Goal: Task Accomplishment & Management: Complete application form

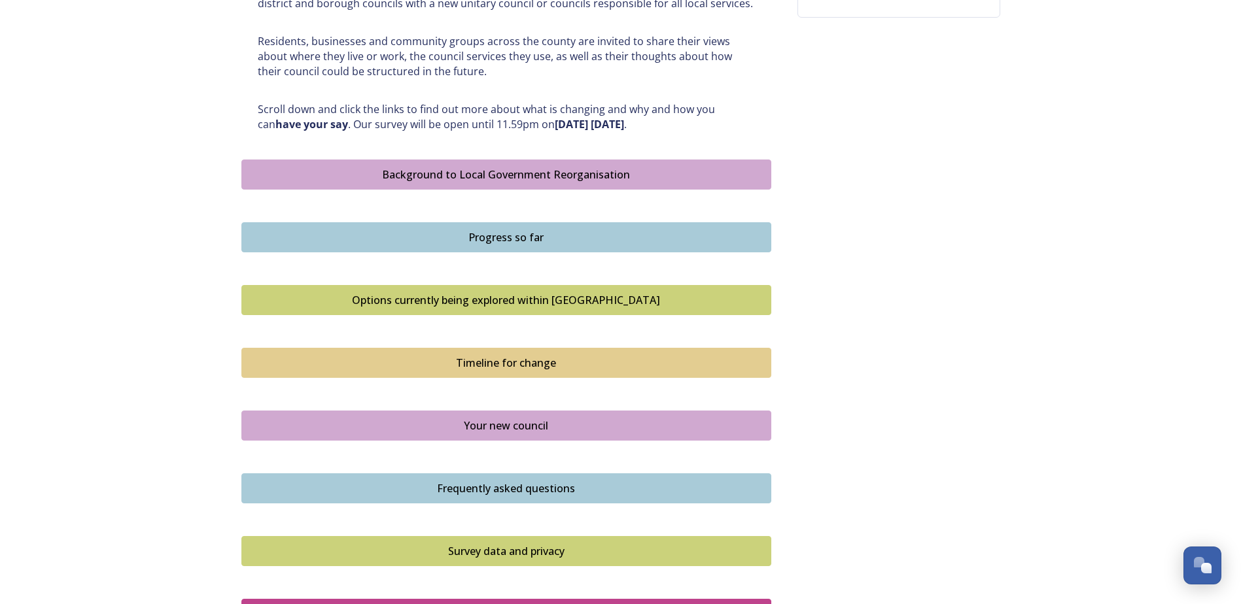
scroll to position [719, 0]
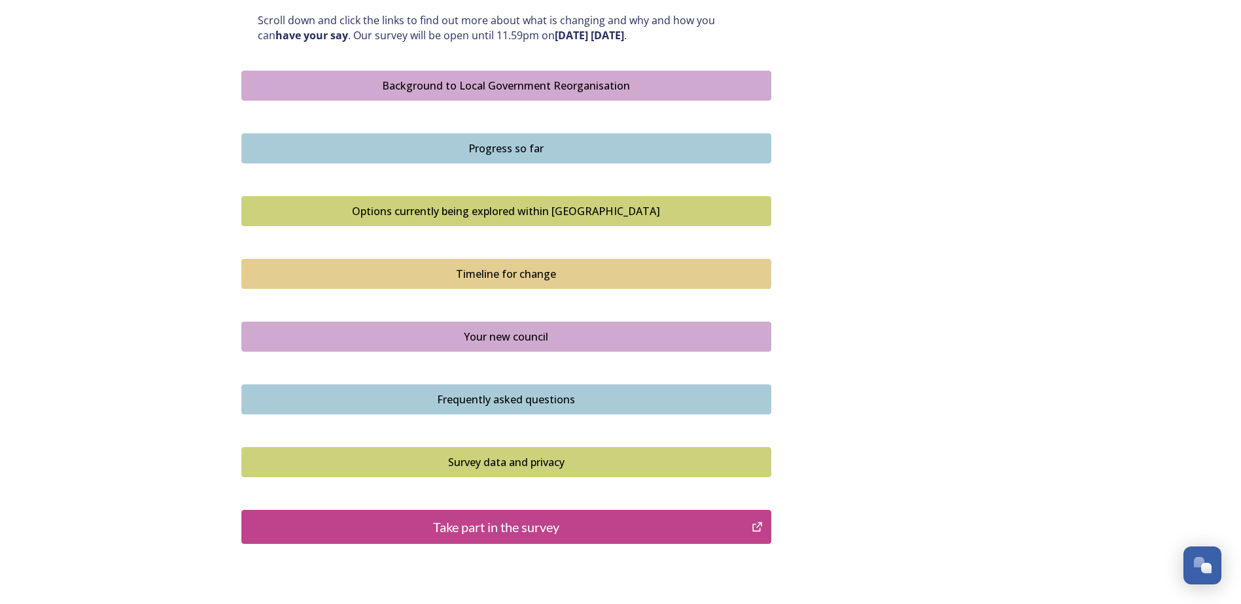
click at [506, 78] on div "Background to Local Government Reorganisation" at bounding box center [506, 86] width 515 height 16
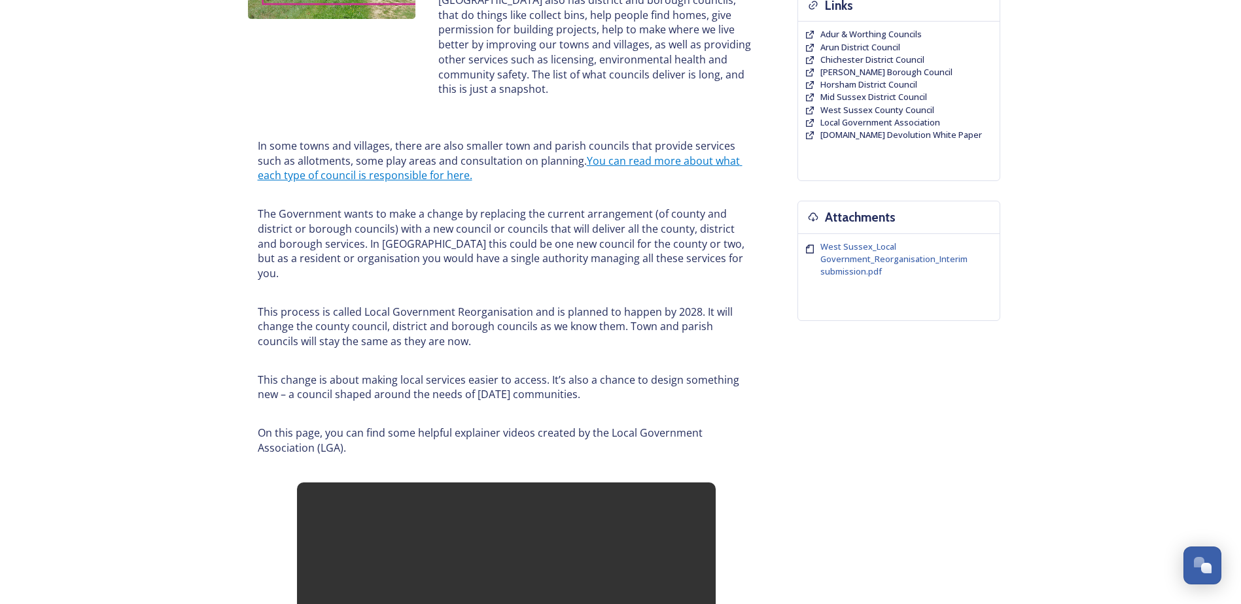
scroll to position [65, 0]
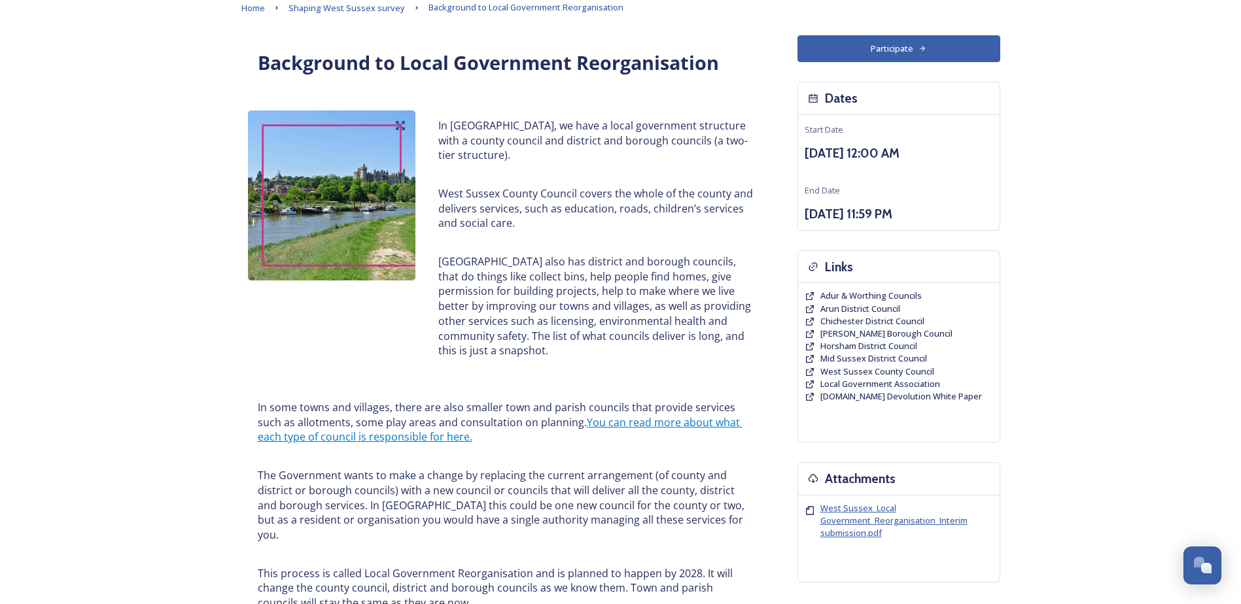
click at [854, 511] on span "West Sussex_Local Government_Reorganisation_Interim submission.pdf" at bounding box center [893, 520] width 147 height 37
click at [852, 511] on span "West Sussex_Local Government_Reorganisation_Interim submission.pdf" at bounding box center [893, 520] width 147 height 37
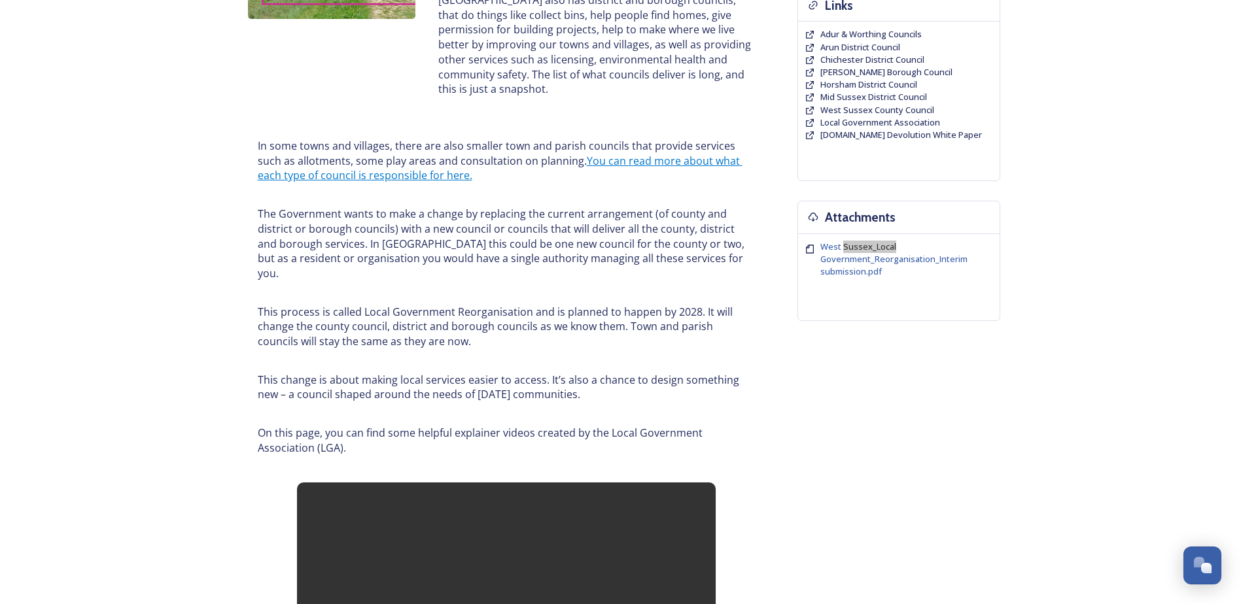
scroll to position [589, 0]
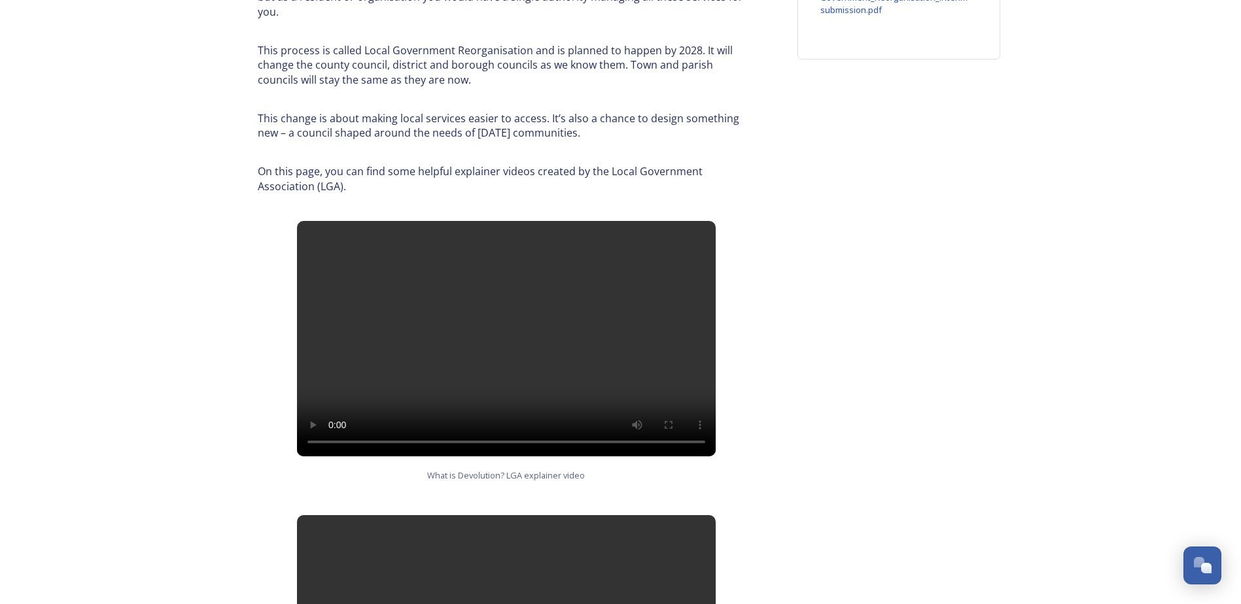
click at [481, 311] on video at bounding box center [506, 338] width 419 height 235
click at [534, 308] on video at bounding box center [506, 338] width 419 height 235
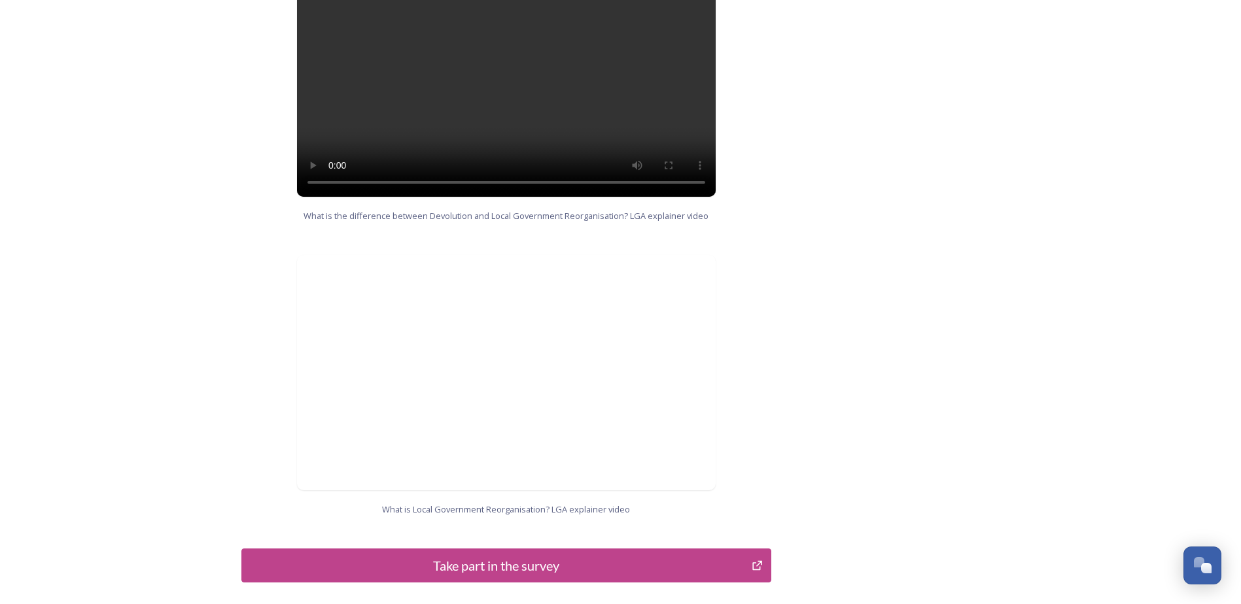
scroll to position [1177, 0]
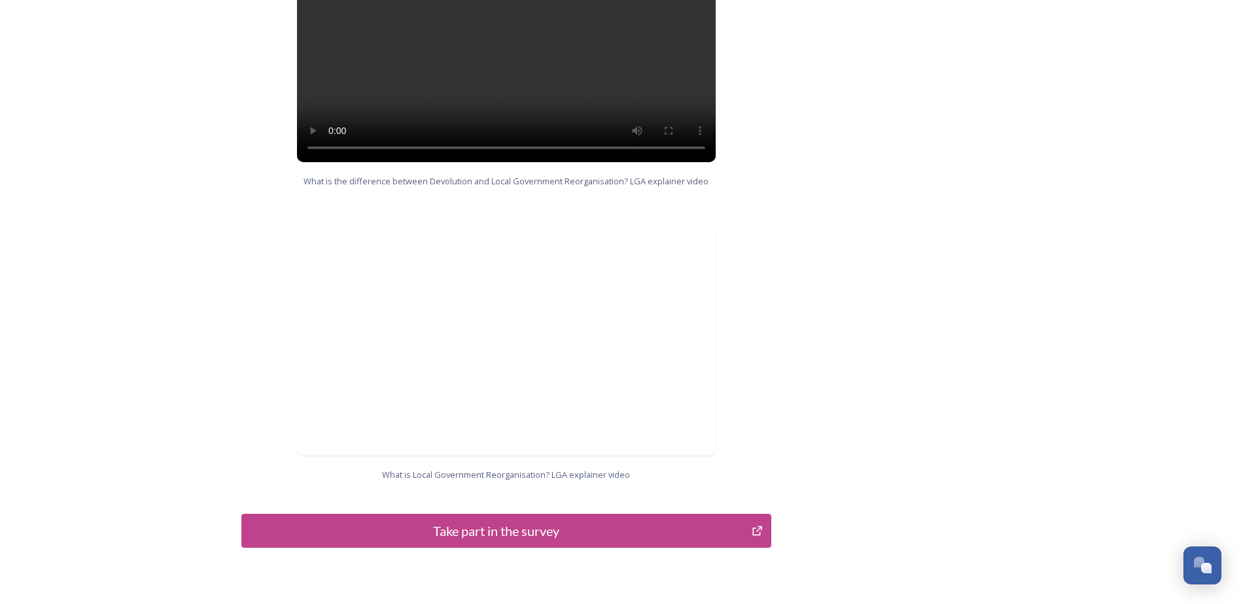
click at [542, 521] on div "Take part in the survey" at bounding box center [497, 531] width 496 height 20
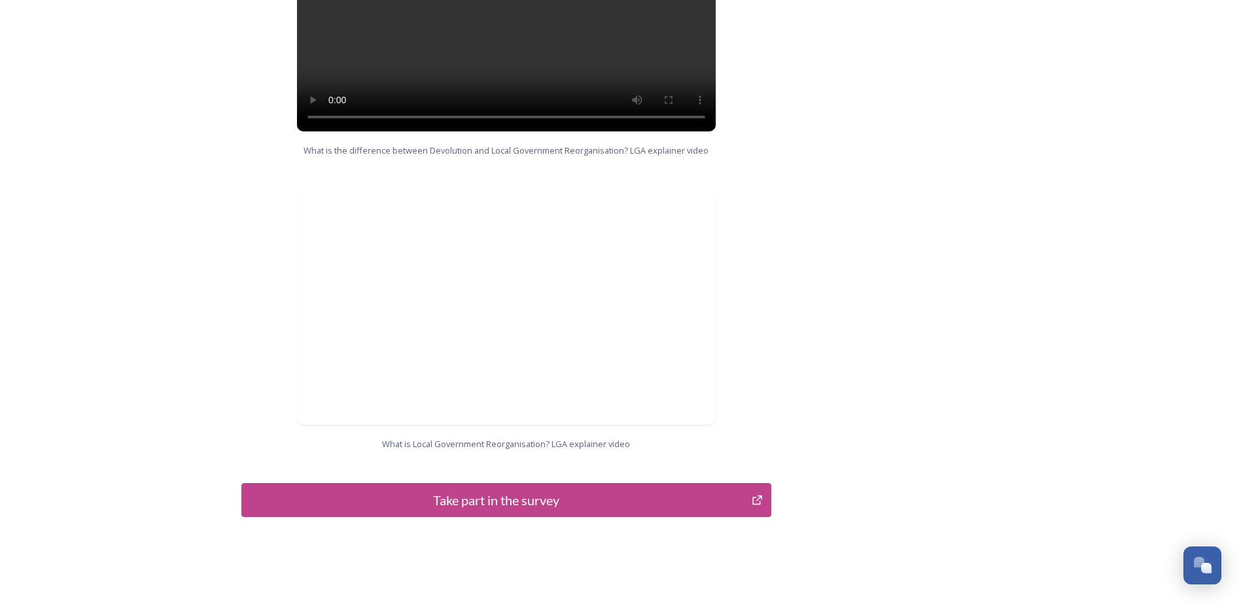
scroll to position [1250, 0]
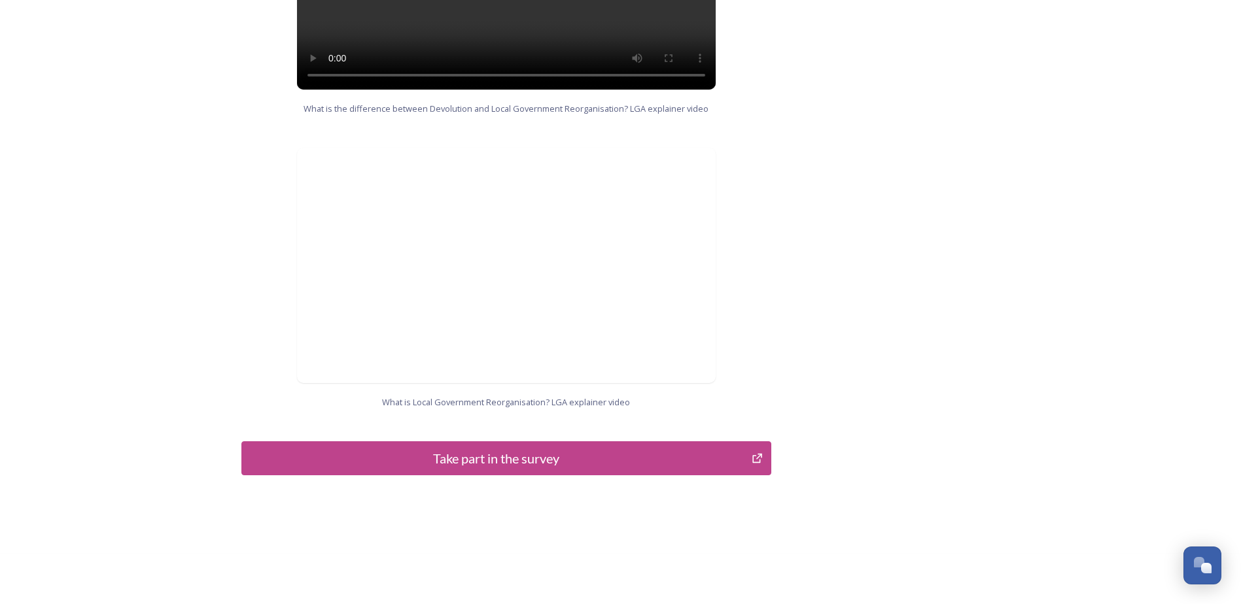
click at [498, 441] on button "Take part in the survey" at bounding box center [506, 458] width 530 height 34
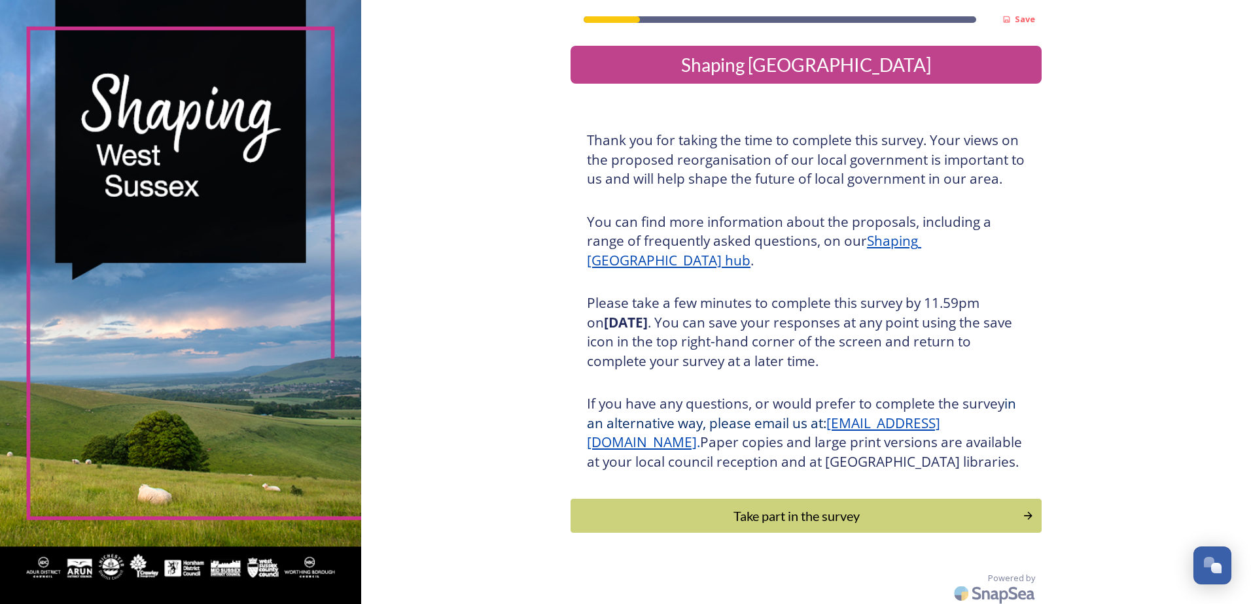
scroll to position [24, 0]
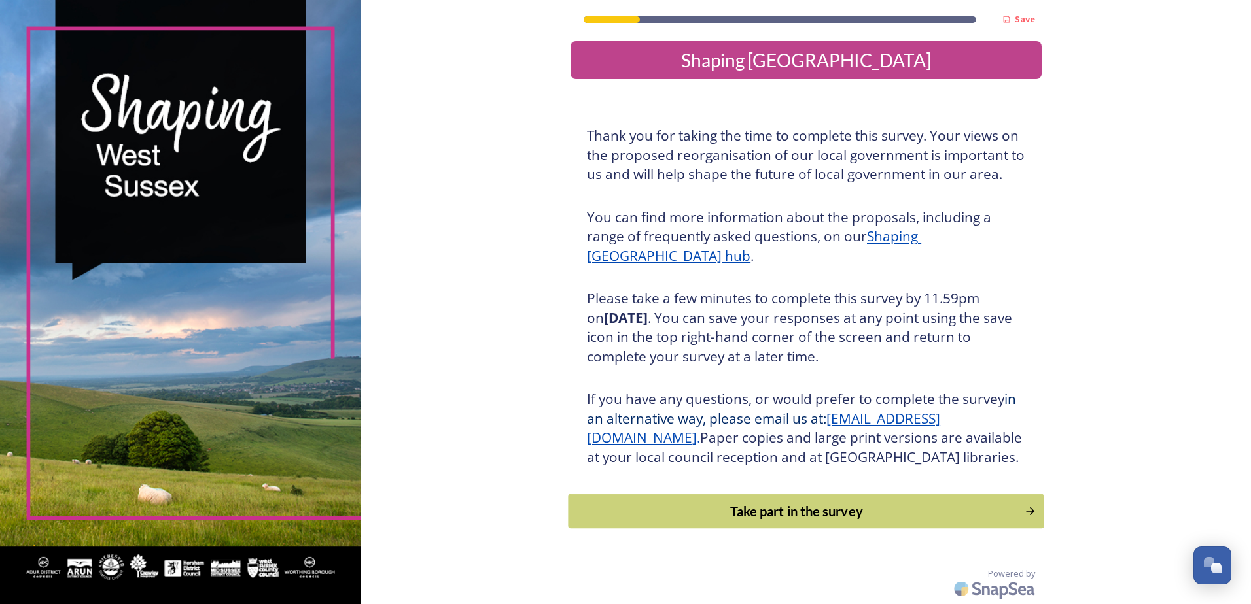
click at [878, 520] on div "Take part in the survey" at bounding box center [797, 512] width 442 height 20
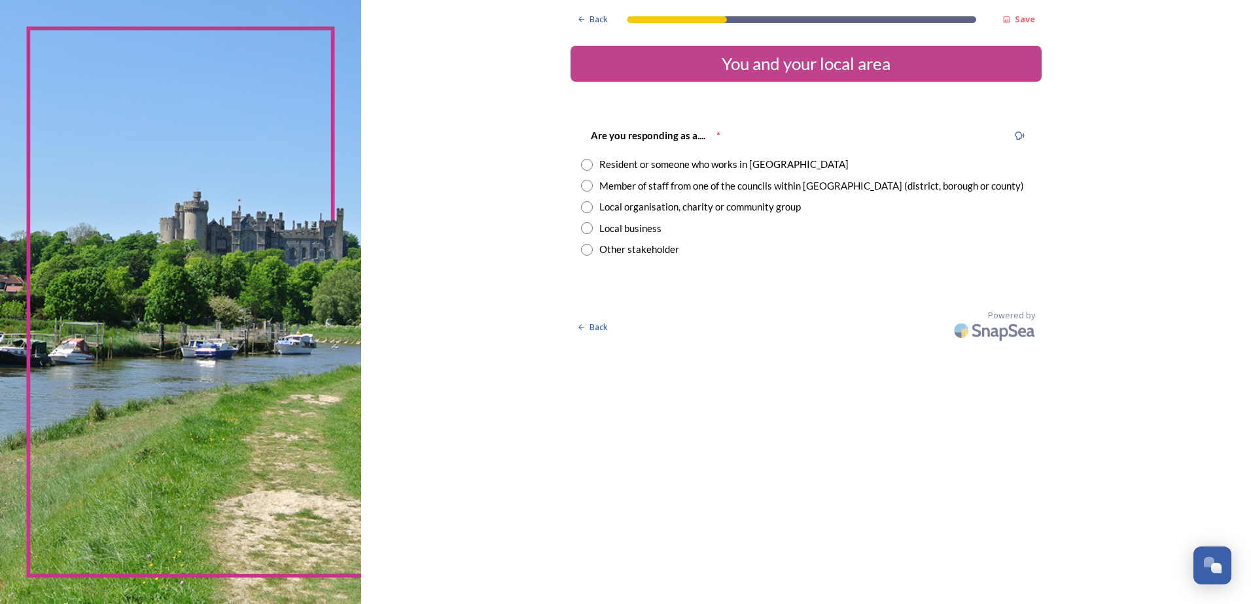
click at [590, 167] on input "radio" at bounding box center [587, 165] width 12 height 12
radio input "true"
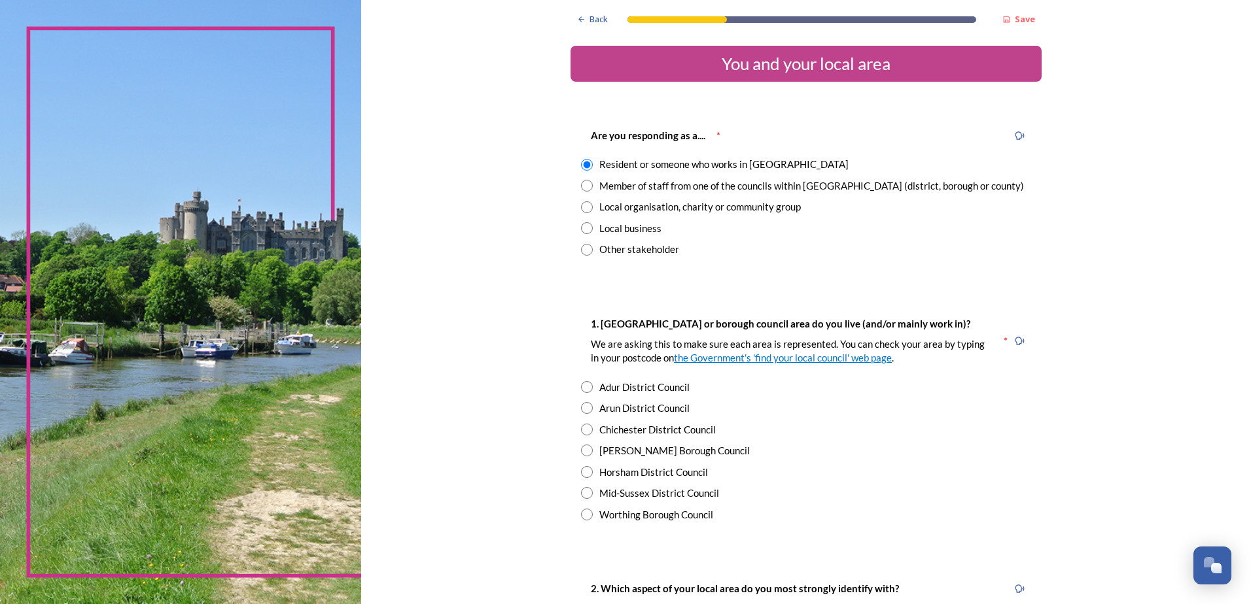
click at [585, 183] on input "radio" at bounding box center [587, 186] width 12 height 12
radio input "true"
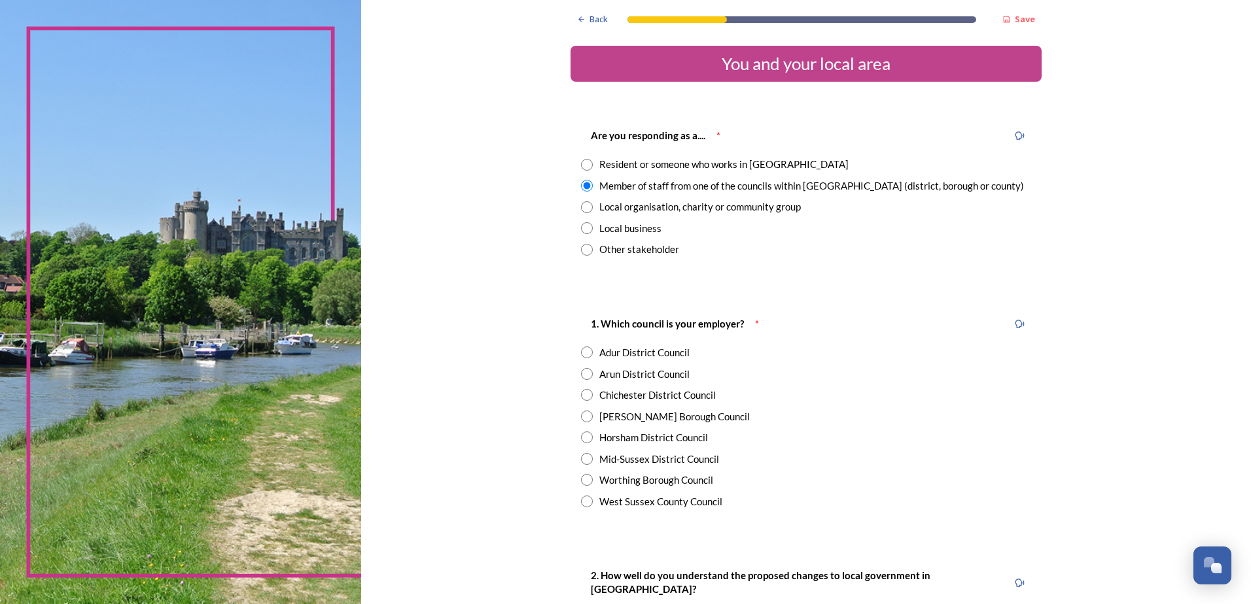
click at [581, 460] on input "radio" at bounding box center [587, 459] width 12 height 12
radio input "true"
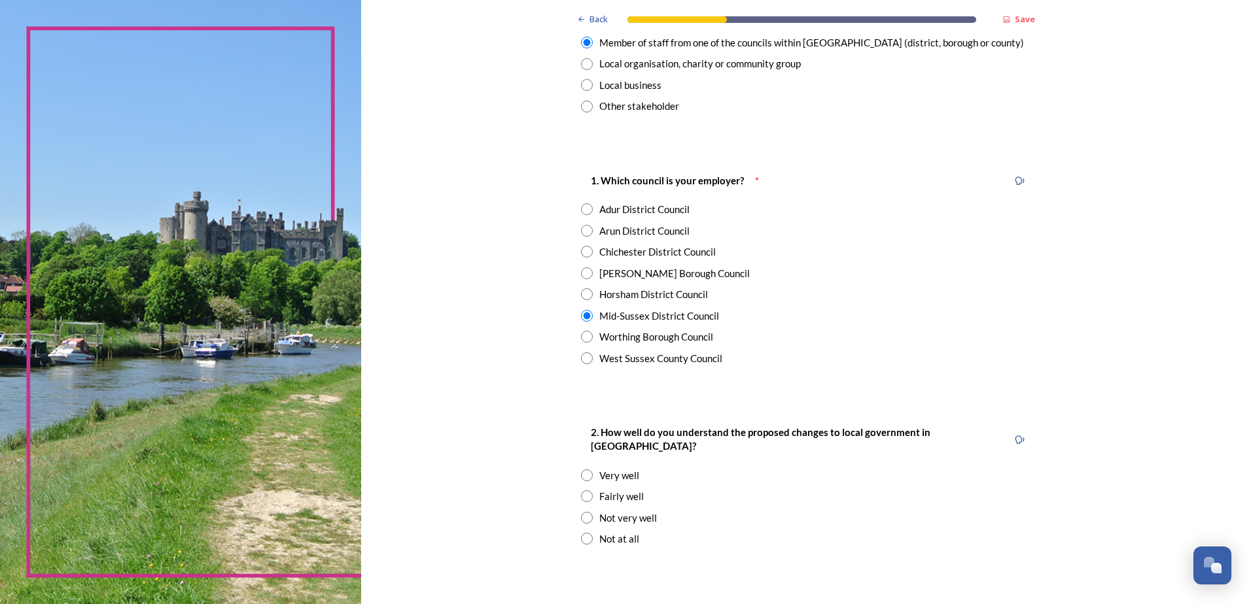
scroll to position [196, 0]
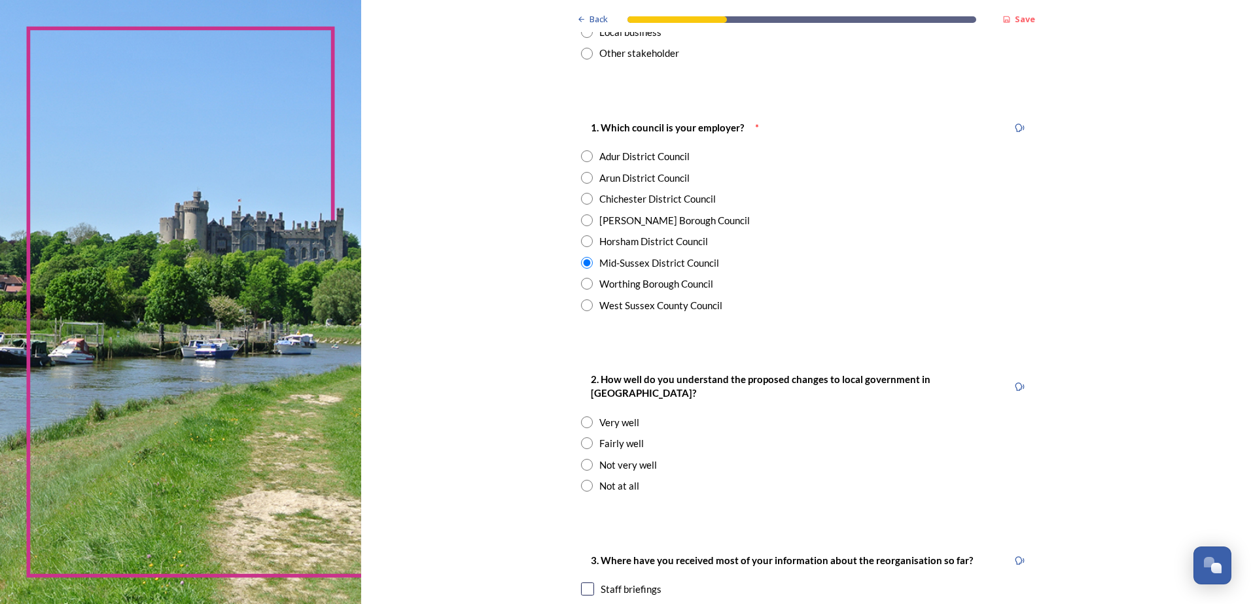
click at [585, 438] on input "radio" at bounding box center [587, 444] width 12 height 12
radio input "true"
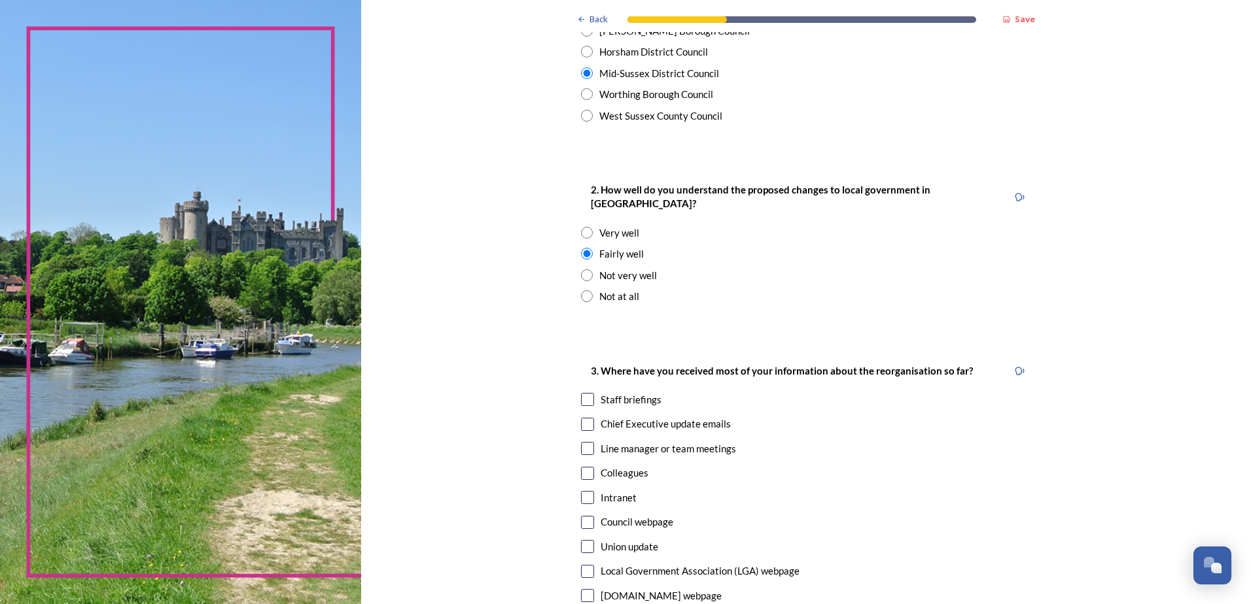
scroll to position [392, 0]
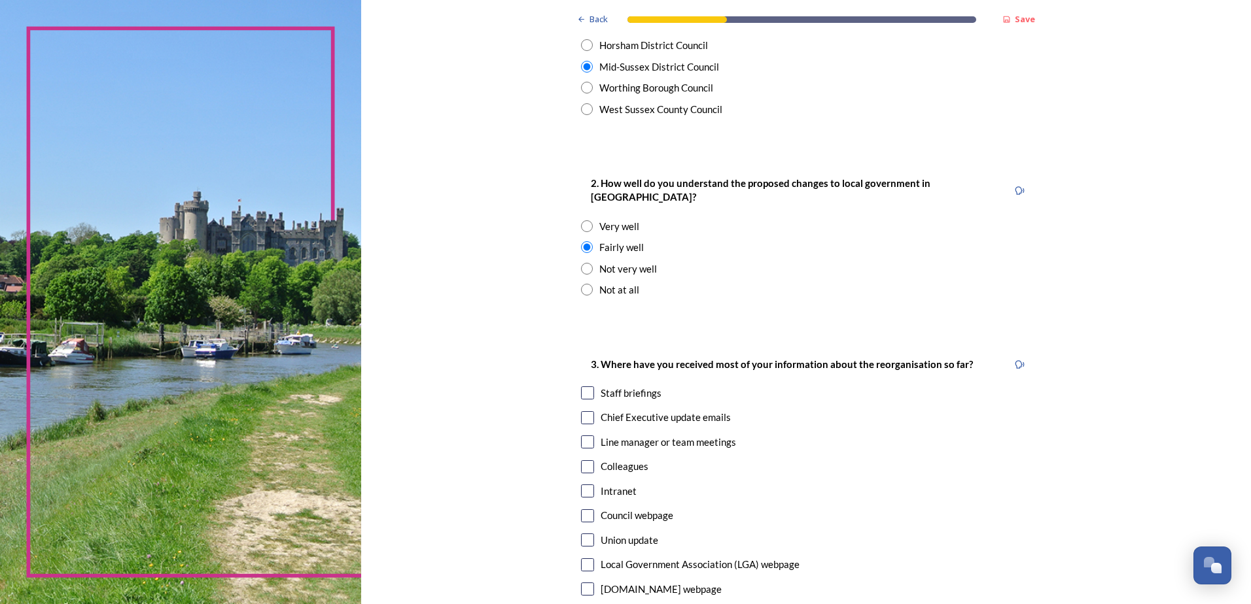
click at [581, 387] on input "checkbox" at bounding box center [587, 393] width 13 height 13
checkbox input "true"
click at [587, 411] on input "checkbox" at bounding box center [587, 417] width 13 height 13
checkbox input "true"
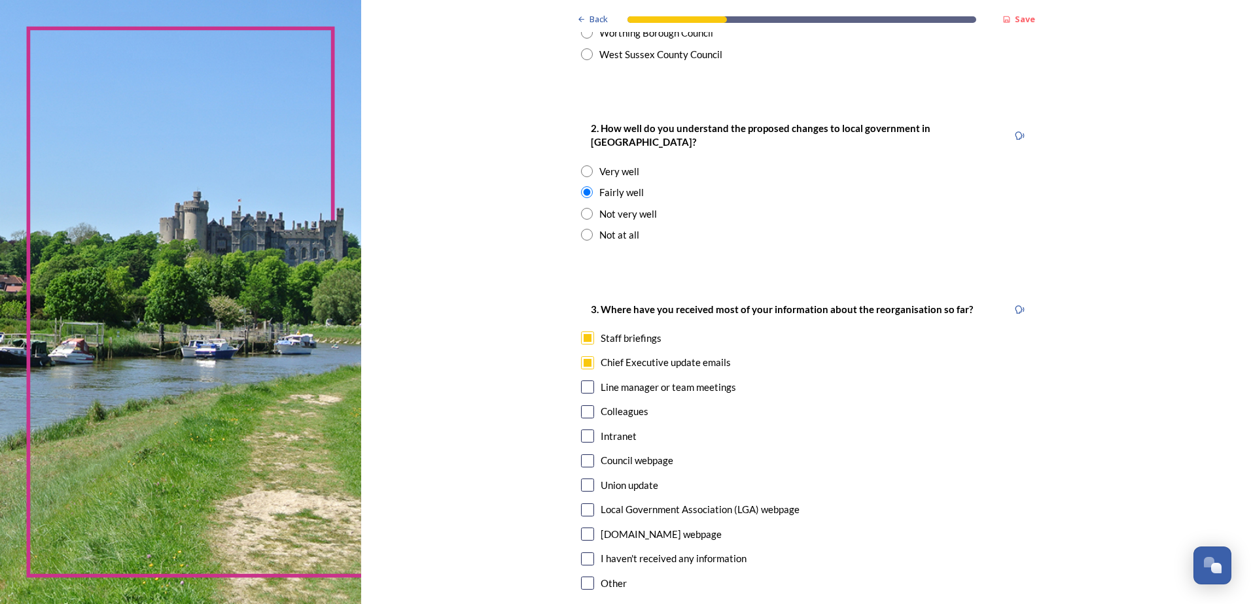
scroll to position [523, 0]
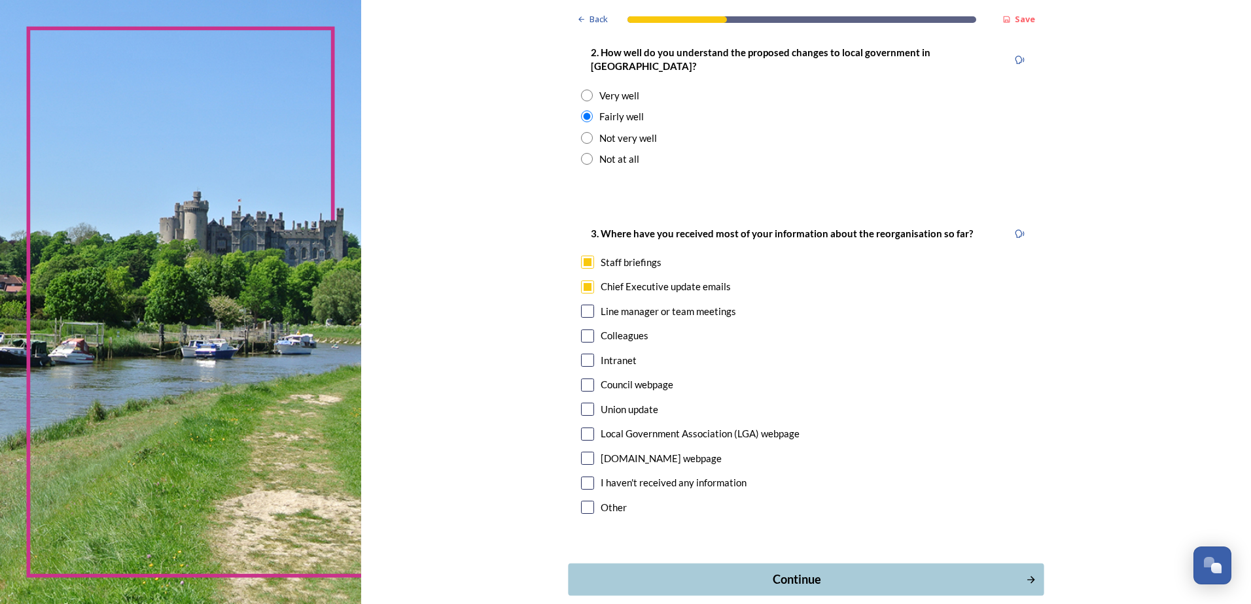
click at [763, 571] on div "Continue" at bounding box center [797, 580] width 443 height 18
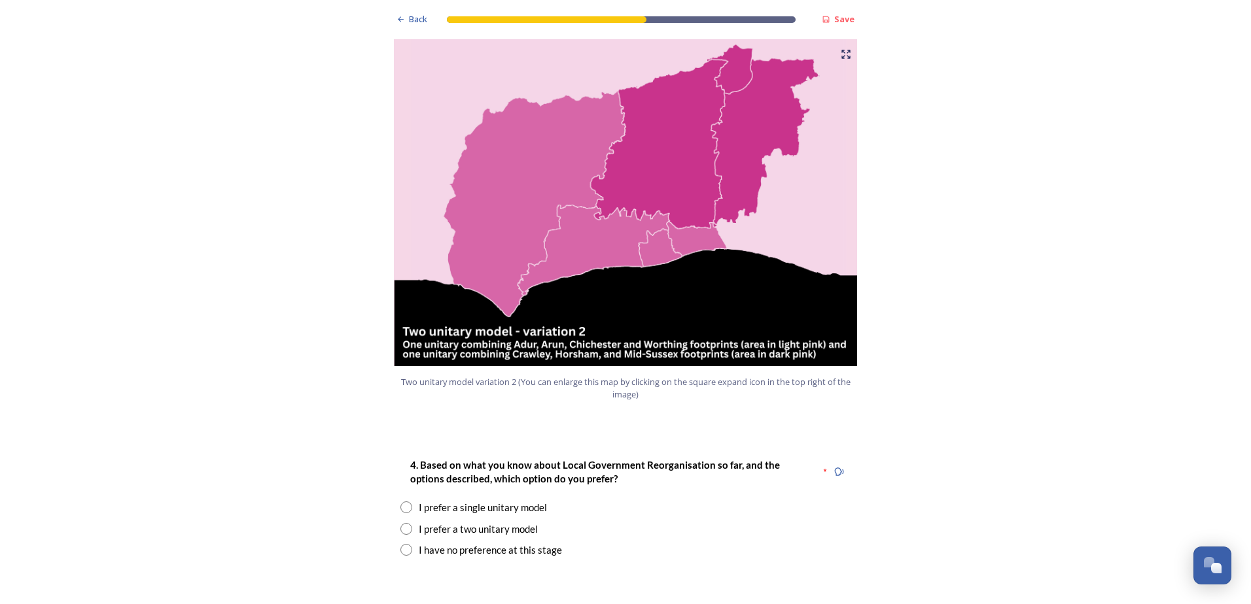
scroll to position [1374, 0]
click at [404, 523] on input "radio" at bounding box center [406, 529] width 12 height 12
radio input "true"
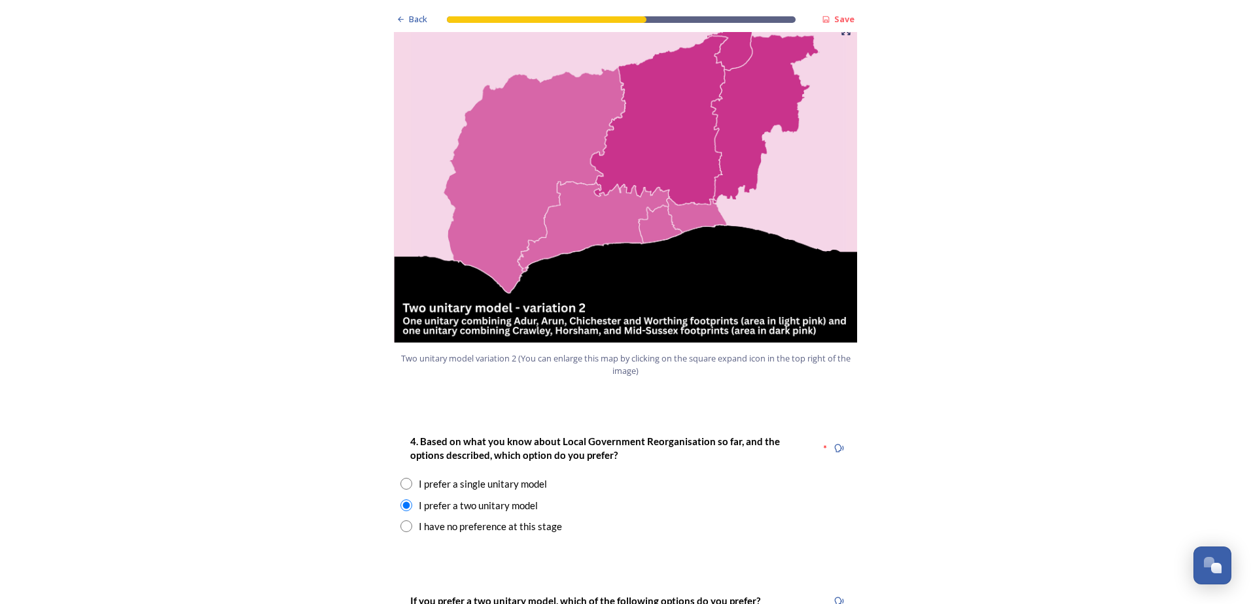
scroll to position [1504, 0]
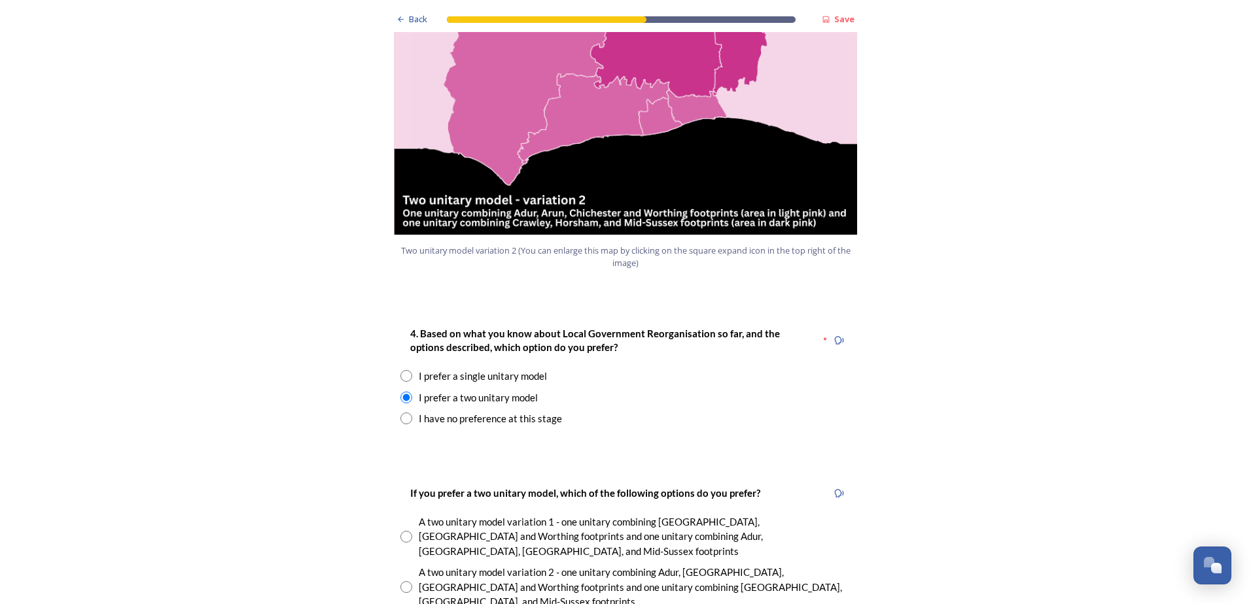
drag, startPoint x: 399, startPoint y: 525, endPoint x: 430, endPoint y: 532, distance: 31.6
click at [400, 581] on input "radio" at bounding box center [406, 587] width 12 height 12
radio input "true"
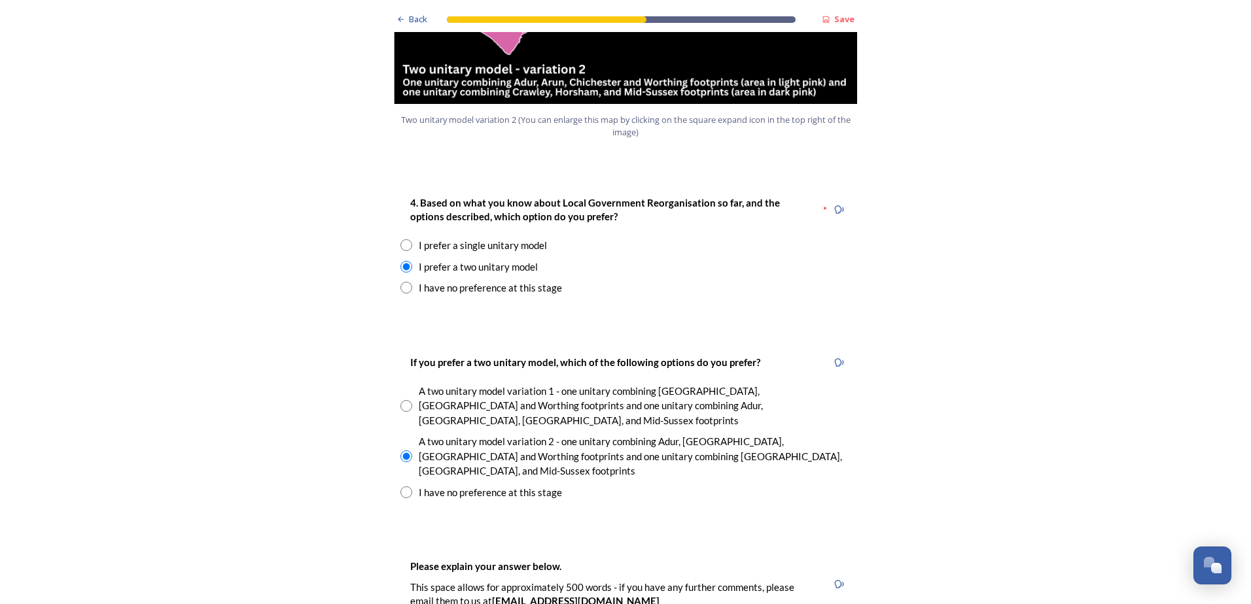
scroll to position [1831, 0]
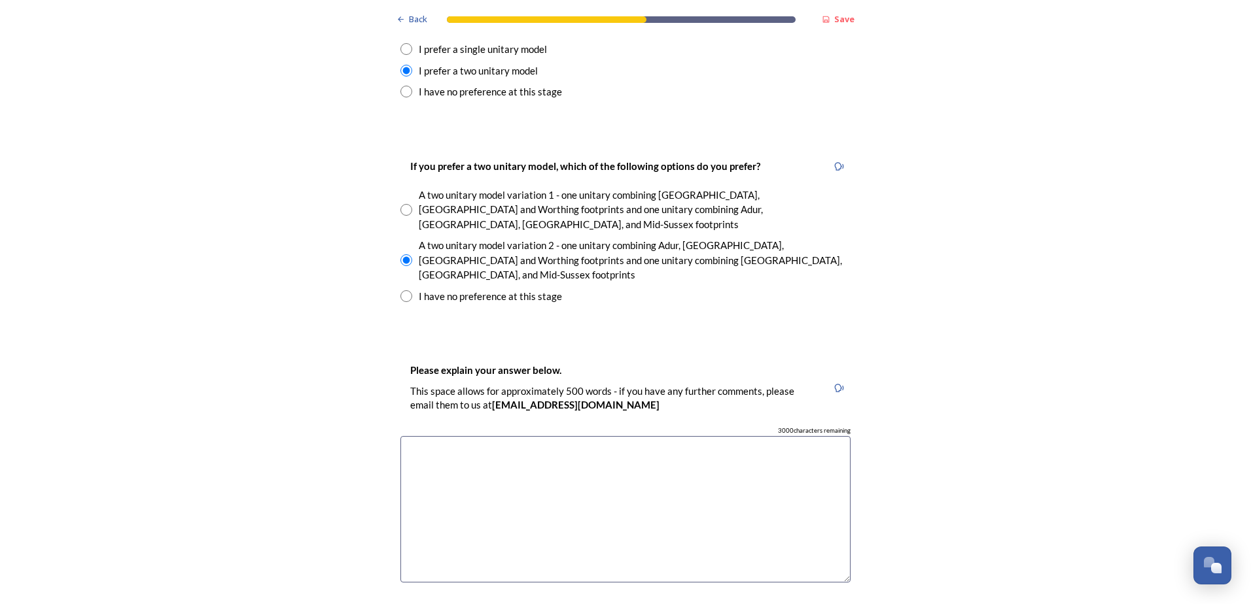
click at [482, 436] on textarea at bounding box center [625, 509] width 450 height 147
click at [638, 436] on textarea "The two unitary model Variation 2 seems a fairer way todivide up the" at bounding box center [625, 509] width 450 height 147
click at [699, 436] on textarea "The two unitary model Variation 2 seems a fairer way to divide up the" at bounding box center [625, 509] width 450 height 147
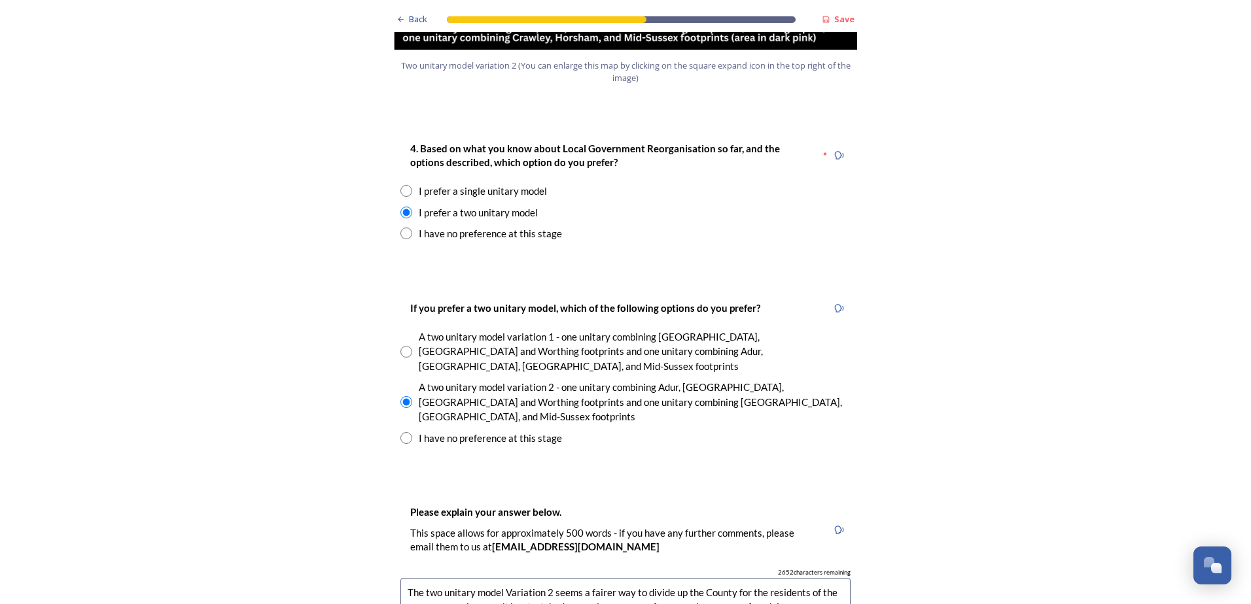
scroll to position [1701, 0]
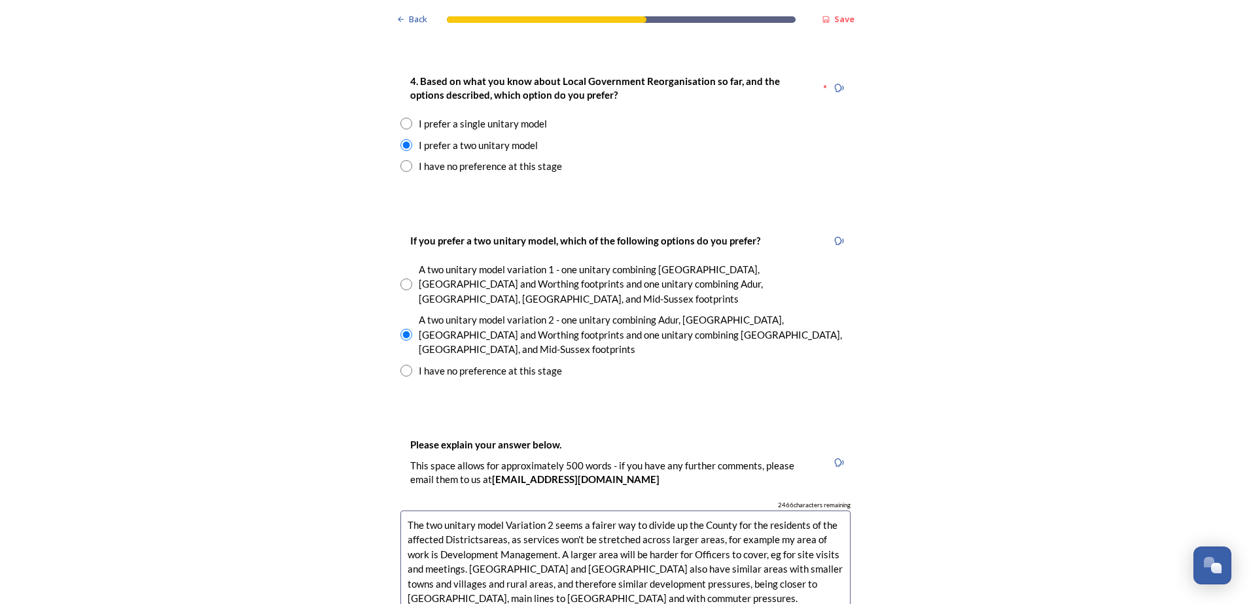
scroll to position [1831, 0]
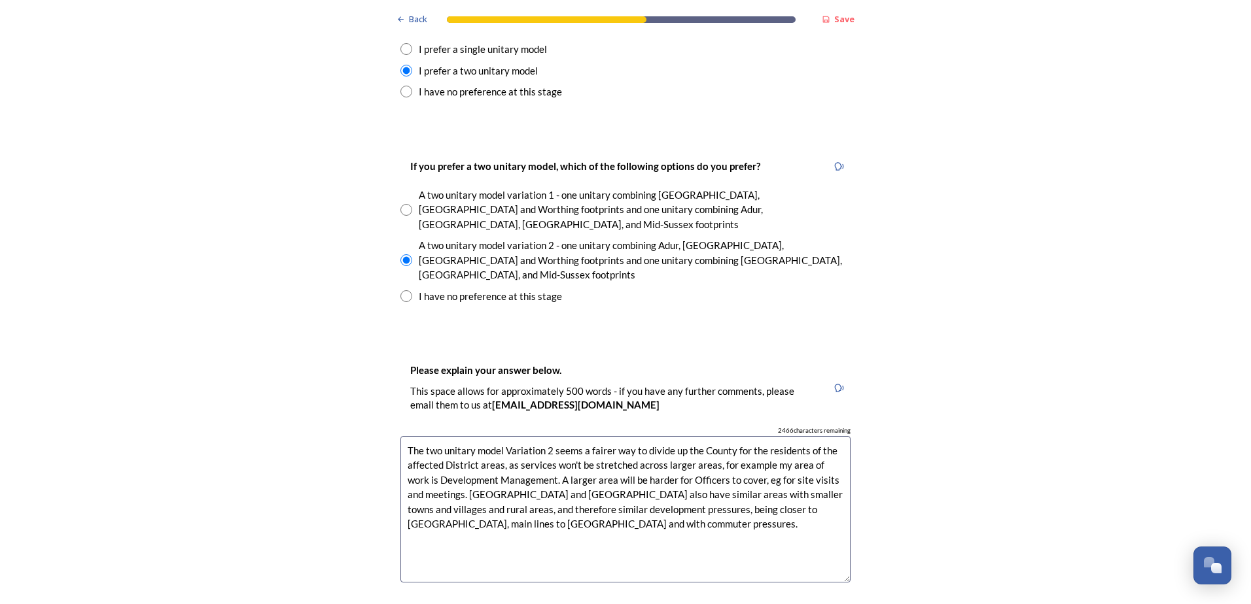
click at [589, 436] on textarea "The two unitary model Variation 2 seems a fairer way to divide up the County fo…" at bounding box center [625, 509] width 450 height 147
click at [421, 436] on textarea "The two unitary model Variation 2 seems a fairer way to divide up the County fo…" at bounding box center [625, 509] width 450 height 147
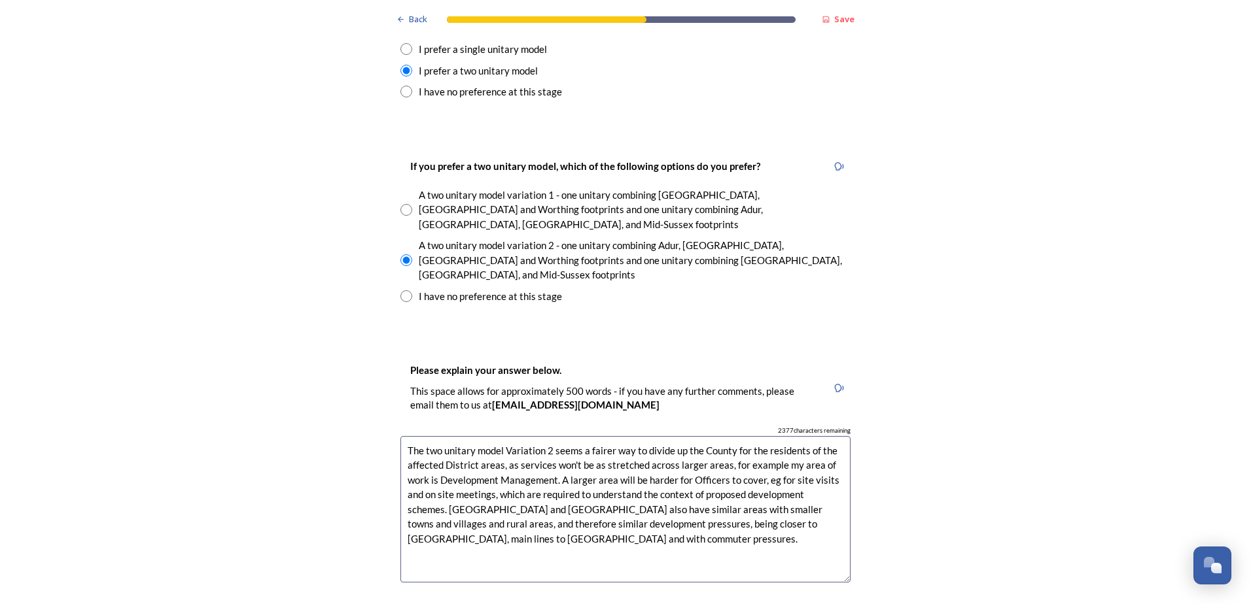
click at [625, 446] on textarea "The two unitary model Variation 2 seems a fairer way to divide up the County fo…" at bounding box center [625, 509] width 450 height 147
drag, startPoint x: 594, startPoint y: 441, endPoint x: 612, endPoint y: 451, distance: 20.5
click at [594, 442] on textarea "The two unitary model Variation 2 seems a fairer way to divide up the County fo…" at bounding box center [625, 509] width 450 height 147
click at [456, 460] on textarea "The two unitary model Variation 2 seems a fairer way to divide up the County fo…" at bounding box center [625, 509] width 450 height 147
click at [555, 459] on textarea "The two unitary model Variation 2 seems a fairer way to divide up the County fo…" at bounding box center [625, 509] width 450 height 147
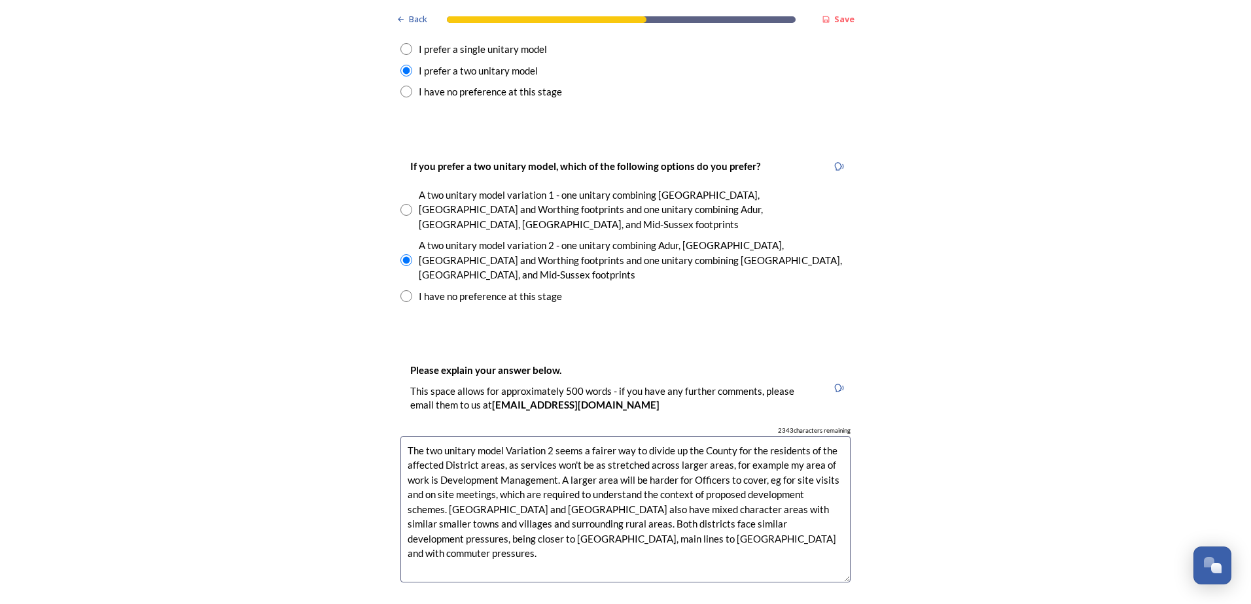
click at [465, 470] on textarea "The two unitary model Variation 2 seems a fairer way to divide up the County fo…" at bounding box center [625, 509] width 450 height 147
click at [604, 470] on textarea "The two unitary model Variation 2 seems a fairer way to divide up the County fo…" at bounding box center [625, 509] width 450 height 147
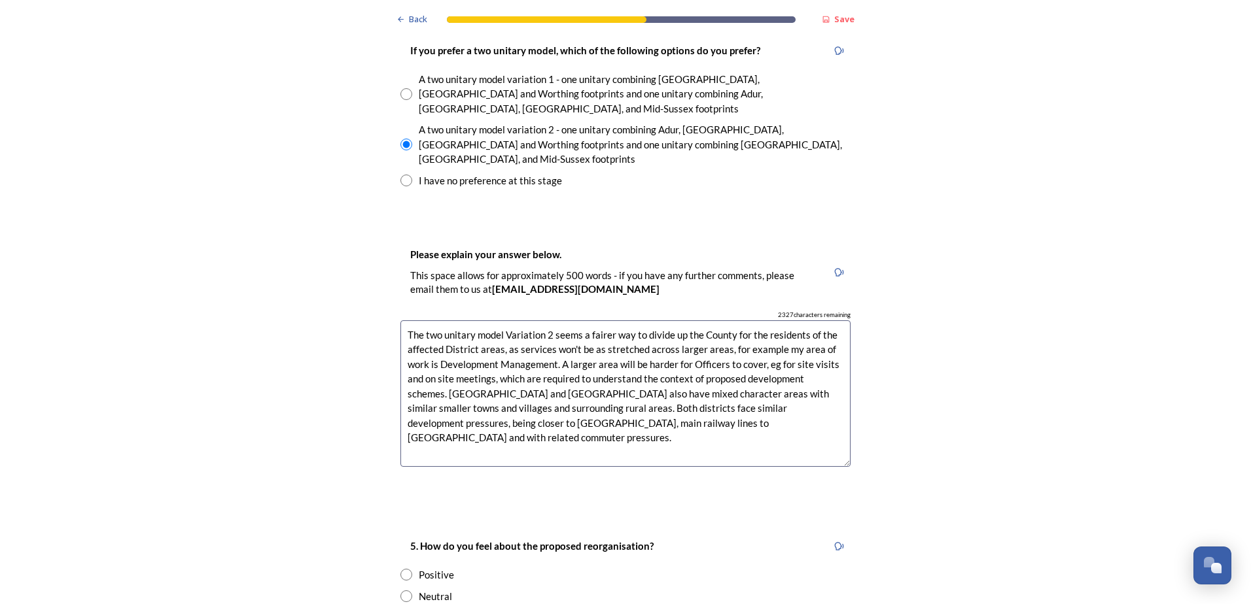
scroll to position [1962, 0]
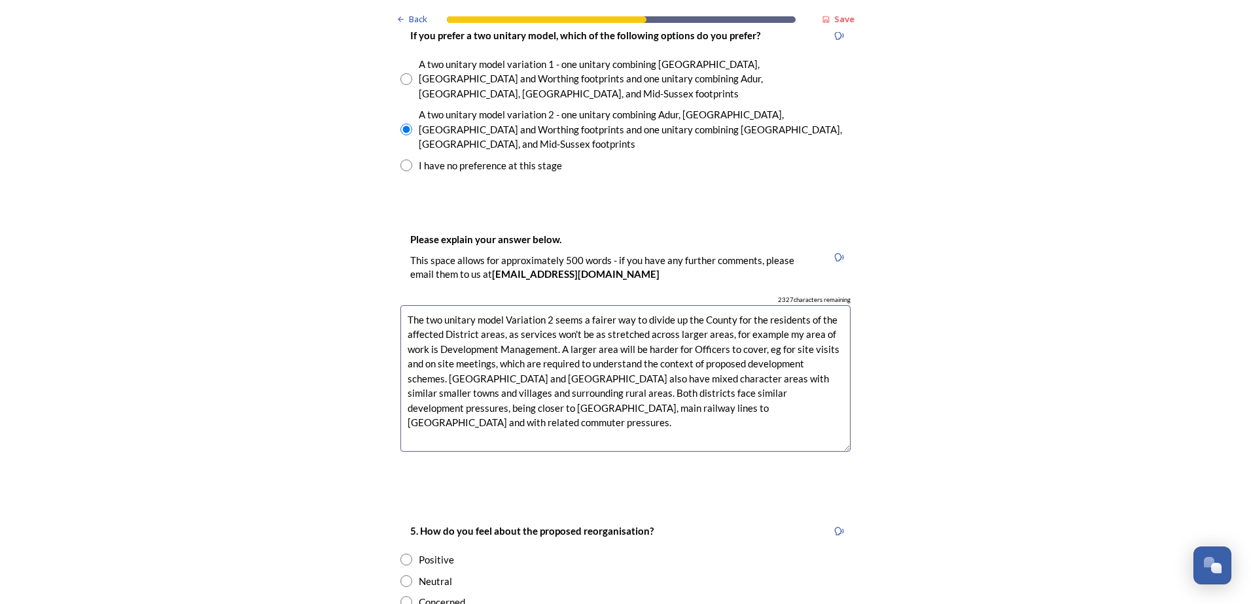
type textarea "The two unitary model Variation 2 seems a fairer way to divide up the County fo…"
click at [404, 597] on input "radio" at bounding box center [406, 603] width 12 height 12
radio input "true"
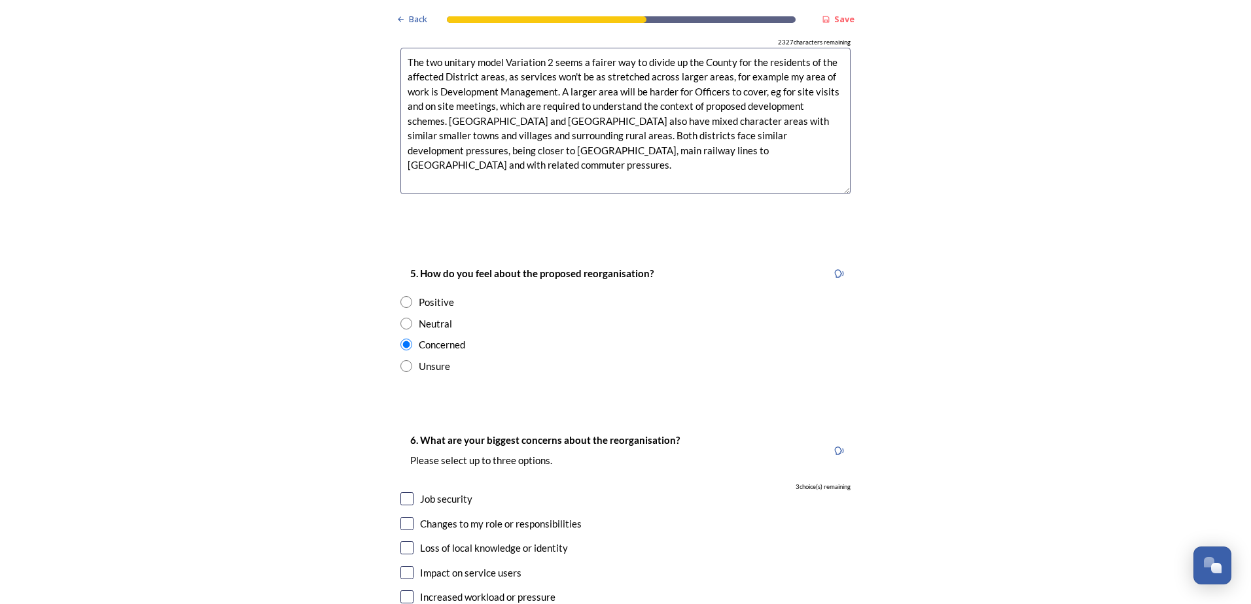
scroll to position [2224, 0]
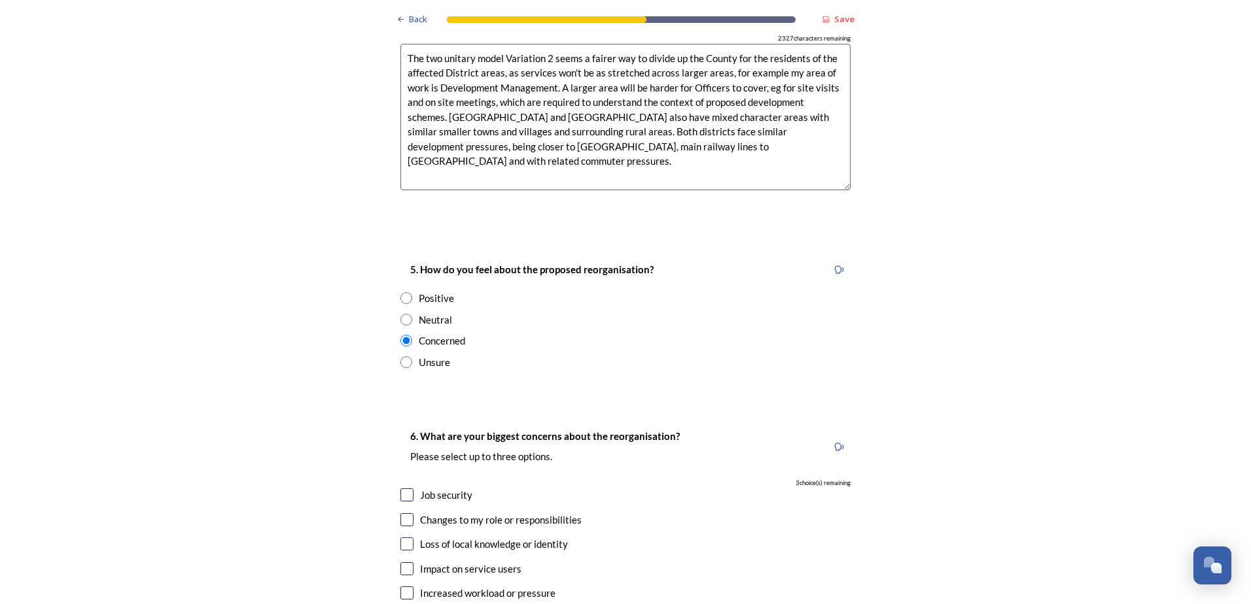
click at [407, 489] on input "checkbox" at bounding box center [406, 495] width 13 height 13
checkbox input "true"
click at [408, 513] on input "checkbox" at bounding box center [406, 519] width 13 height 13
checkbox input "true"
click at [408, 538] on input "checkbox" at bounding box center [406, 544] width 13 height 13
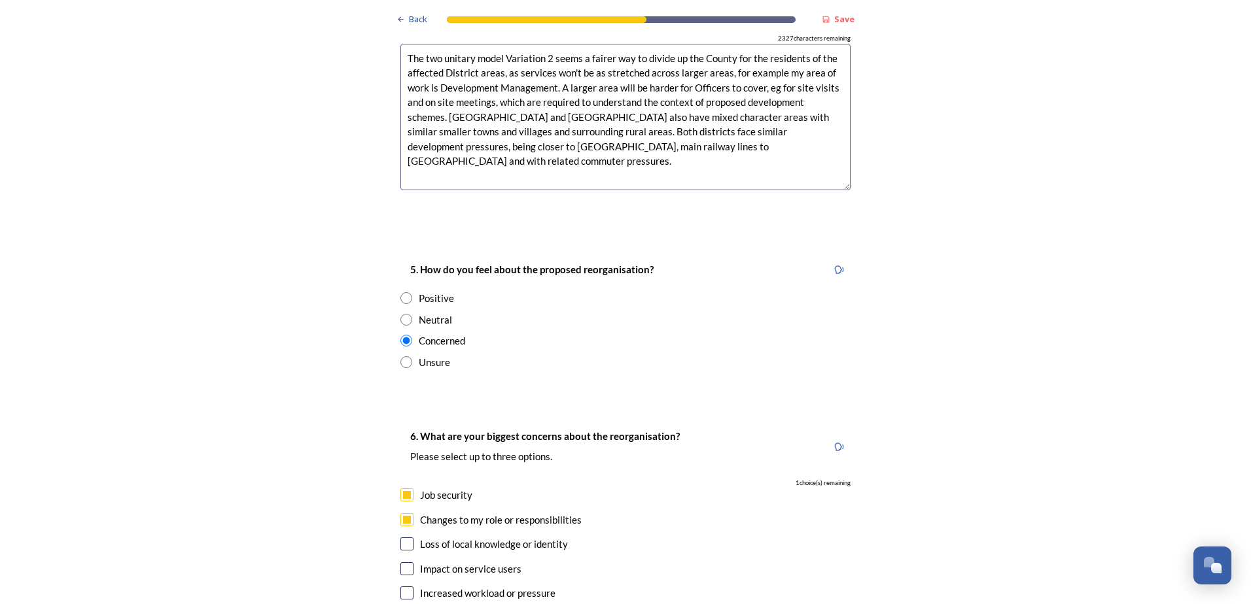
checkbox input "true"
click at [402, 562] on input "checkbox" at bounding box center [406, 568] width 13 height 13
click at [406, 562] on input "checkbox" at bounding box center [406, 568] width 13 height 13
click at [403, 562] on input "checkbox" at bounding box center [406, 568] width 13 height 13
checkbox input "false"
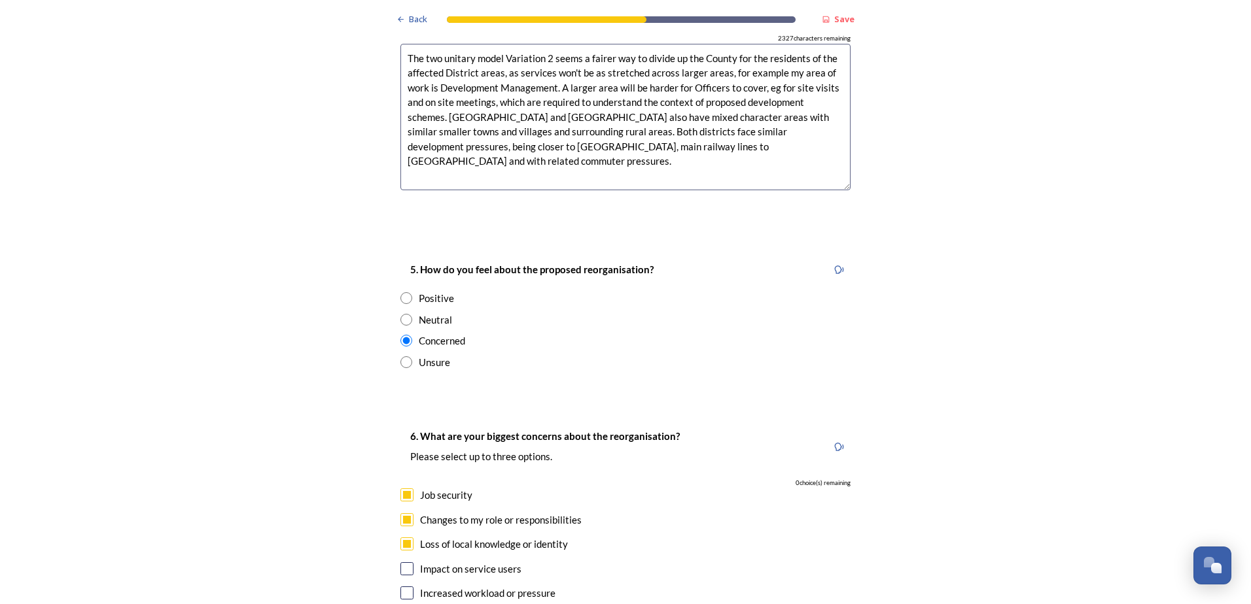
click at [402, 489] on input "checkbox" at bounding box center [406, 495] width 13 height 13
checkbox input "false"
click at [404, 562] on input "checkbox" at bounding box center [406, 568] width 13 height 13
checkbox input "true"
click at [407, 587] on input "checkbox" at bounding box center [406, 593] width 13 height 13
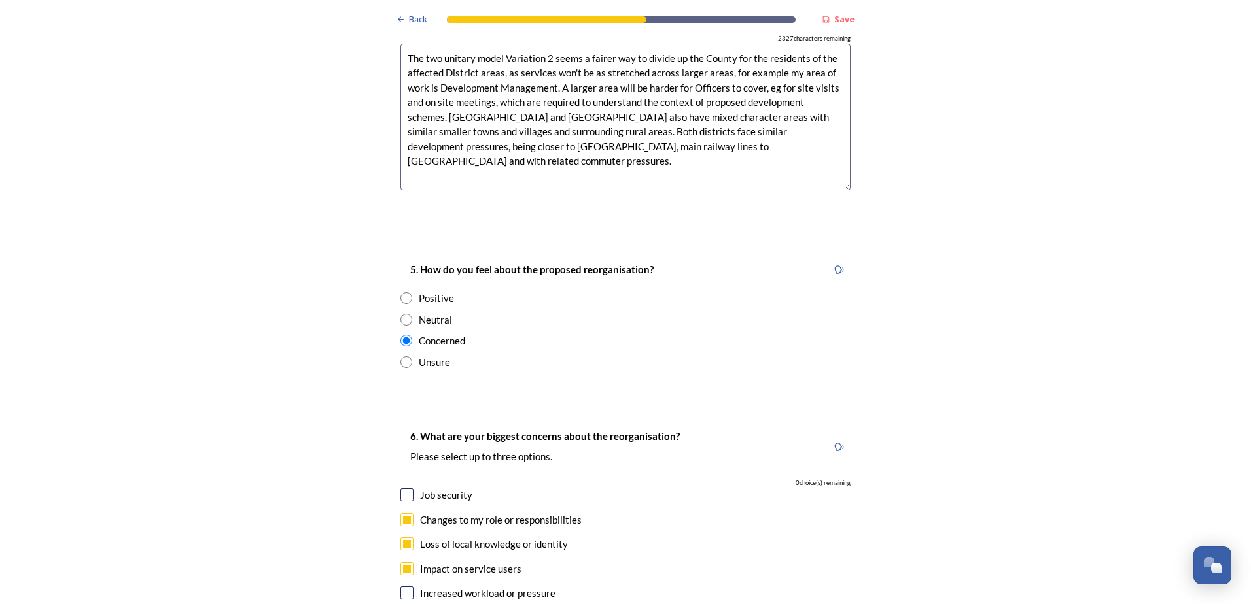
checkbox input "false"
click at [406, 513] on input "checkbox" at bounding box center [406, 519] width 13 height 13
checkbox input "false"
click at [404, 587] on input "checkbox" at bounding box center [406, 593] width 13 height 13
checkbox input "true"
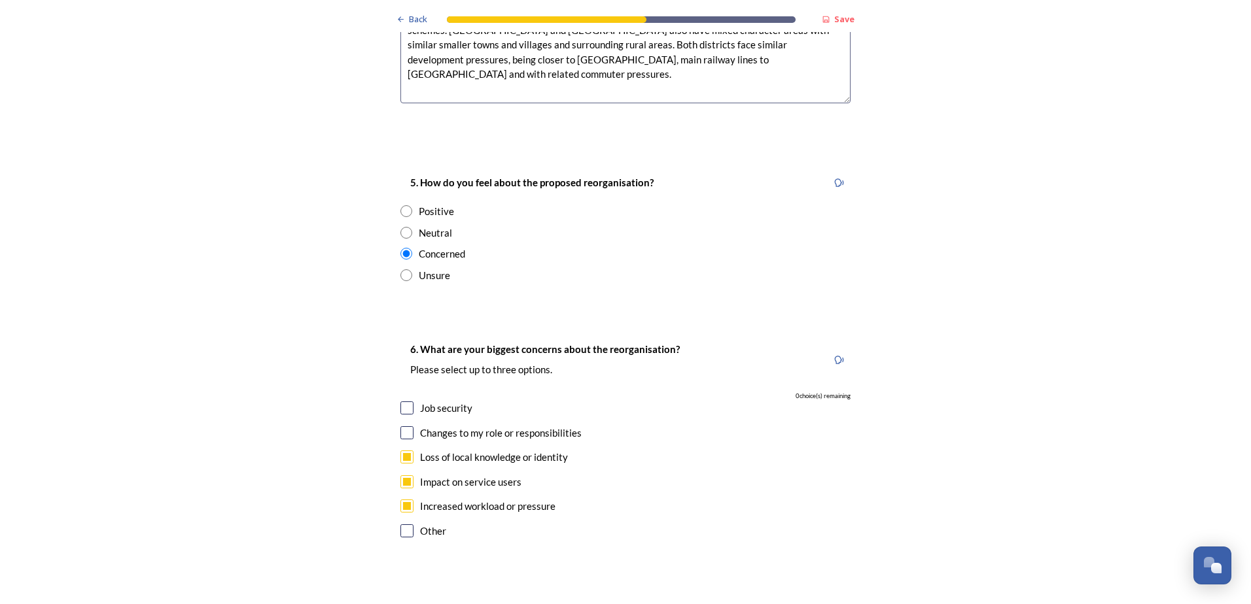
scroll to position [2420, 0]
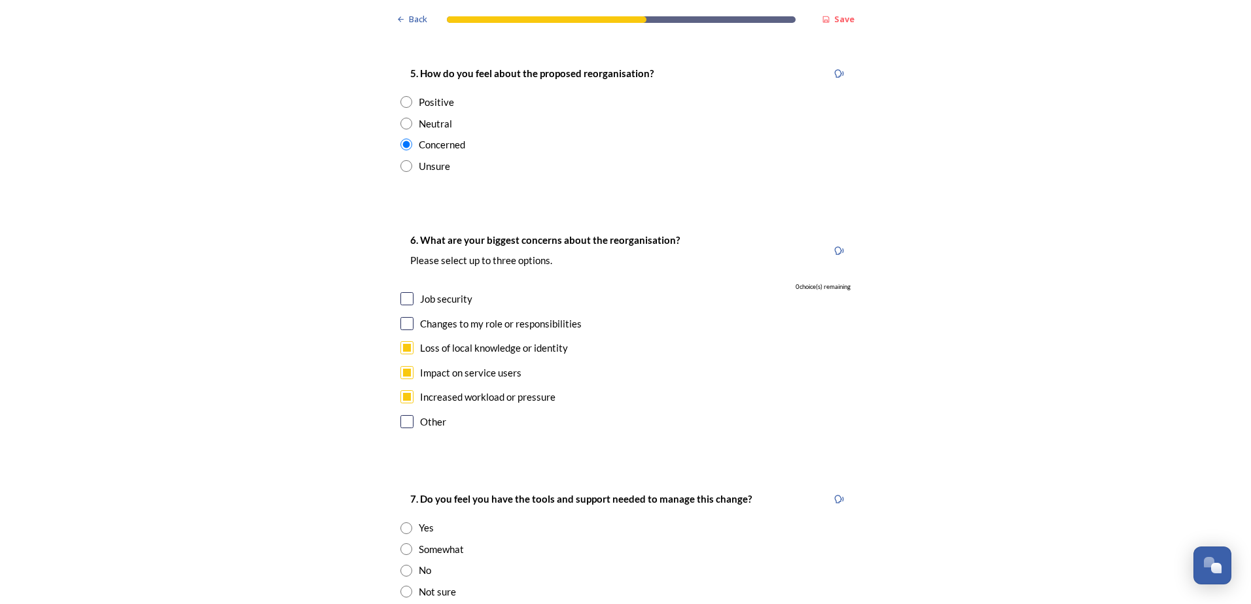
click at [405, 565] on input "radio" at bounding box center [406, 571] width 12 height 12
radio input "true"
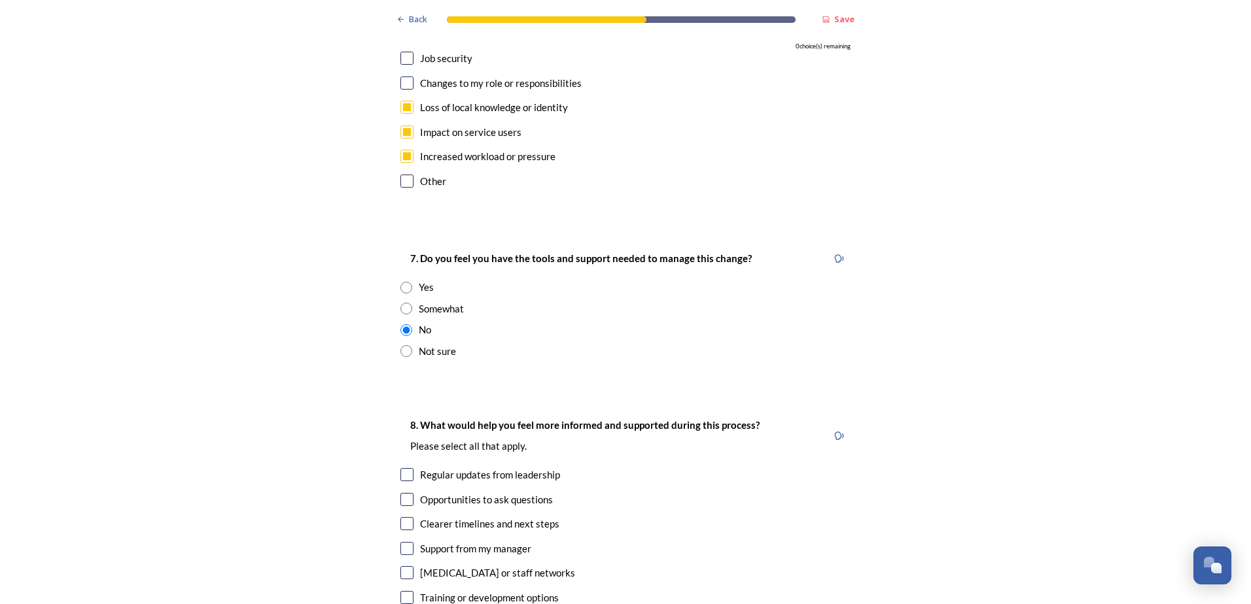
scroll to position [2682, 0]
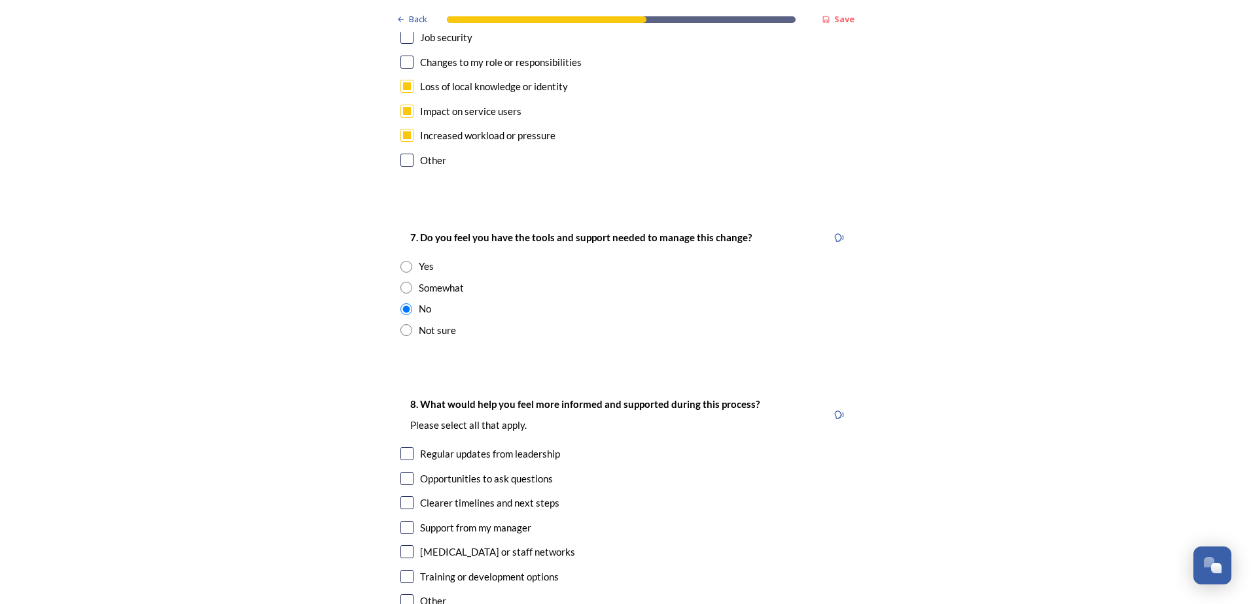
click at [410, 496] on div "Clearer timelines and next steps" at bounding box center [625, 503] width 450 height 15
checkbox input "true"
click at [404, 521] on input "checkbox" at bounding box center [406, 527] width 13 height 13
checkbox input "true"
click at [404, 545] on input "checkbox" at bounding box center [406, 551] width 13 height 13
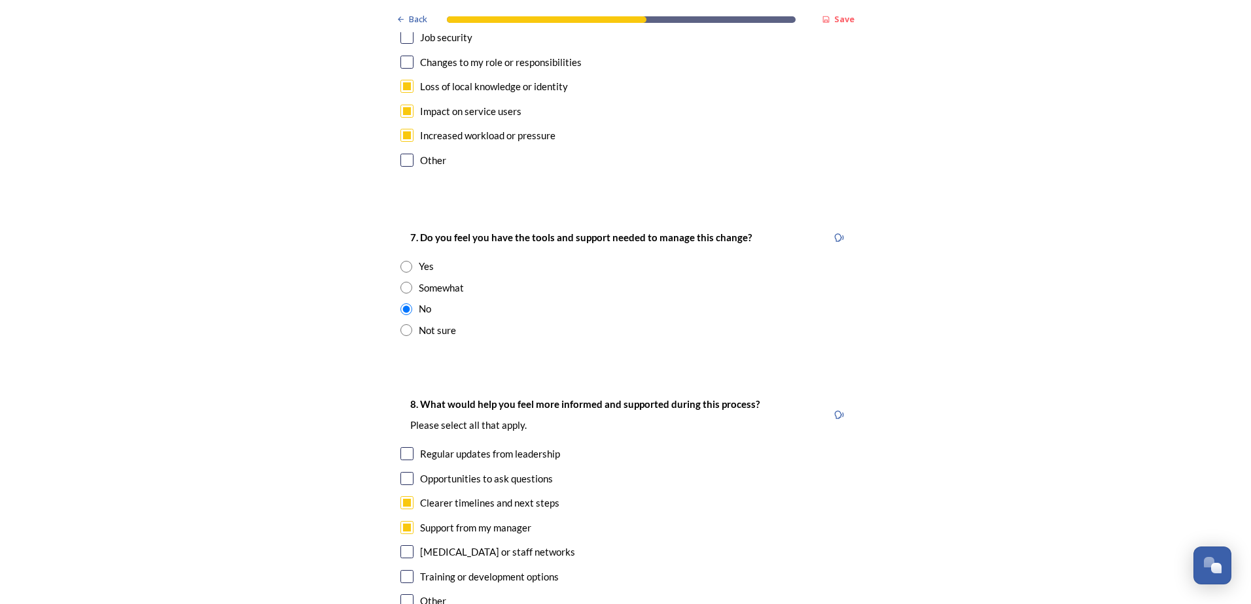
checkbox input "true"
click at [402, 570] on input "checkbox" at bounding box center [406, 576] width 13 height 13
checkbox input "true"
click at [408, 447] on input "checkbox" at bounding box center [406, 453] width 13 height 13
checkbox input "true"
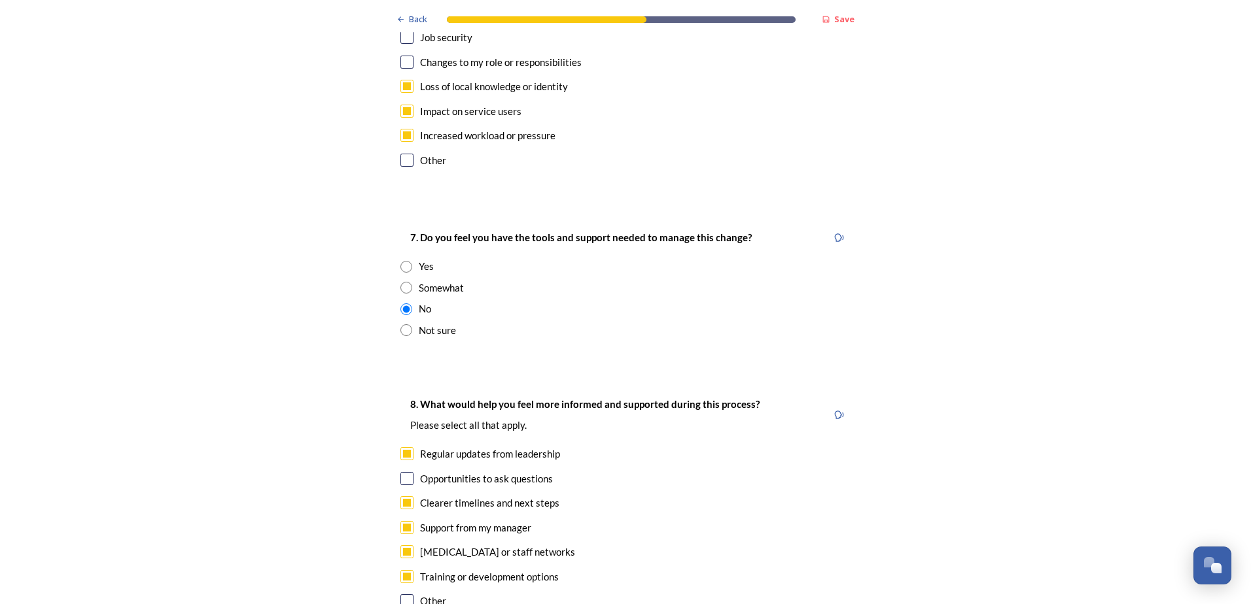
click at [396, 403] on div "8. What would help you feel more informed and supported during this process? Pl…" at bounding box center [625, 503] width 471 height 241
click at [400, 472] on input "checkbox" at bounding box center [406, 478] width 13 height 13
checkbox input "true"
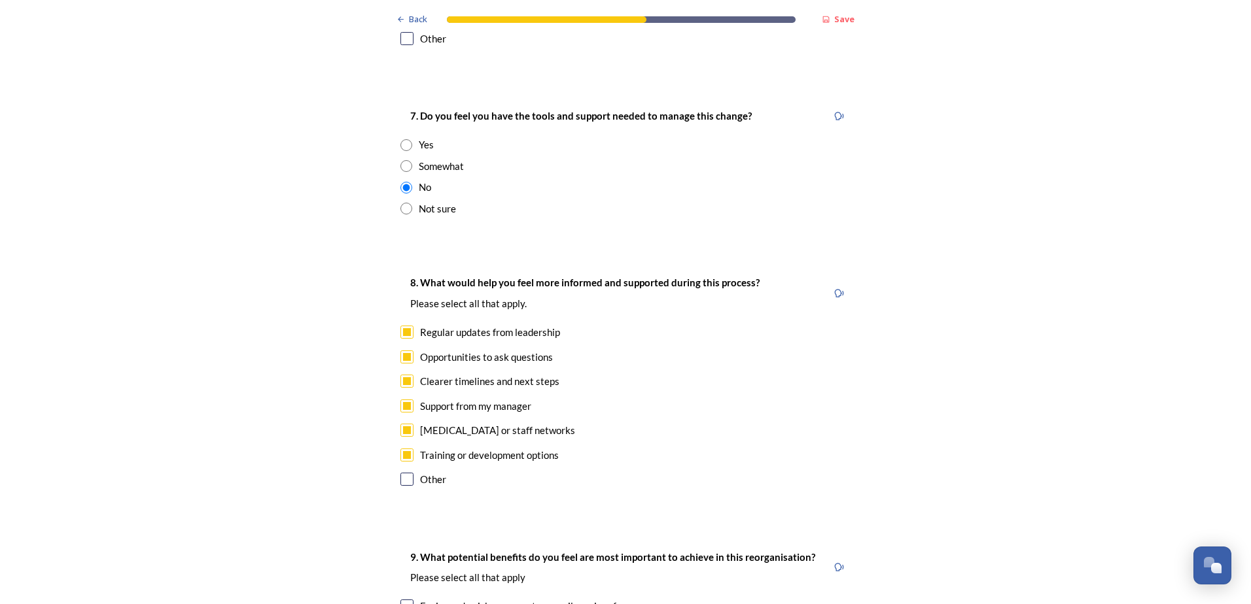
scroll to position [2812, 0]
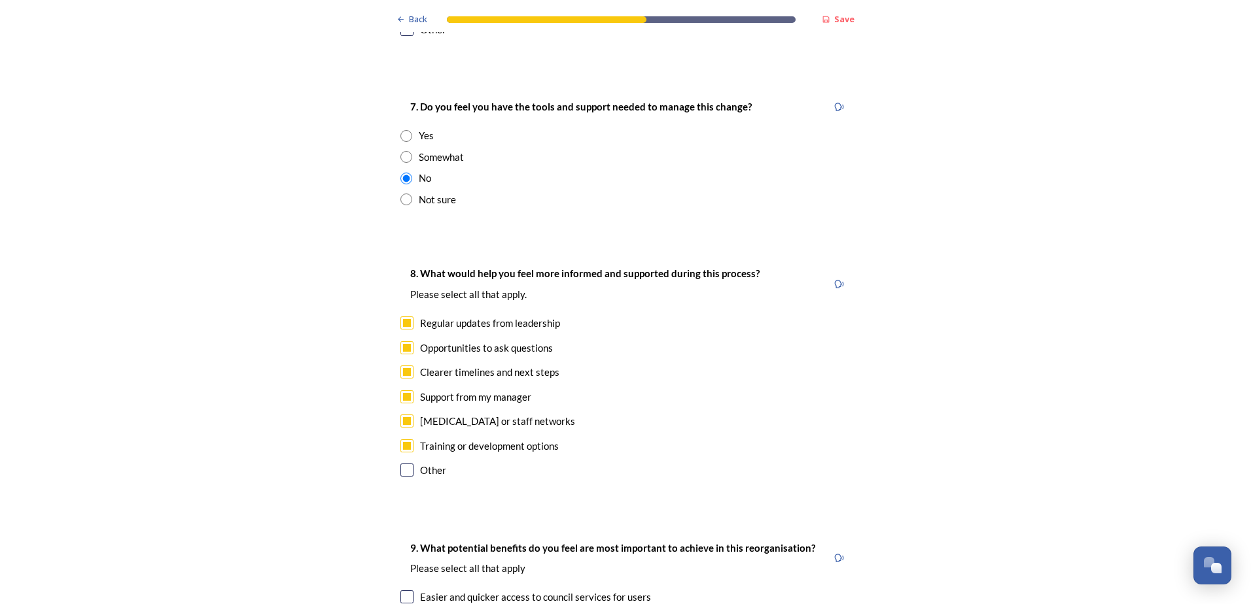
click at [405, 464] on input "checkbox" at bounding box center [406, 470] width 13 height 13
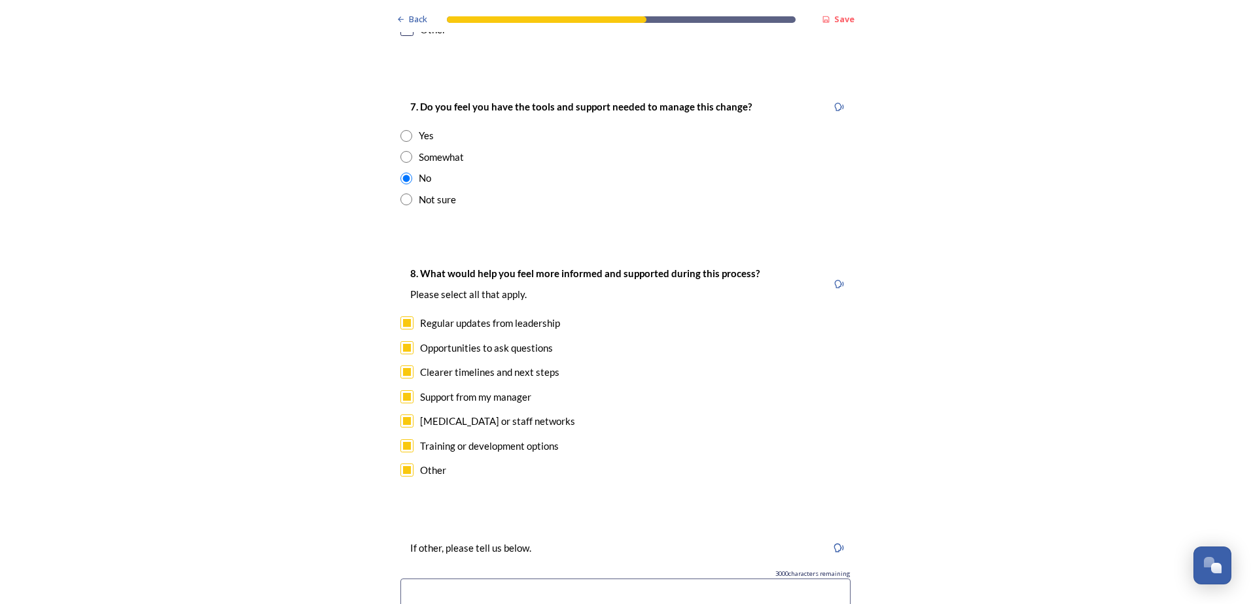
click at [405, 464] on input "checkbox" at bounding box center [406, 470] width 13 height 13
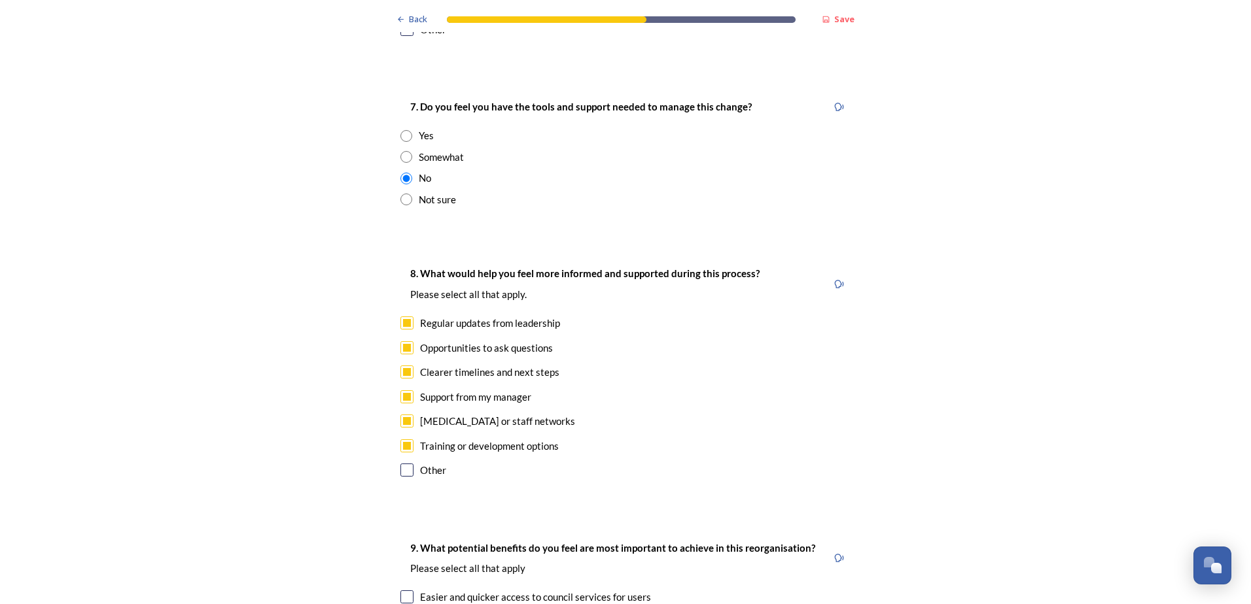
click at [406, 464] on input "checkbox" at bounding box center [406, 470] width 13 height 13
checkbox input "true"
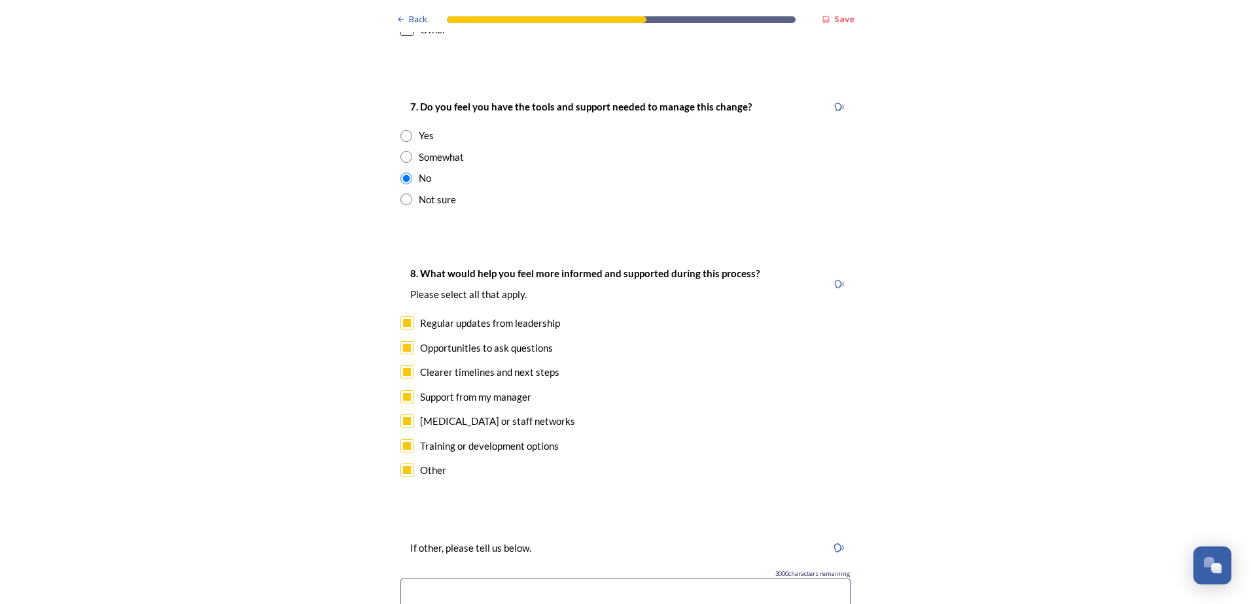
click at [413, 579] on input at bounding box center [625, 594] width 450 height 30
click at [464, 579] on input "Cross district meetings" at bounding box center [625, 594] width 450 height 30
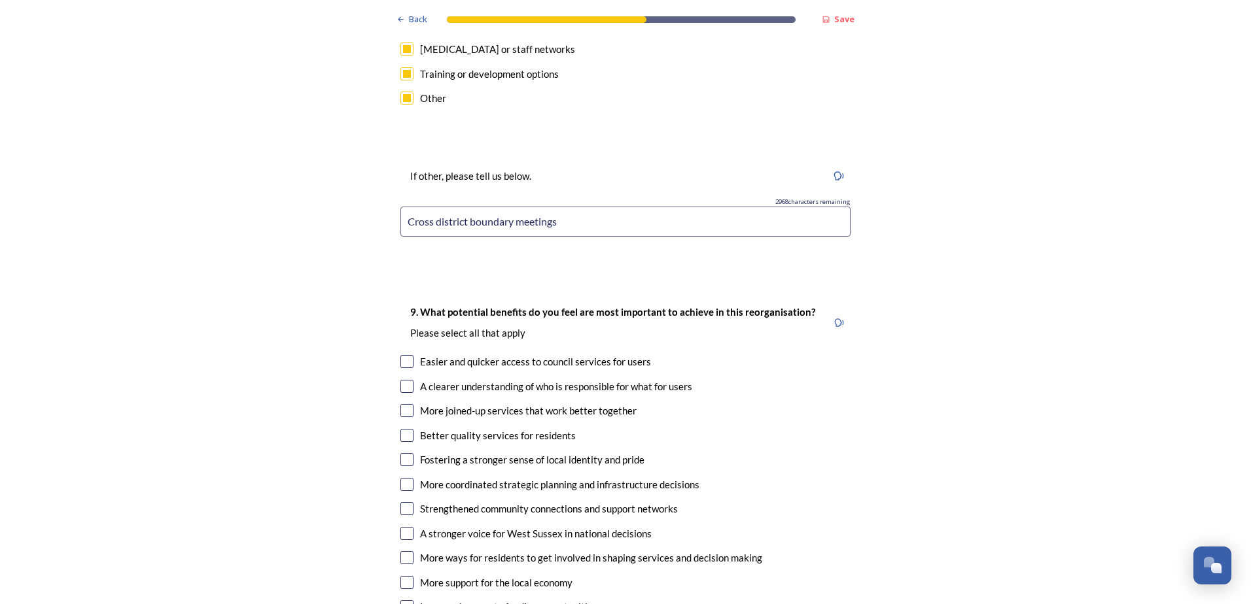
scroll to position [3205, 0]
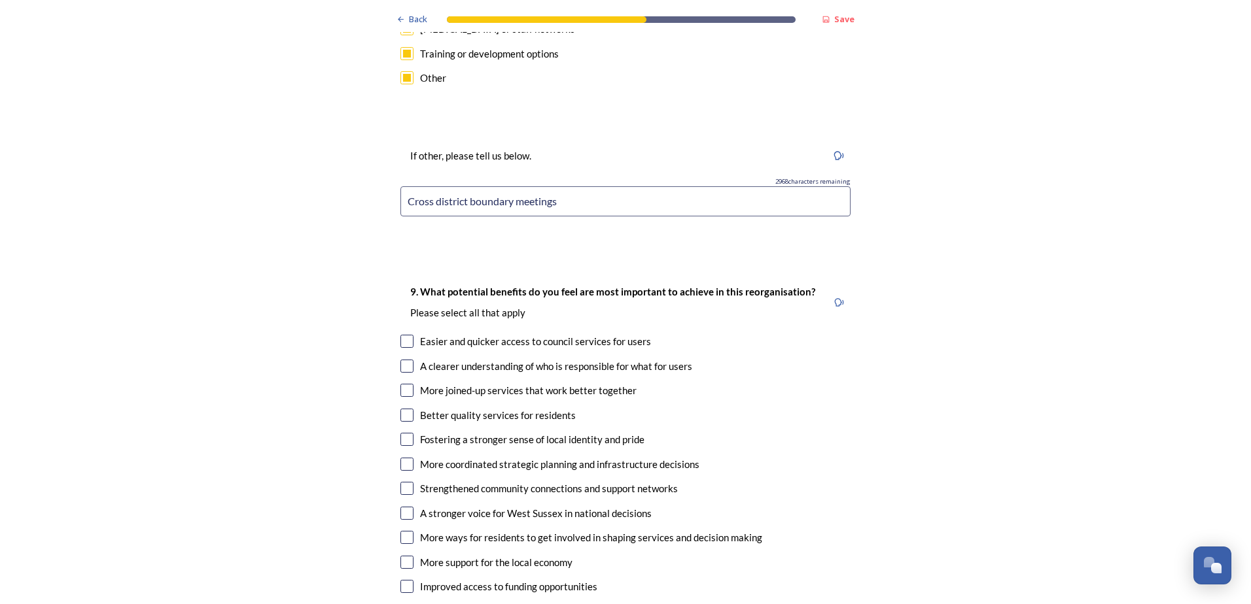
type input "Cross district boundary meetings"
click at [402, 409] on input "checkbox" at bounding box center [406, 415] width 13 height 13
checkbox input "true"
click at [405, 458] on input "checkbox" at bounding box center [406, 464] width 13 height 13
checkbox input "true"
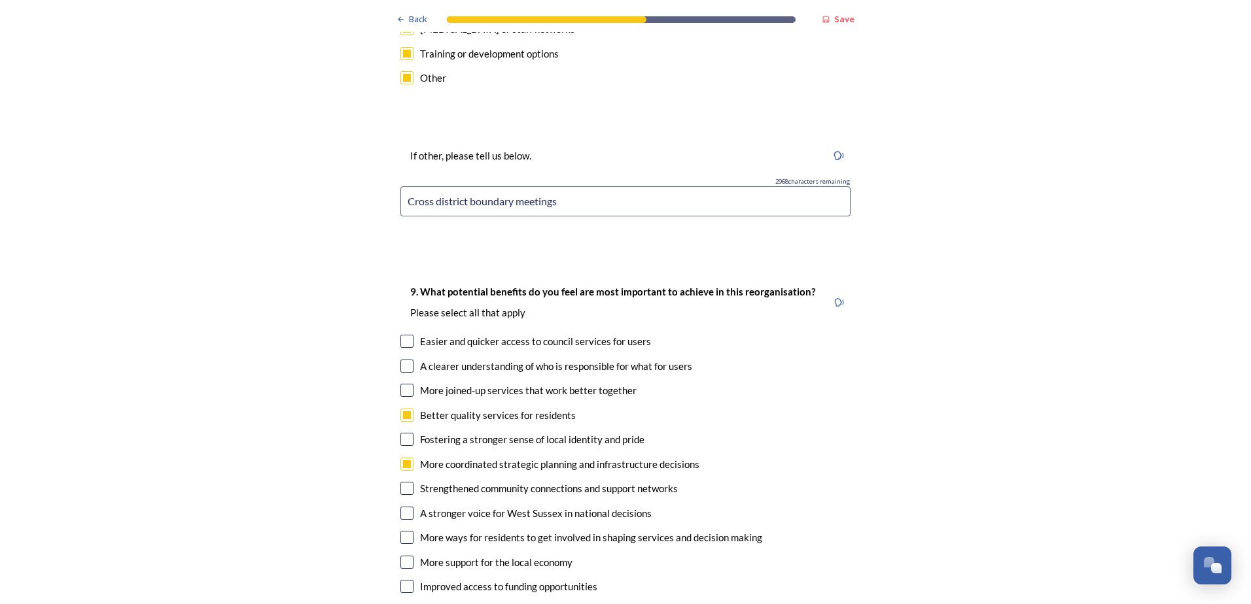
click at [400, 531] on input "checkbox" at bounding box center [406, 537] width 13 height 13
checkbox input "true"
click at [400, 580] on input "checkbox" at bounding box center [406, 586] width 13 height 13
checkbox input "true"
click at [402, 507] on input "checkbox" at bounding box center [406, 513] width 13 height 13
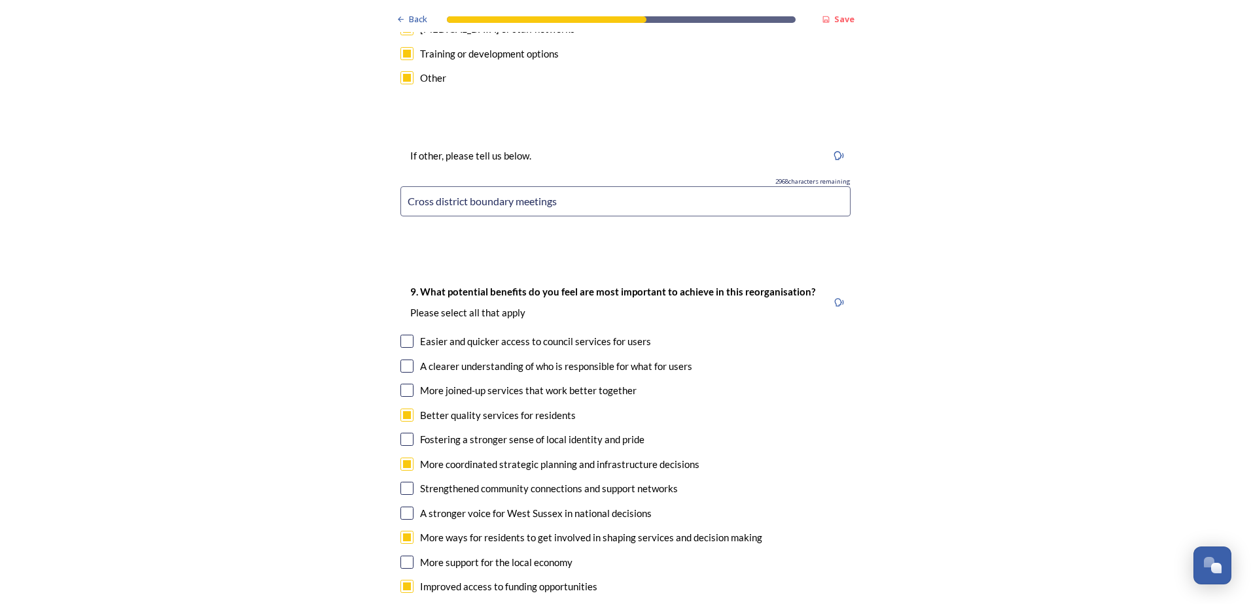
checkbox input "true"
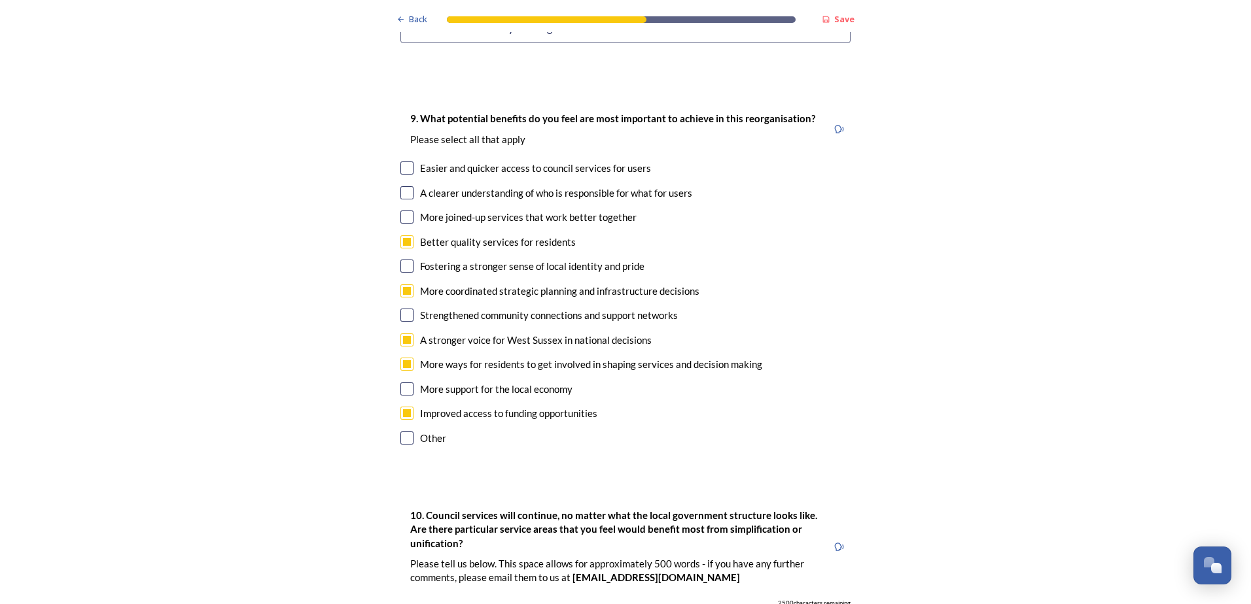
scroll to position [3401, 0]
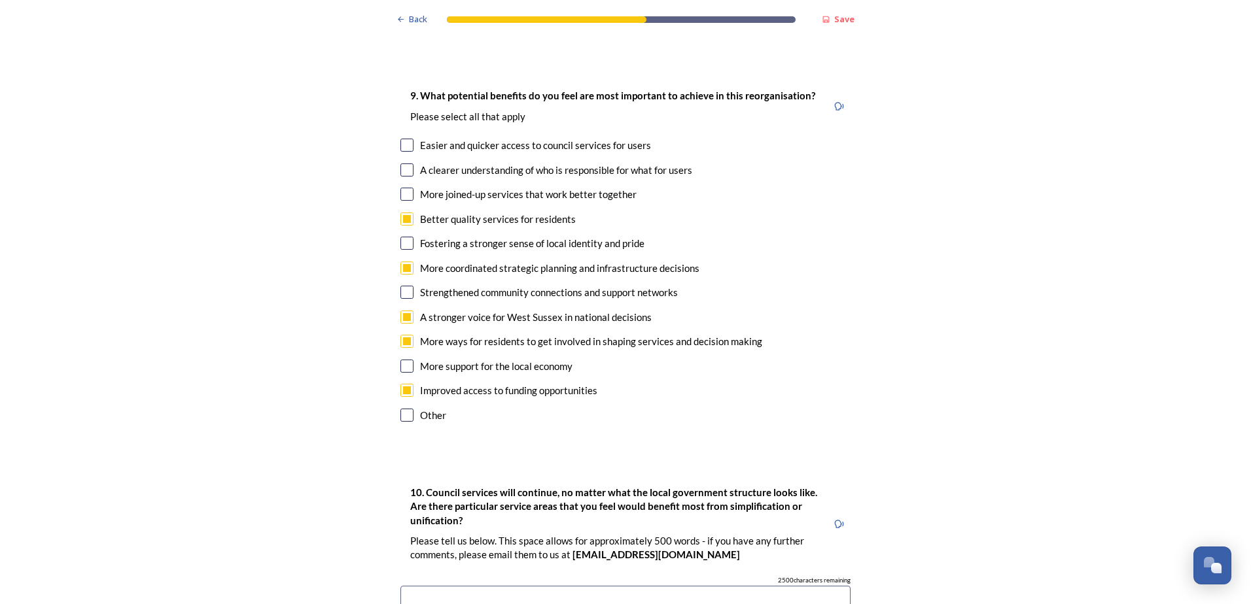
drag, startPoint x: 924, startPoint y: 531, endPoint x: 861, endPoint y: 523, distance: 63.3
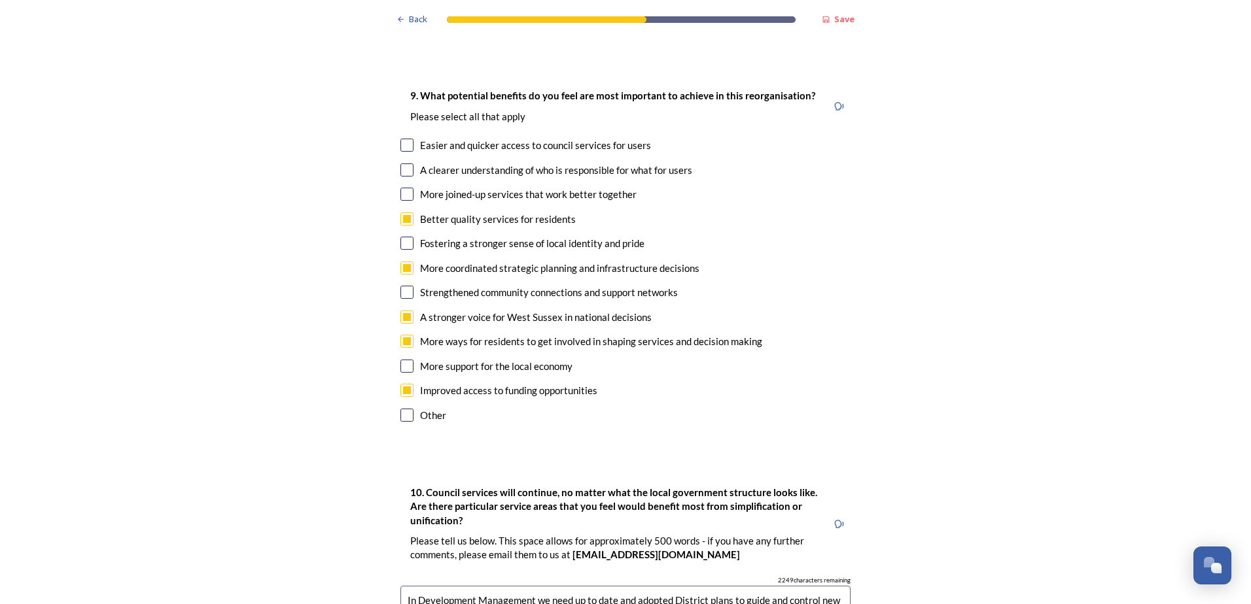
drag, startPoint x: 430, startPoint y: 578, endPoint x: 489, endPoint y: 578, distance: 59.5
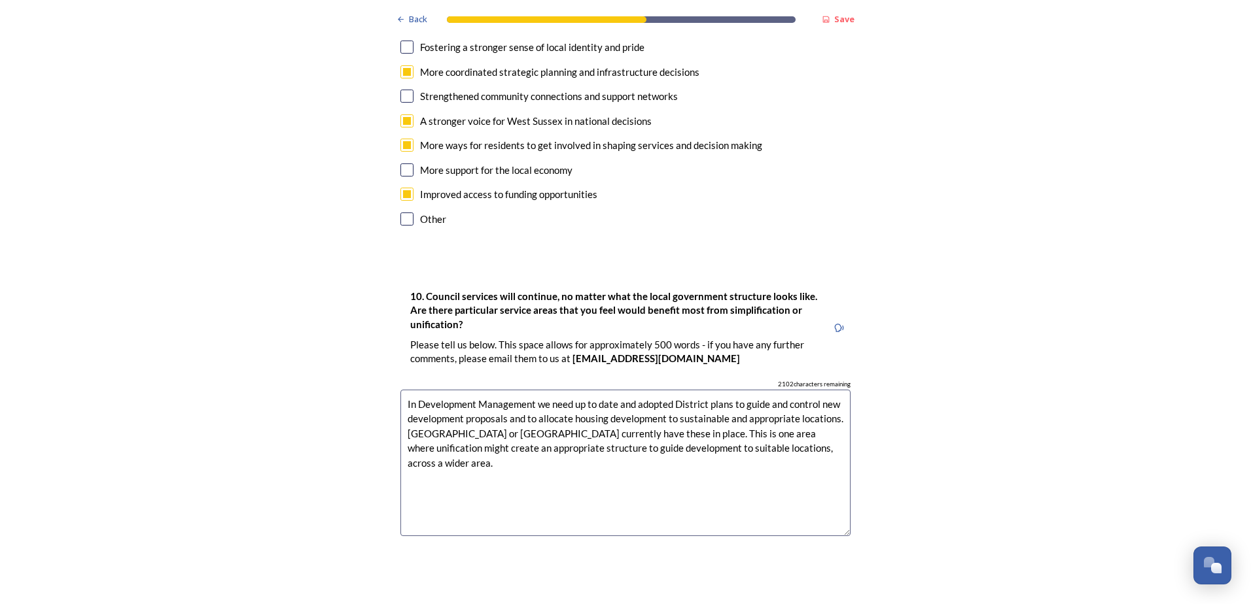
scroll to position [3728, 0]
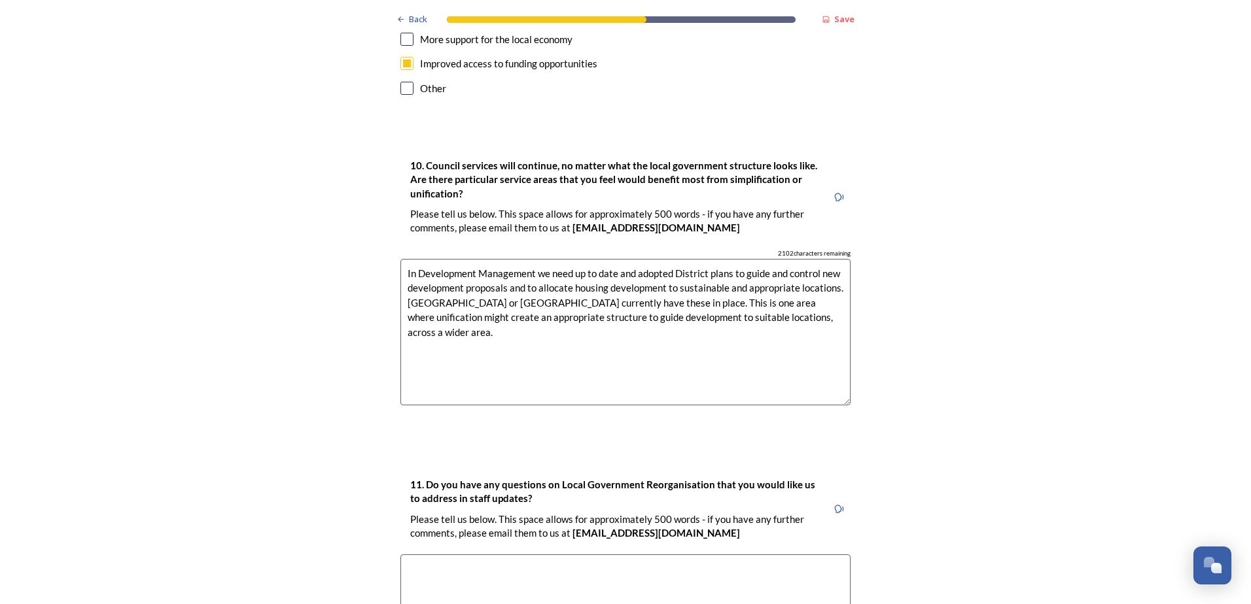
type textarea "In Development Management we need up to date and adopted District plans to guid…"
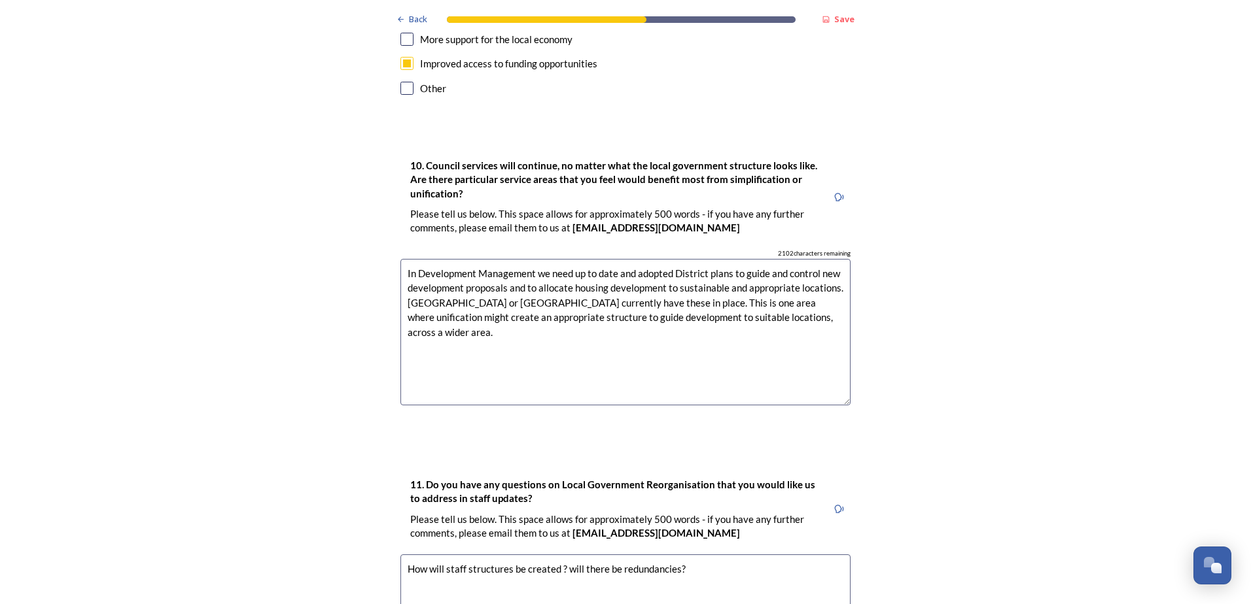
drag, startPoint x: 665, startPoint y: 514, endPoint x: 689, endPoint y: 544, distance: 38.1
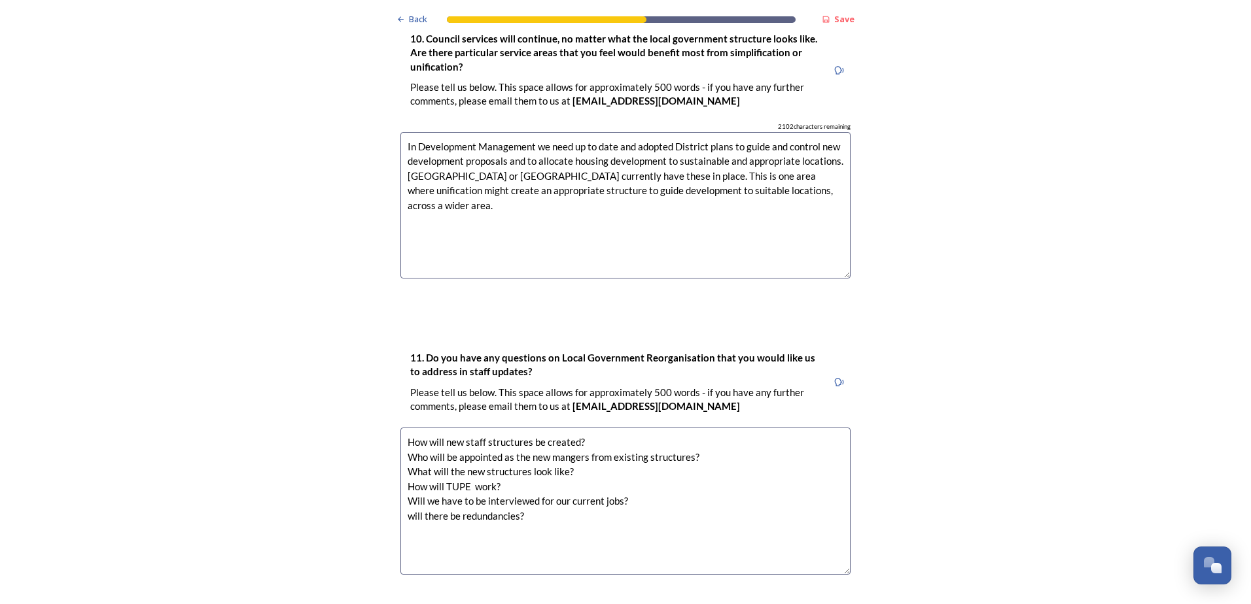
scroll to position [3859, 0]
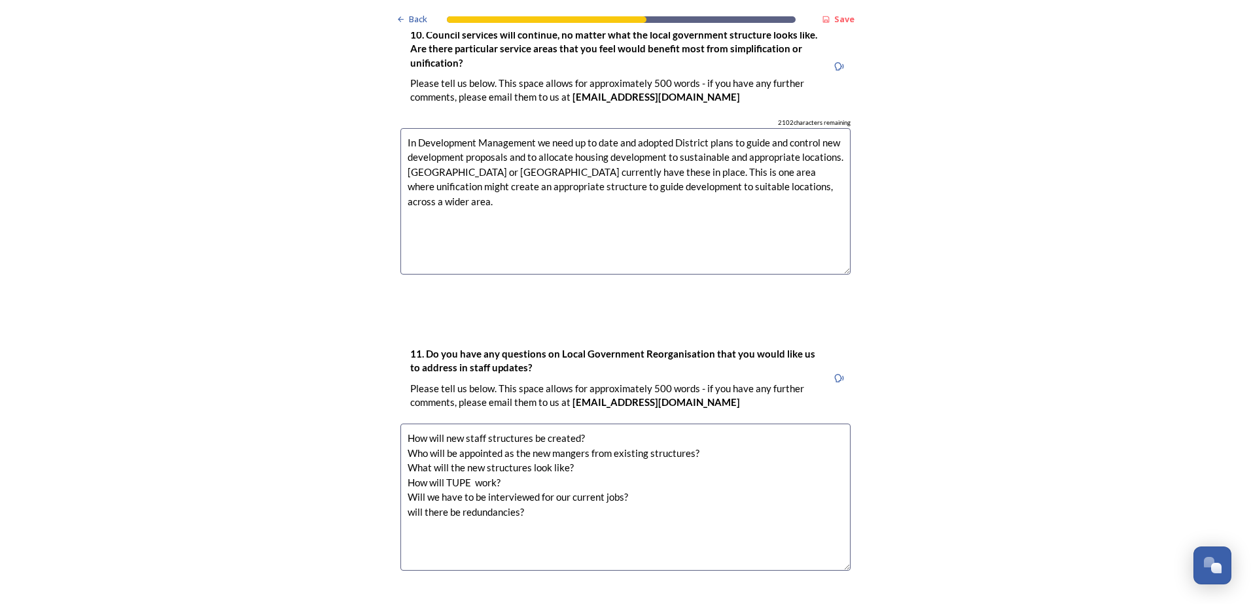
type textarea "How will new staff structures be created? Who will be appointed as the new mang…"
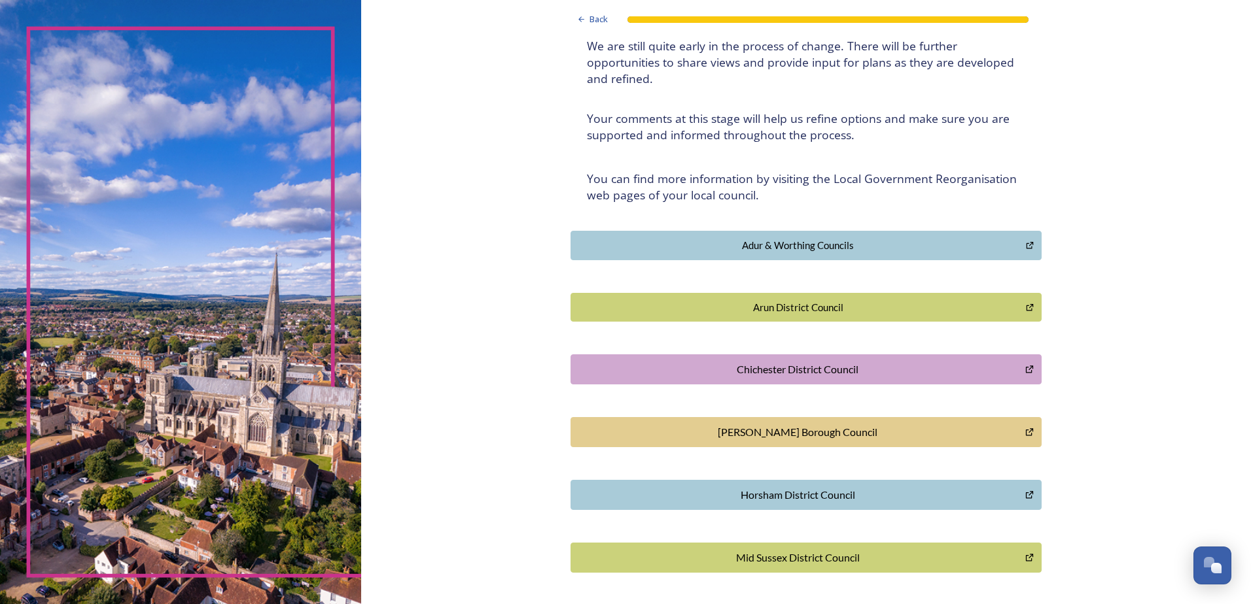
scroll to position [196, 0]
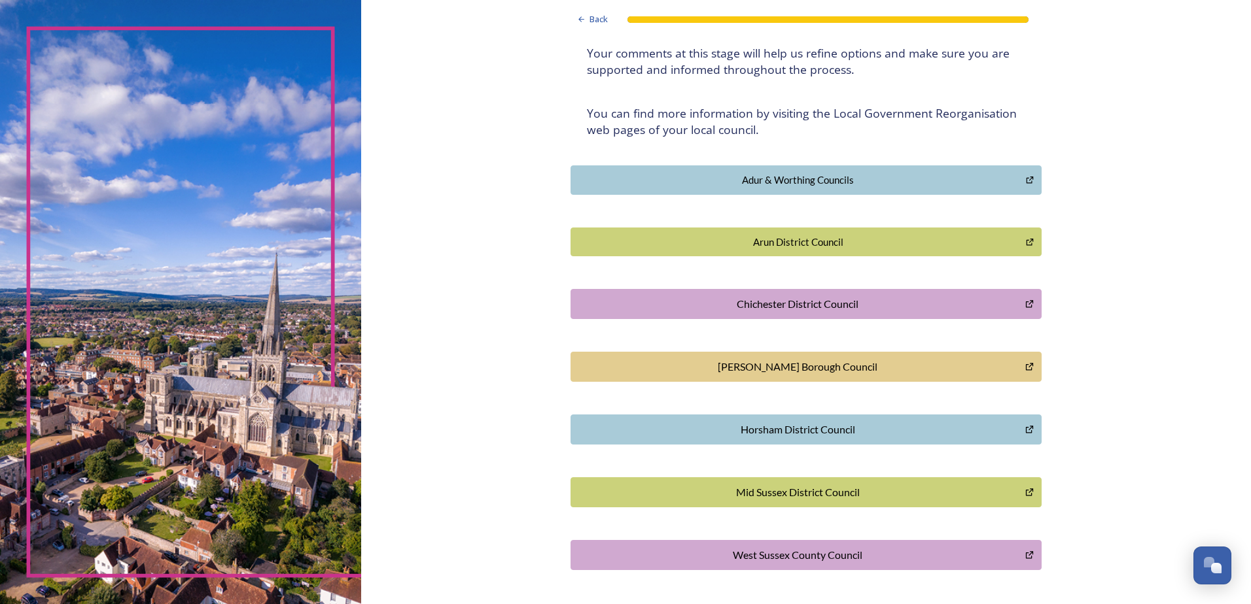
click at [826, 490] on div "Mid Sussex District Council" at bounding box center [798, 493] width 440 height 16
click at [790, 418] on button "Horsham District Council" at bounding box center [805, 430] width 471 height 30
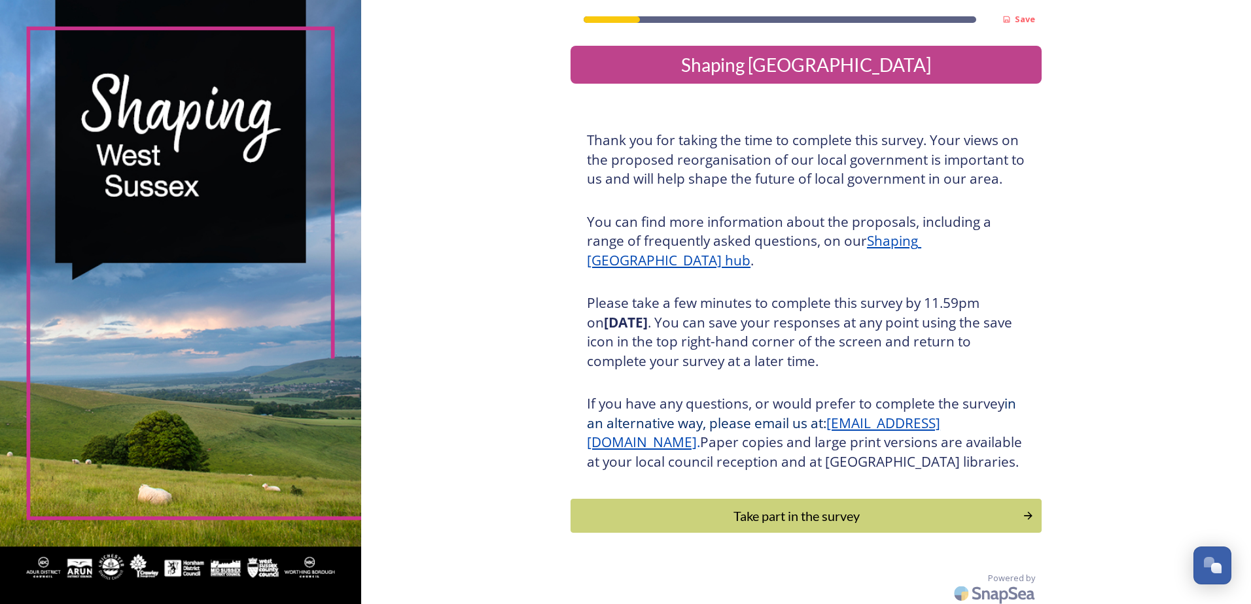
click at [884, 526] on div "Take part in the survey" at bounding box center [797, 516] width 438 height 20
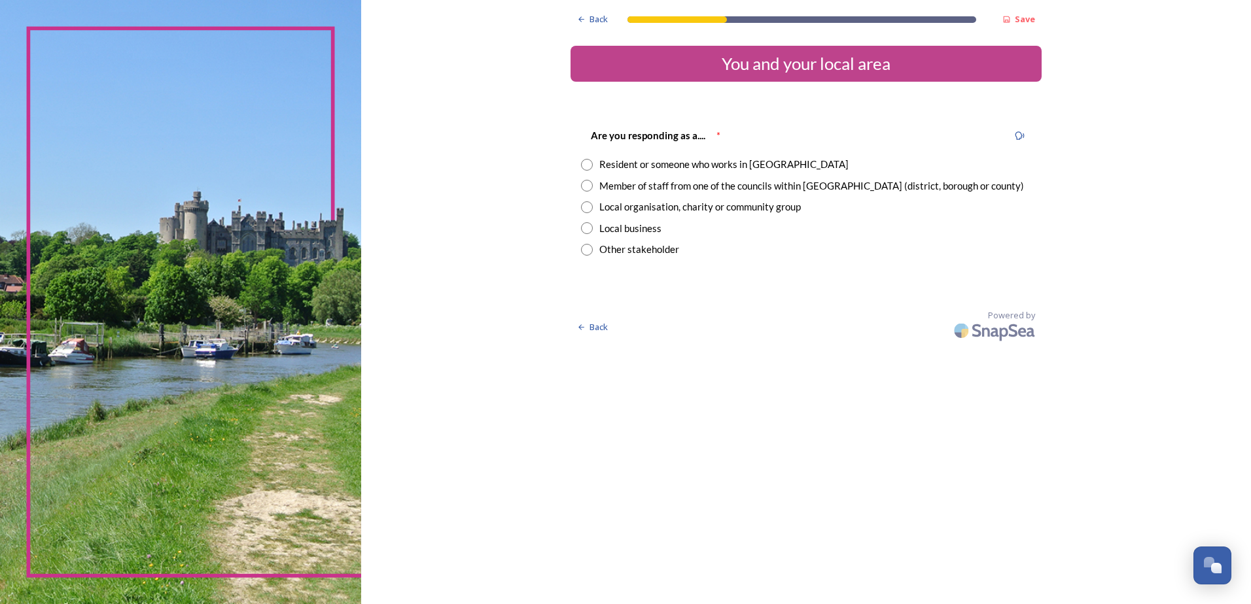
click at [585, 160] on input "radio" at bounding box center [587, 165] width 12 height 12
radio input "true"
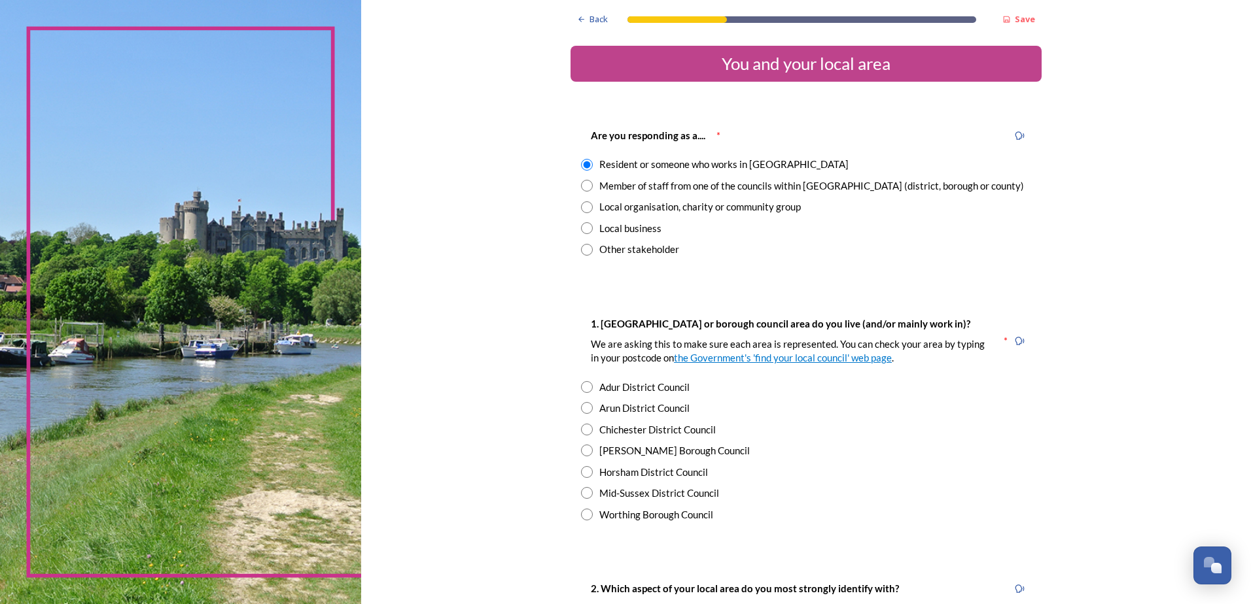
click at [581, 477] on input "radio" at bounding box center [587, 472] width 12 height 12
radio input "true"
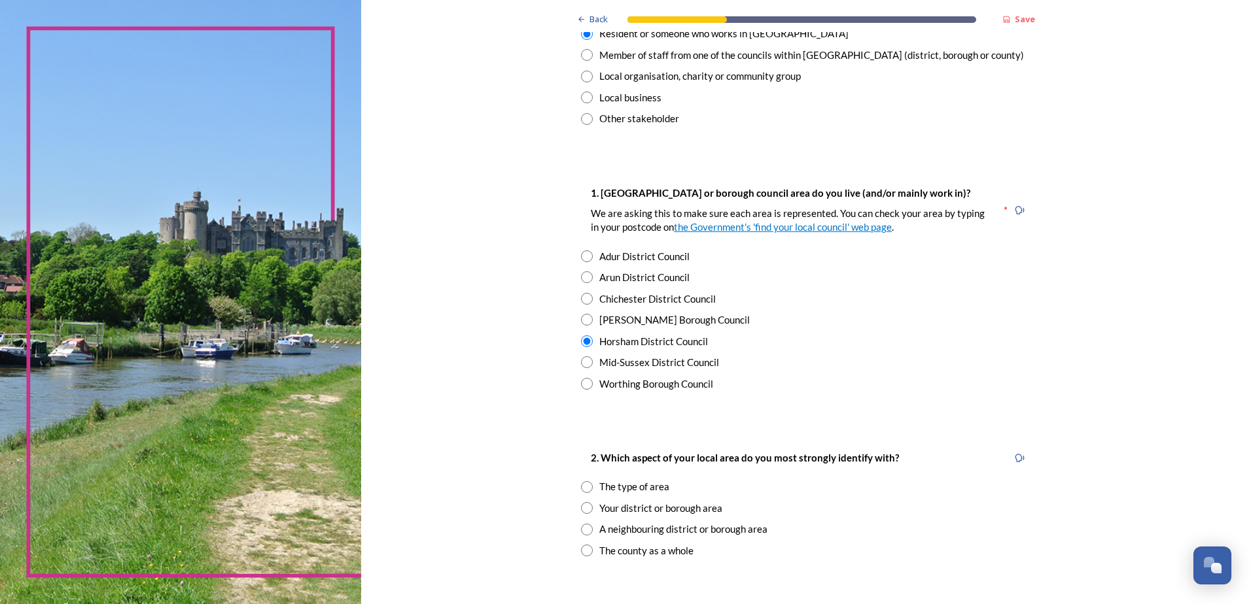
scroll to position [196, 0]
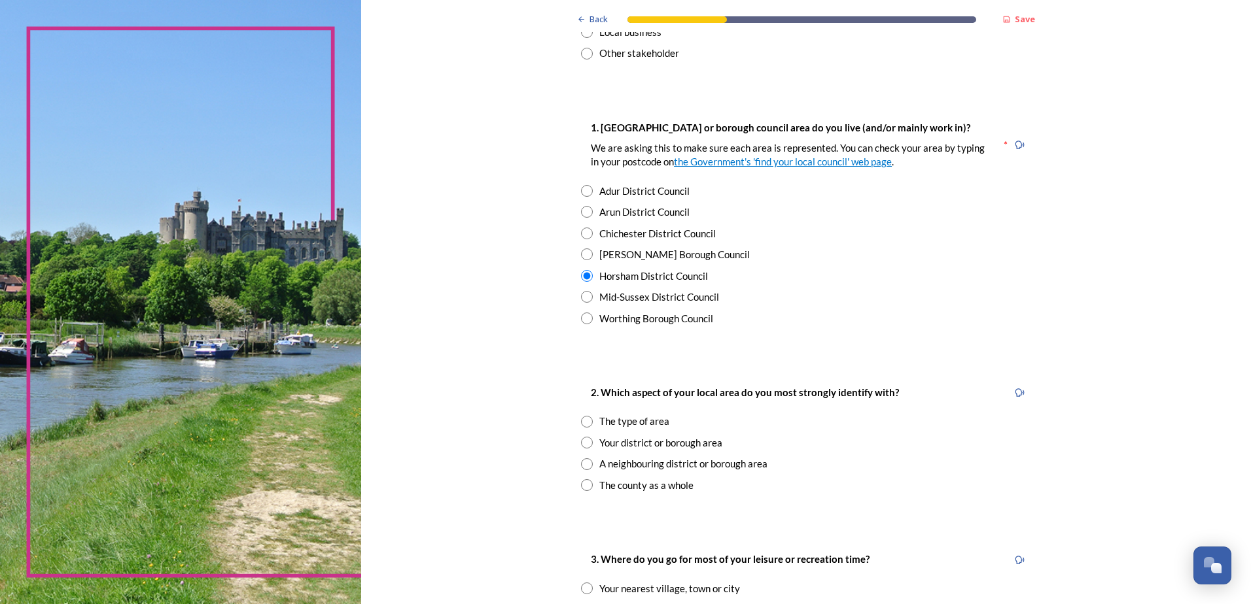
click at [581, 464] on input "radio" at bounding box center [587, 464] width 12 height 12
radio input "true"
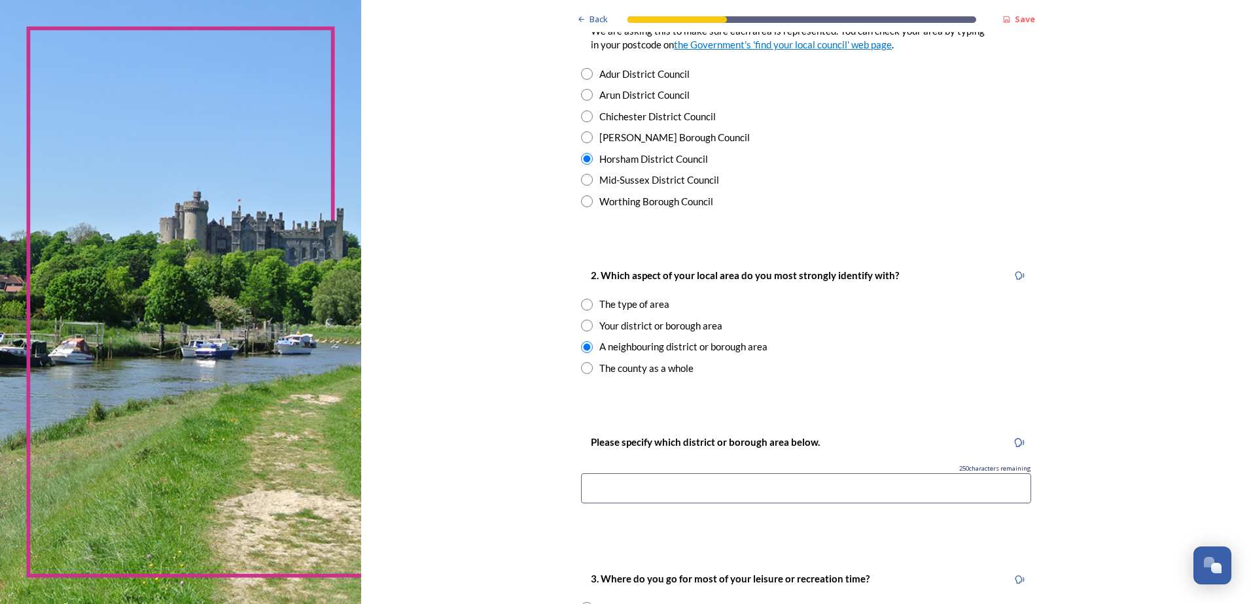
scroll to position [327, 0]
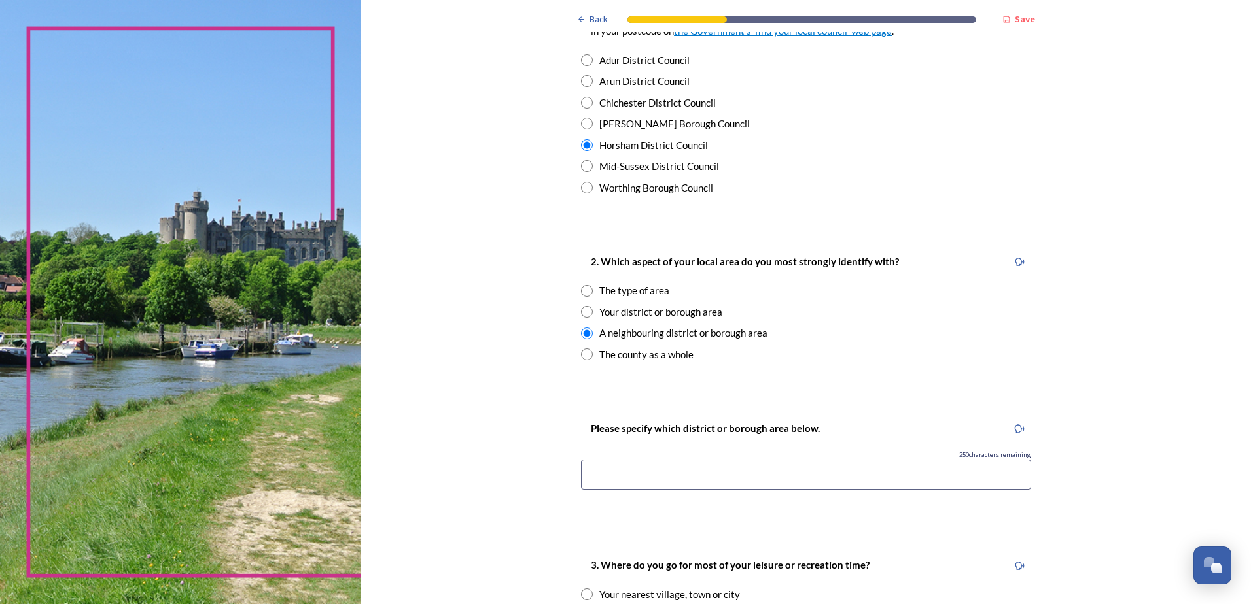
click at [621, 476] on input at bounding box center [806, 475] width 450 height 30
drag, startPoint x: 823, startPoint y: 477, endPoint x: 838, endPoint y: 487, distance: 17.8
click at [825, 477] on input "I live in Henfield village and I identify with that as my place." at bounding box center [806, 475] width 450 height 30
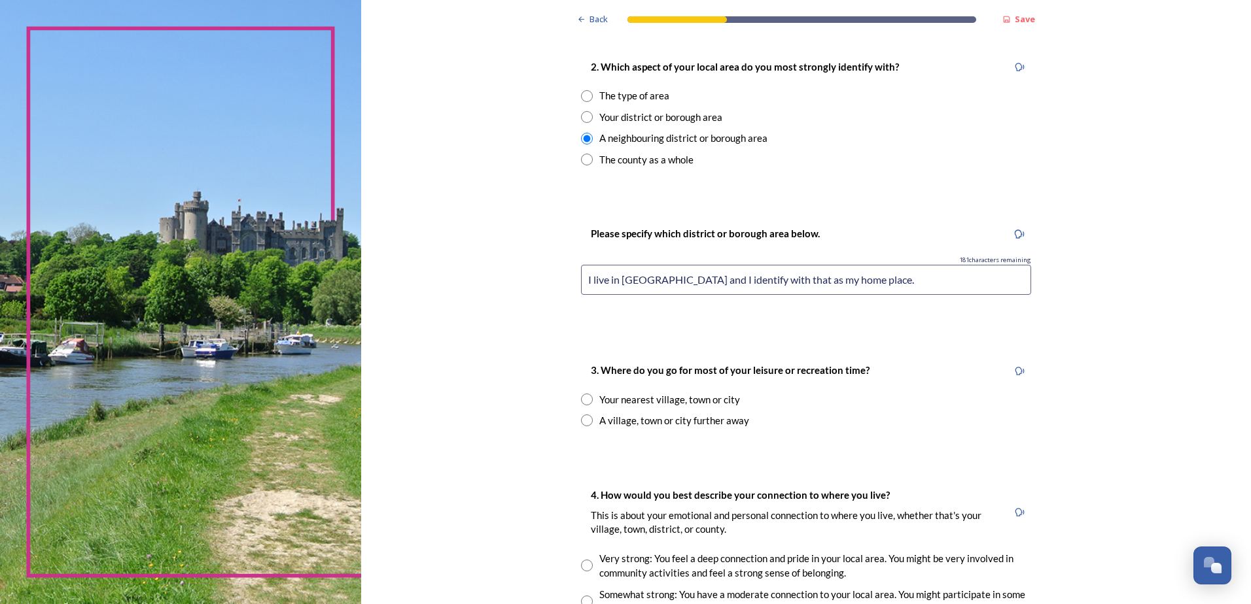
scroll to position [523, 0]
type input "I live in Henfield village and I identify with that as my home place."
click at [582, 400] on input "radio" at bounding box center [587, 398] width 12 height 12
radio input "true"
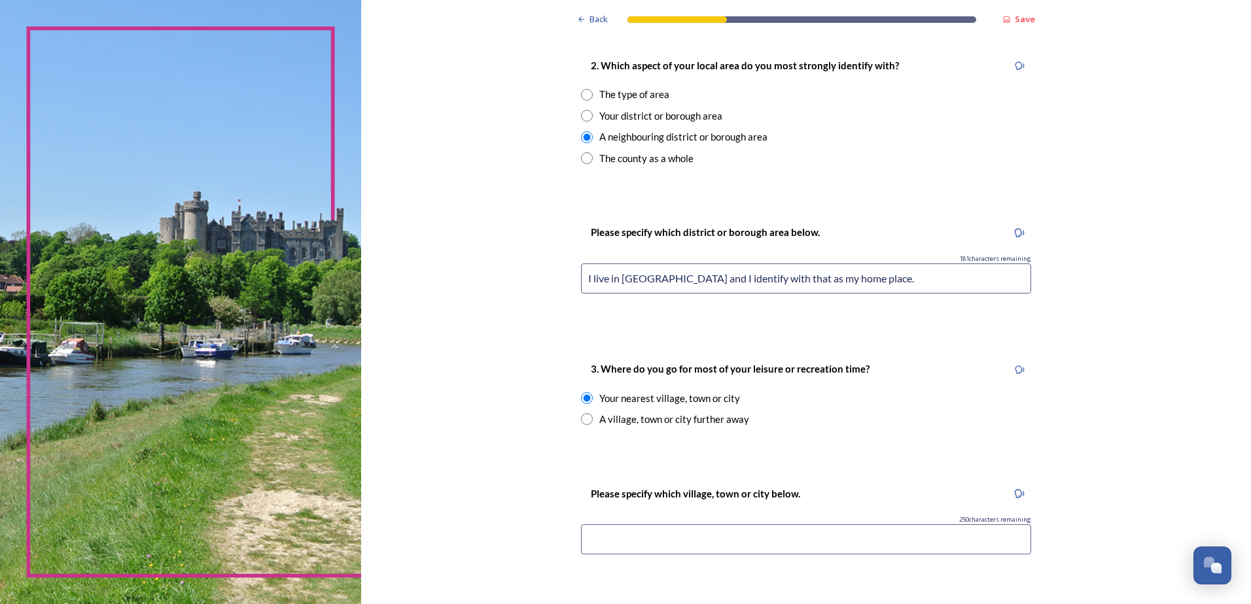
click at [766, 538] on input at bounding box center [806, 540] width 450 height 30
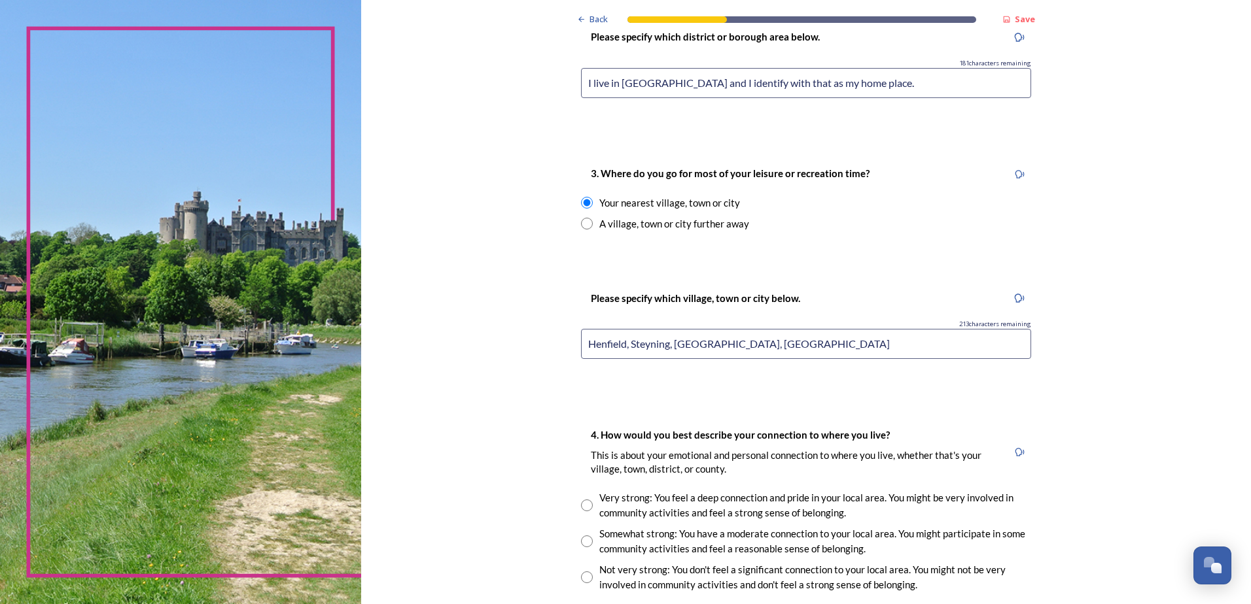
scroll to position [719, 0]
type input "Henfield, Steyning, Horsham, Brighton"
click at [581, 504] on input "radio" at bounding box center [587, 505] width 12 height 12
radio input "true"
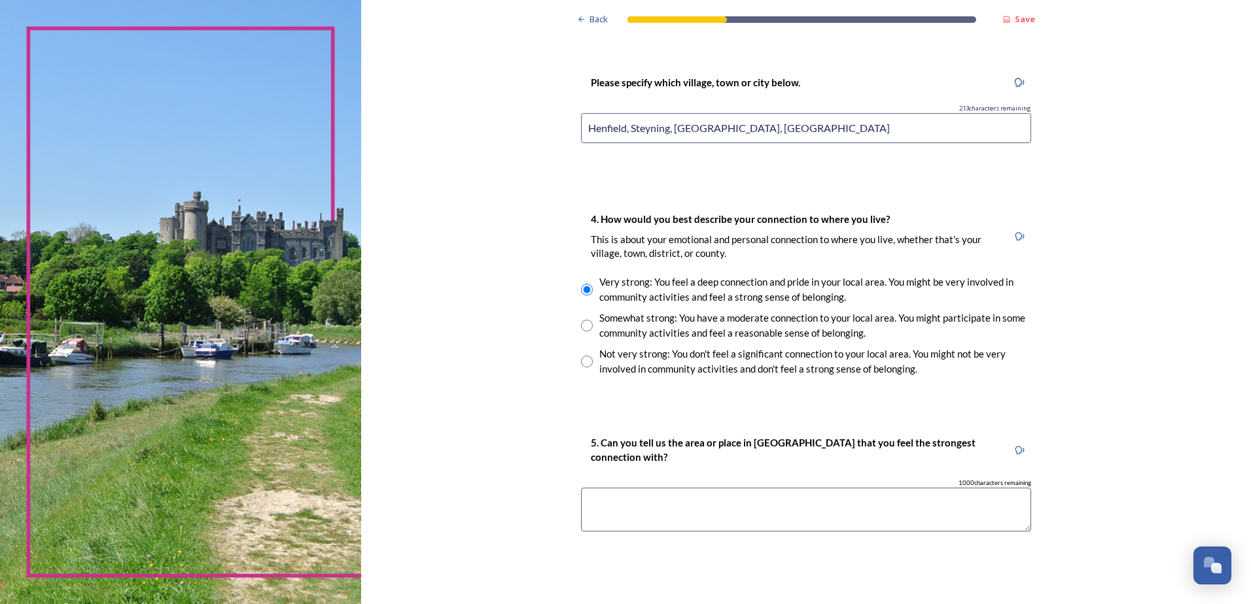
scroll to position [981, 0]
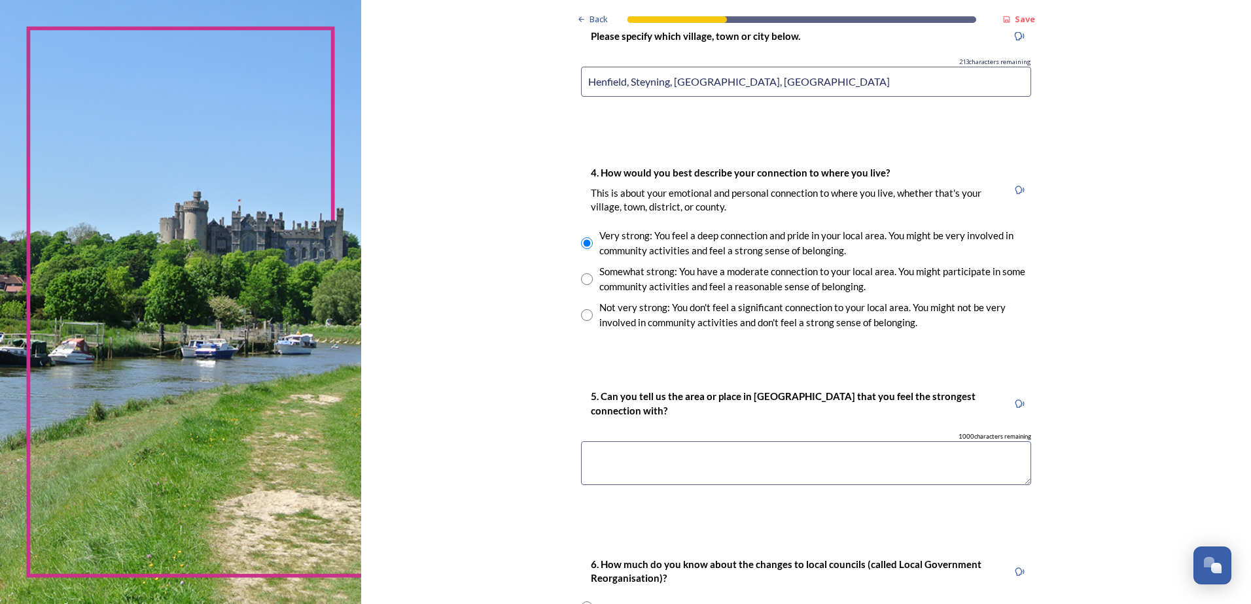
click at [810, 474] on textarea at bounding box center [806, 463] width 450 height 44
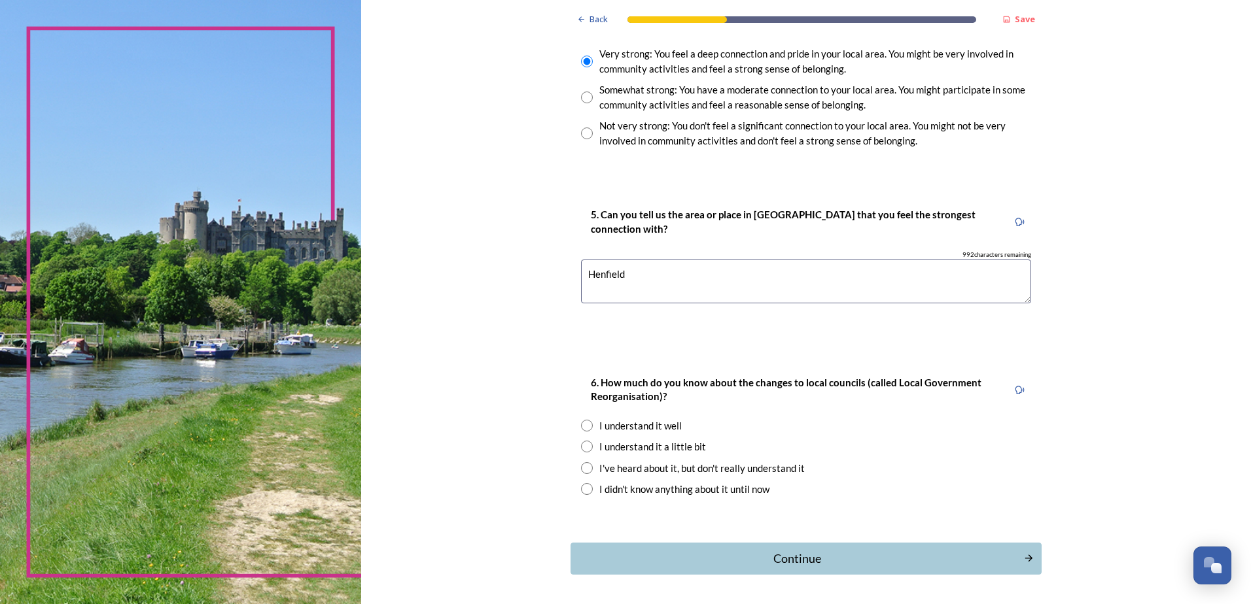
scroll to position [1209, 0]
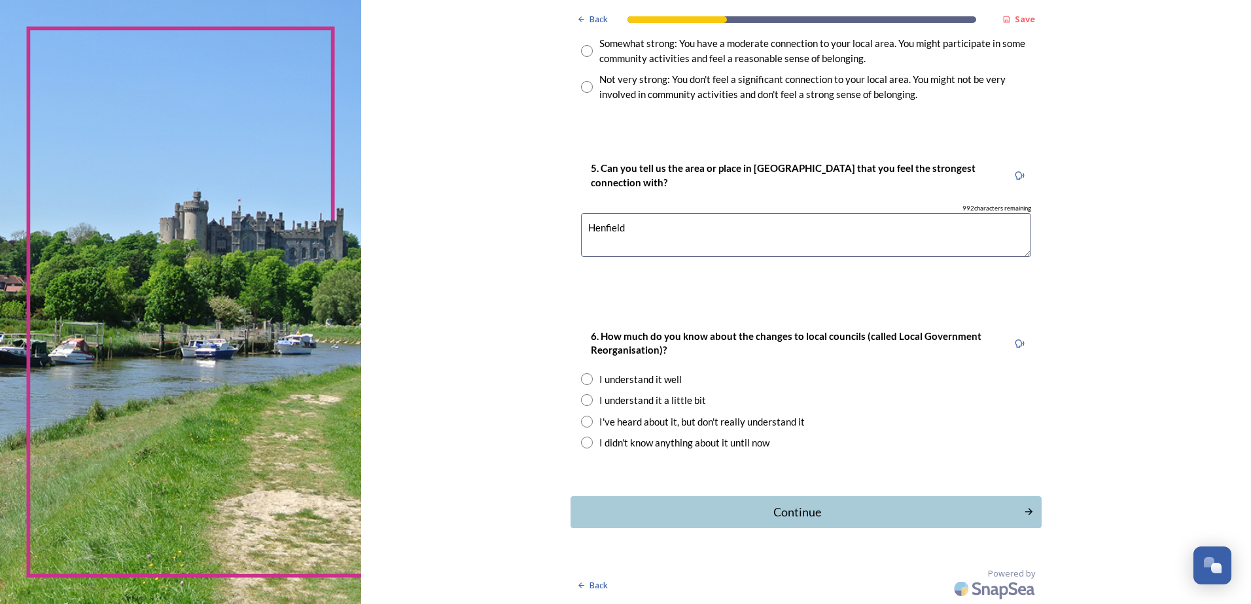
type textarea "Henfield"
click at [582, 396] on input "radio" at bounding box center [587, 400] width 12 height 12
radio input "true"
click at [831, 511] on div "Continue" at bounding box center [797, 513] width 443 height 18
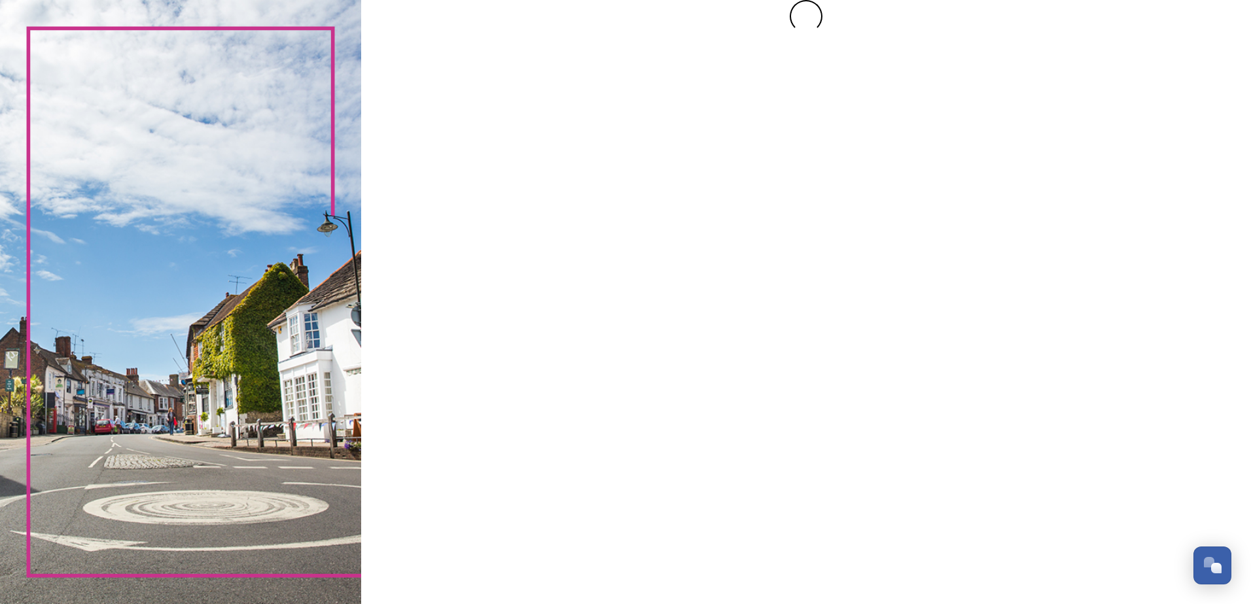
scroll to position [0, 0]
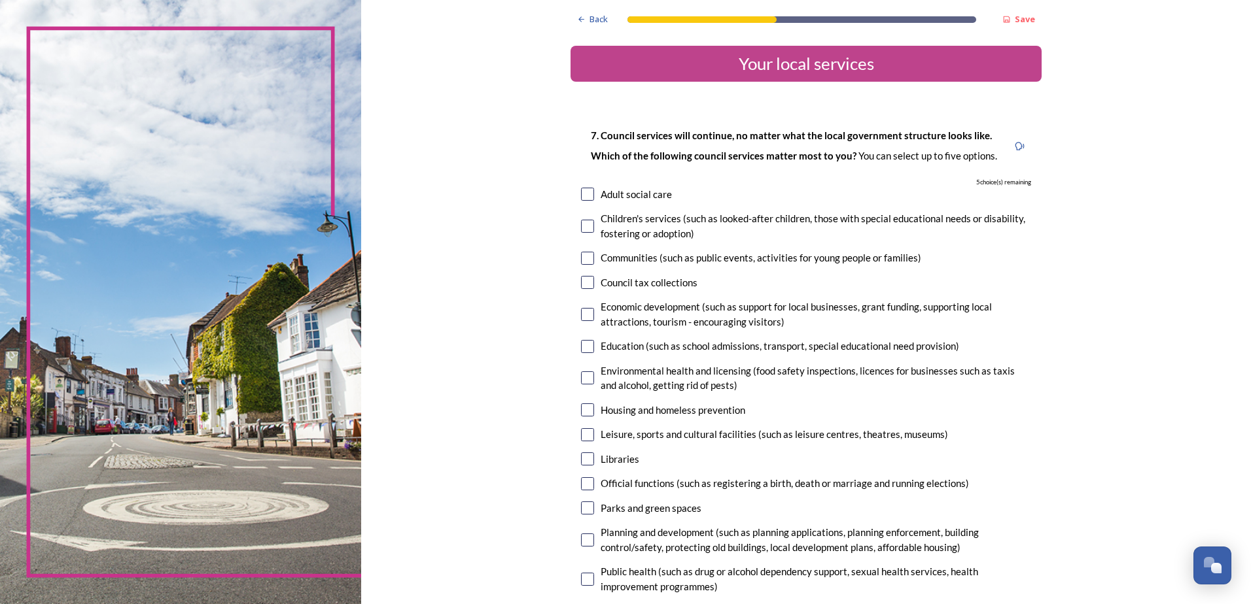
click at [583, 194] on input "checkbox" at bounding box center [587, 194] width 13 height 13
checkbox input "true"
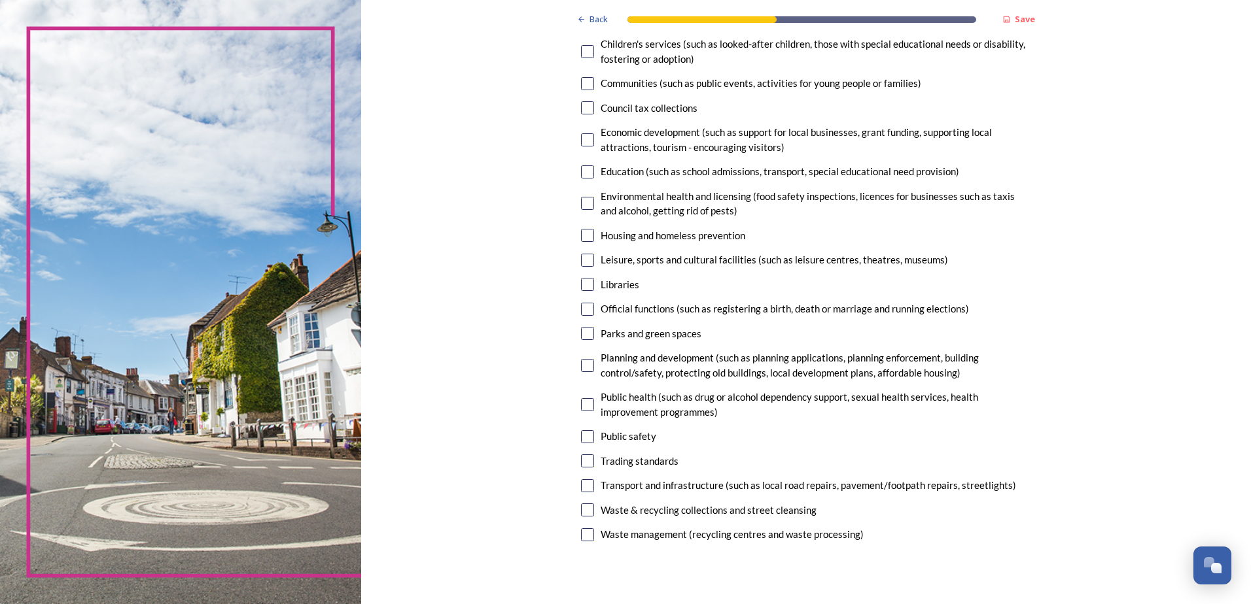
scroll to position [196, 0]
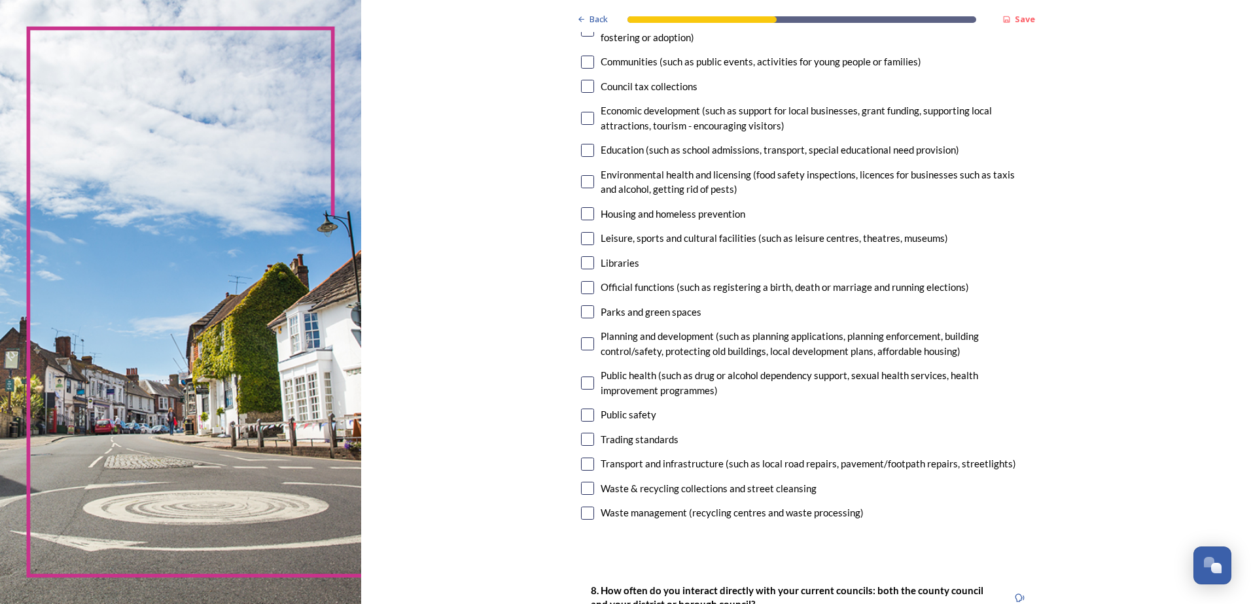
click at [583, 514] on input "checkbox" at bounding box center [587, 513] width 13 height 13
checkbox input "true"
click at [584, 312] on input "checkbox" at bounding box center [587, 311] width 13 height 13
checkbox input "true"
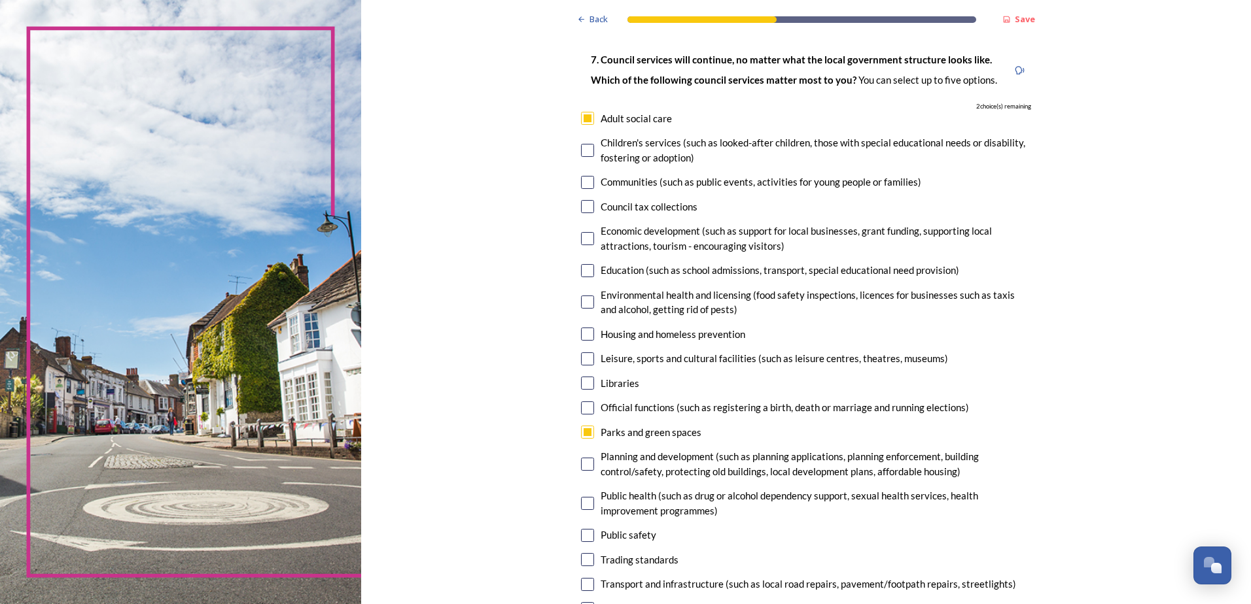
scroll to position [65, 0]
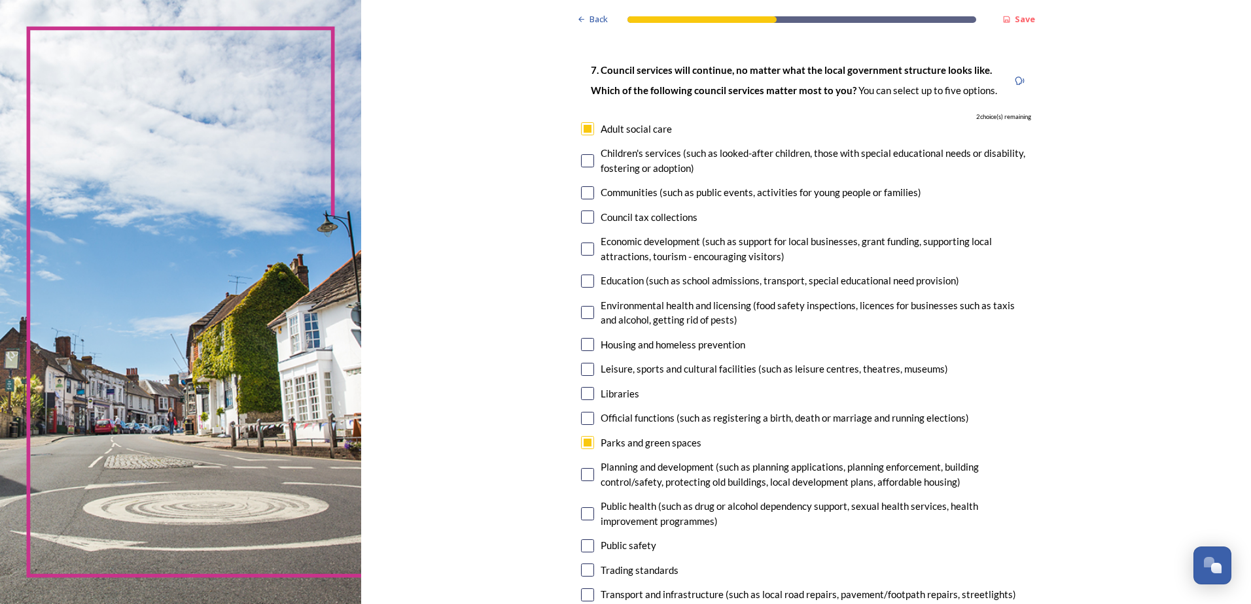
click at [585, 248] on input "checkbox" at bounding box center [587, 249] width 13 height 13
checkbox input "true"
click at [584, 372] on input "checkbox" at bounding box center [587, 369] width 13 height 13
checkbox input "true"
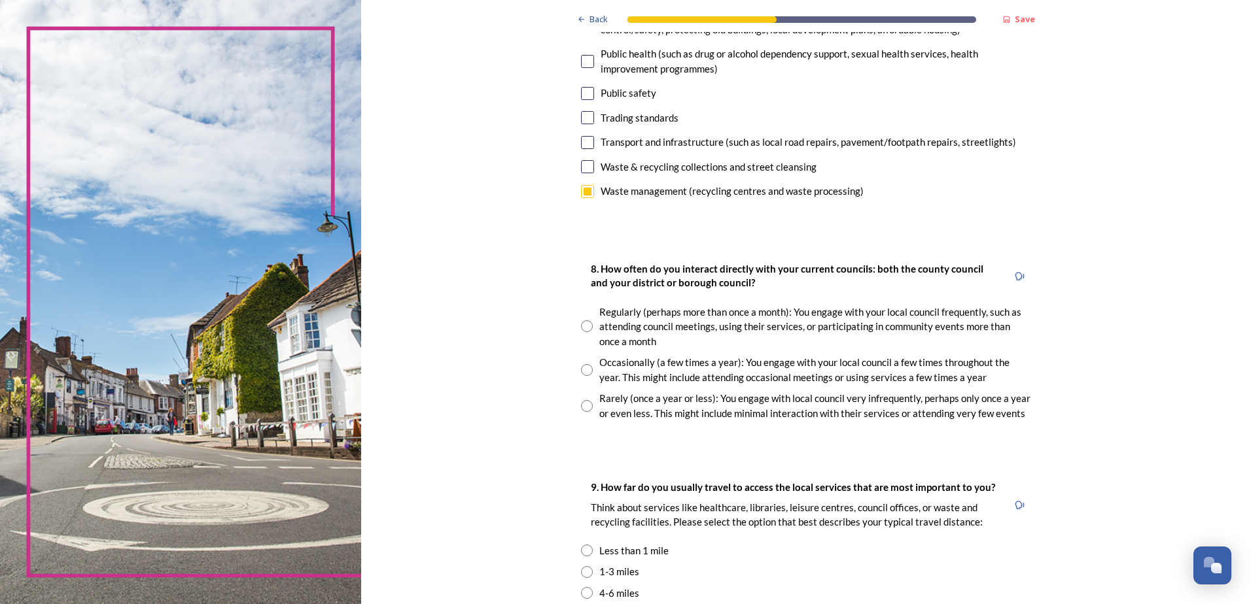
scroll to position [523, 0]
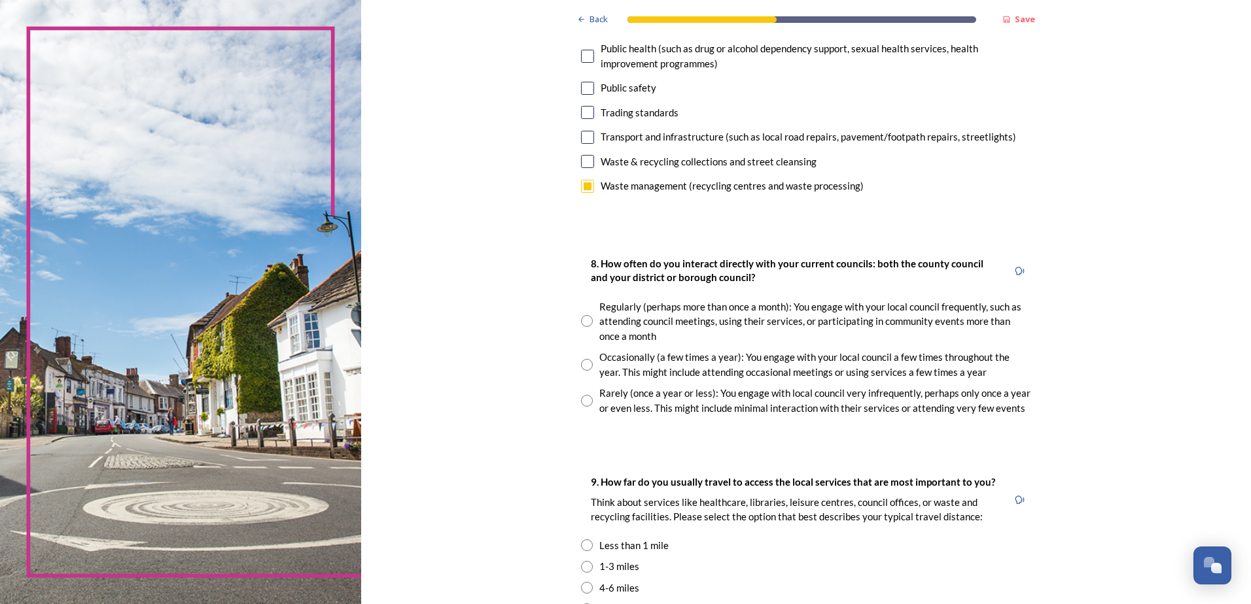
click at [586, 364] on input "radio" at bounding box center [587, 365] width 12 height 12
radio input "true"
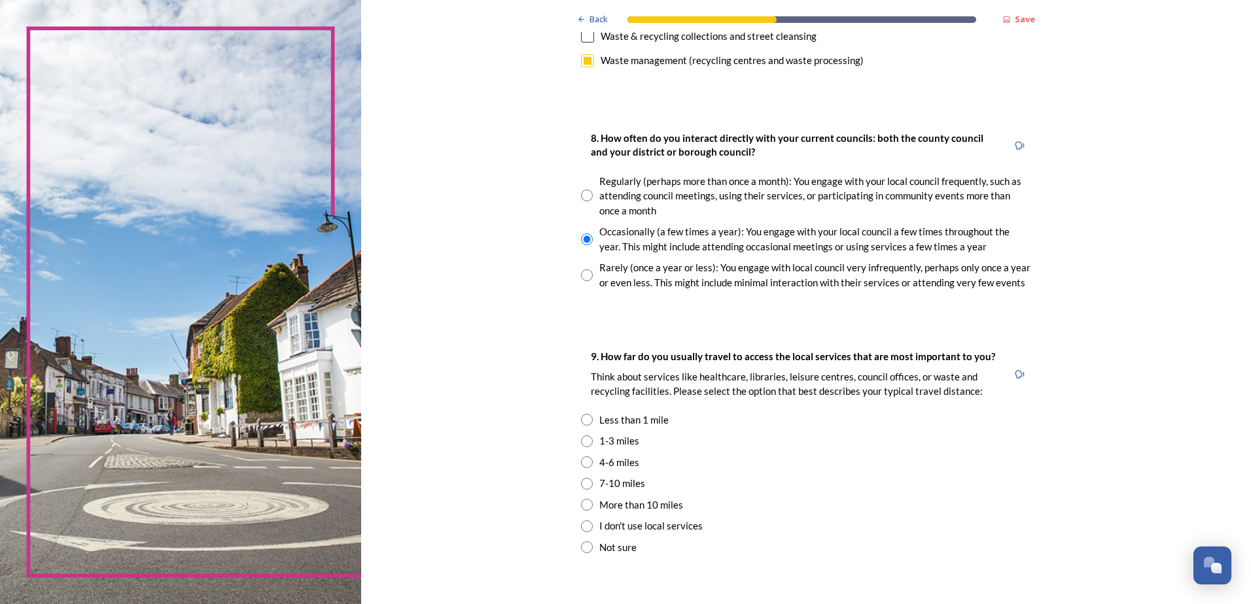
scroll to position [654, 0]
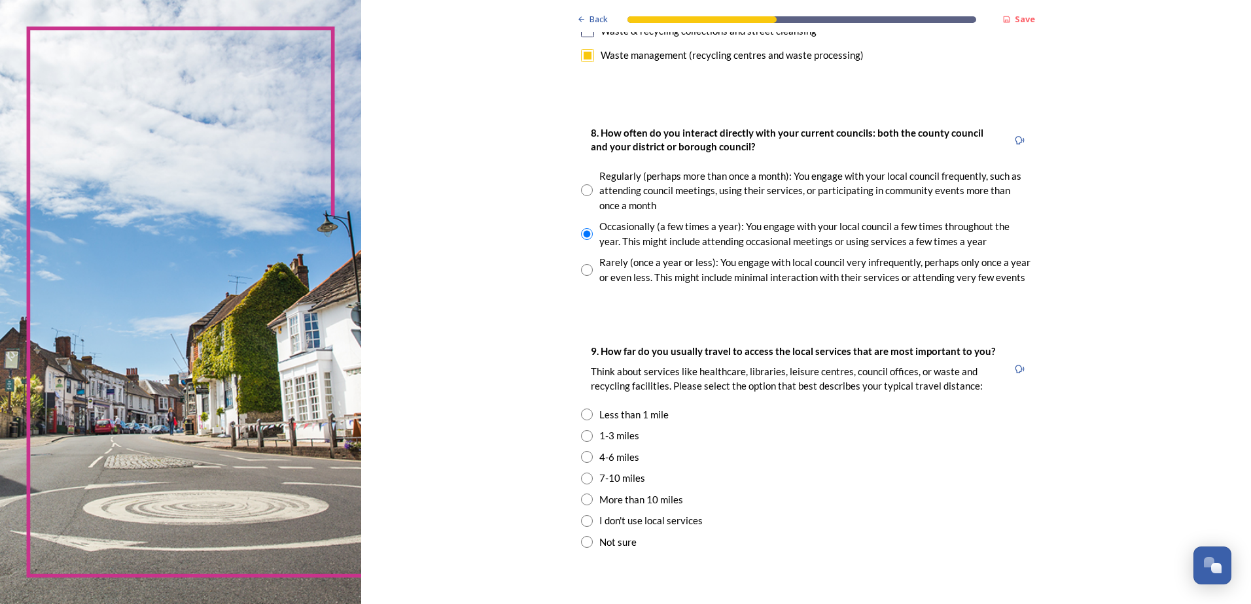
click at [584, 438] on input "radio" at bounding box center [587, 436] width 12 height 12
radio input "true"
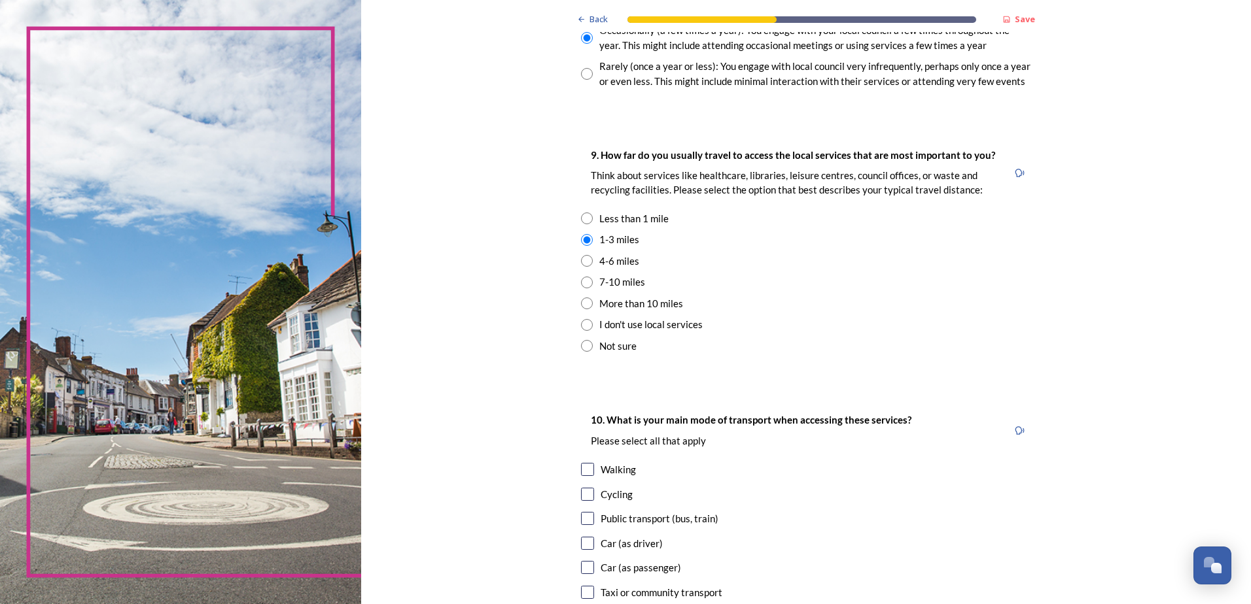
scroll to position [981, 0]
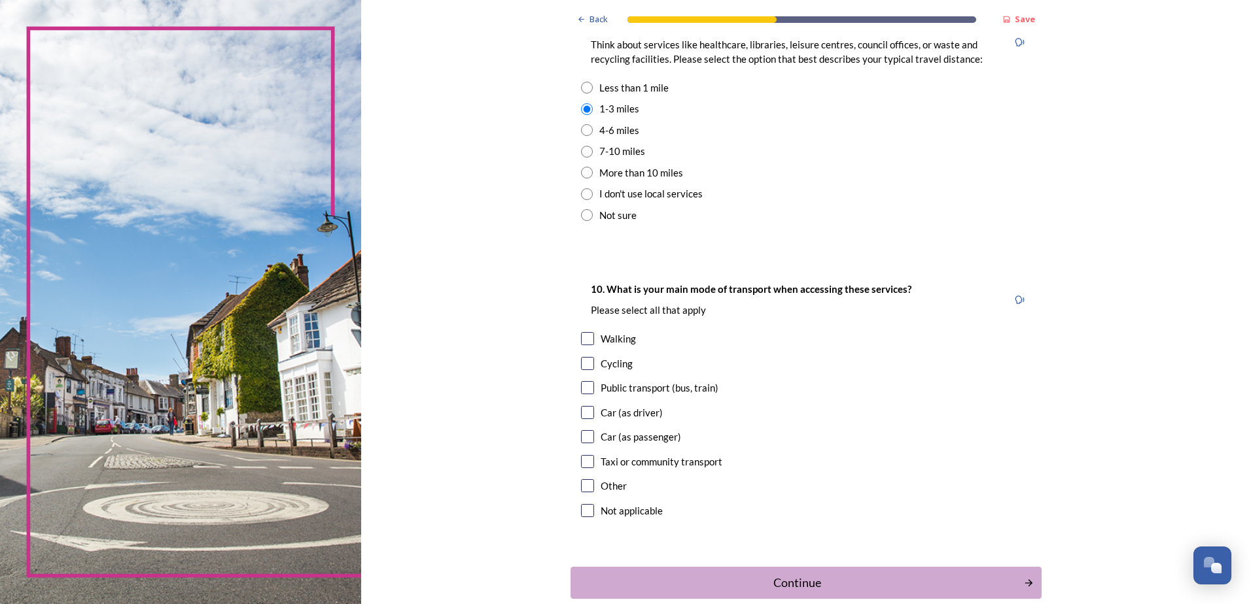
click at [584, 338] on input "checkbox" at bounding box center [587, 338] width 13 height 13
checkbox input "true"
click at [844, 581] on div "Continue" at bounding box center [797, 583] width 443 height 18
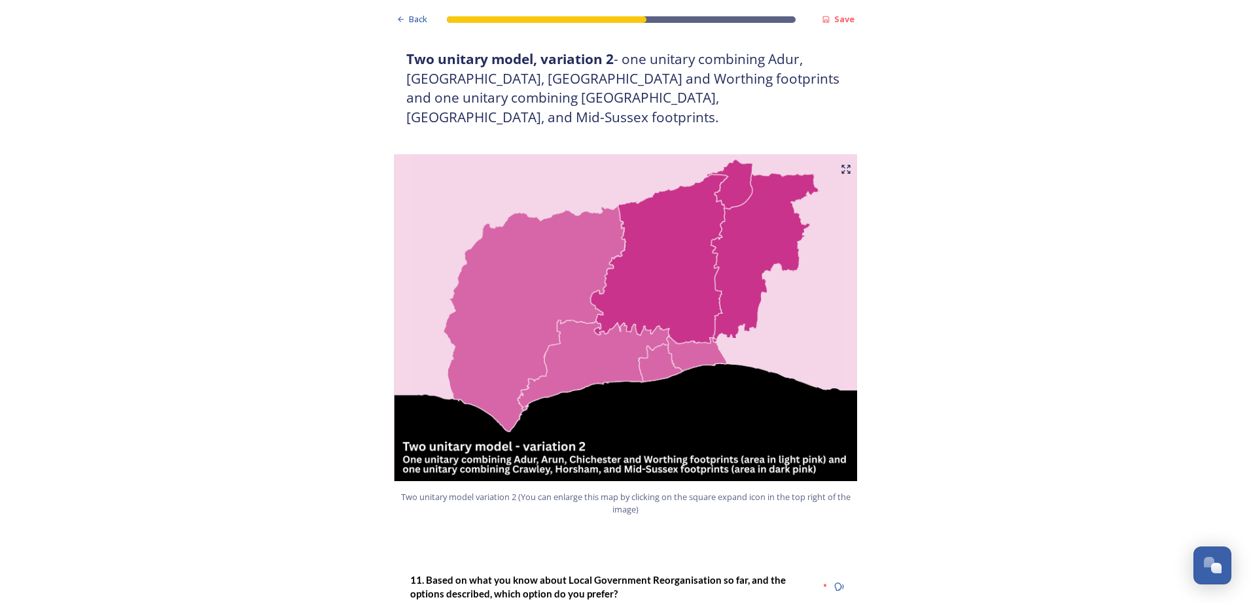
scroll to position [1374, 0]
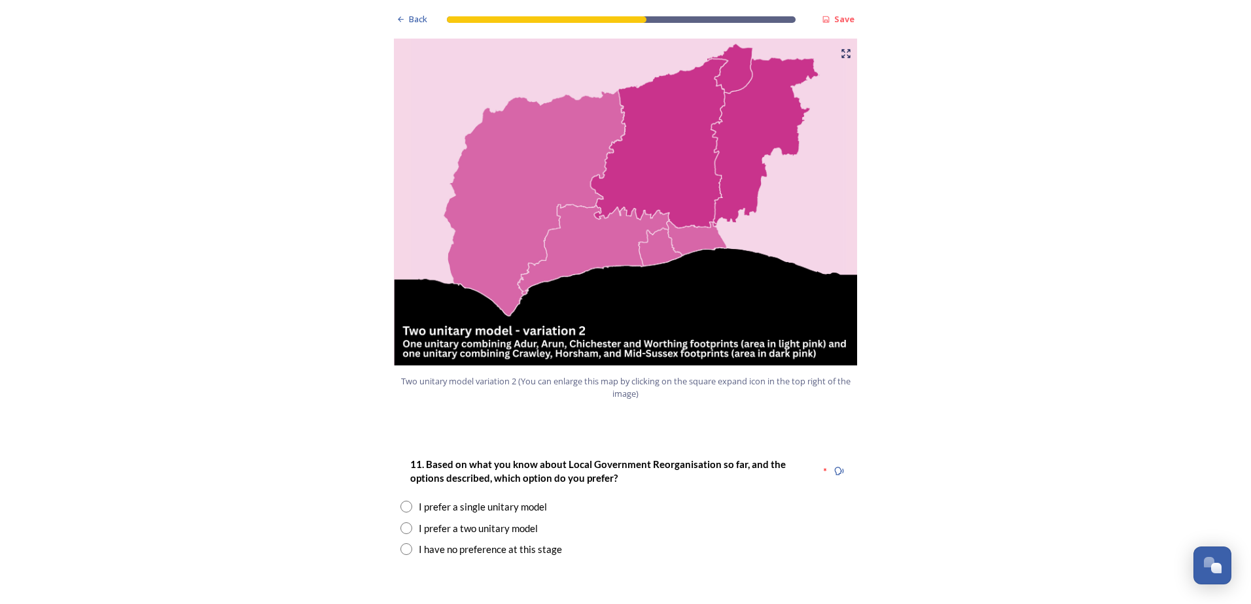
click at [404, 523] on input "radio" at bounding box center [406, 529] width 12 height 12
radio input "true"
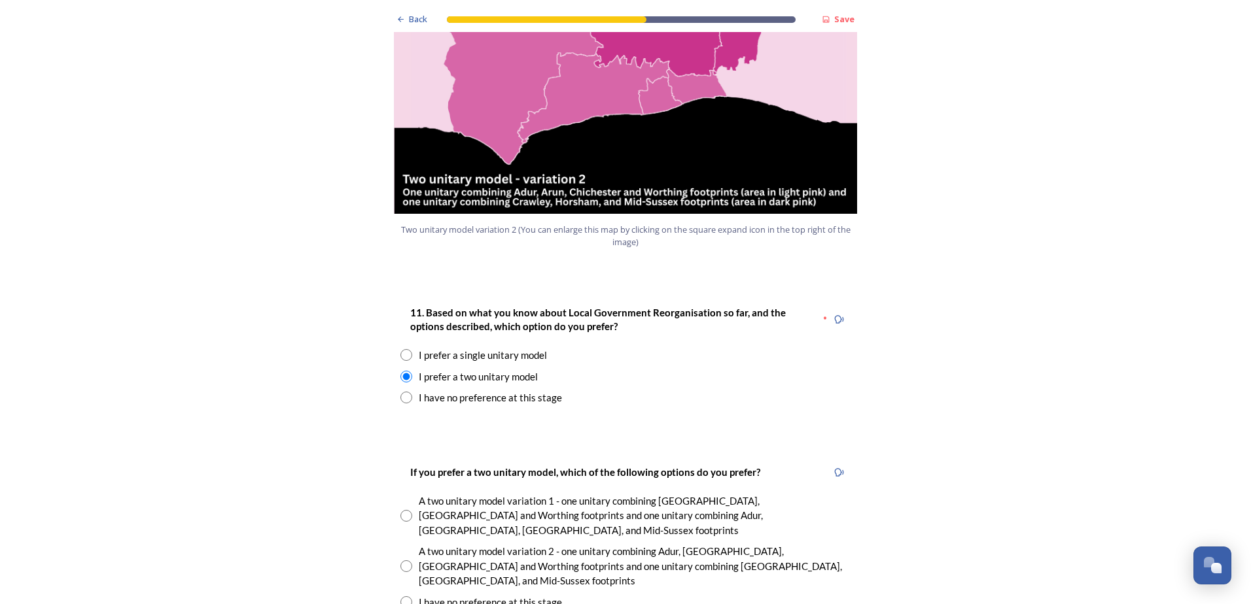
scroll to position [1570, 0]
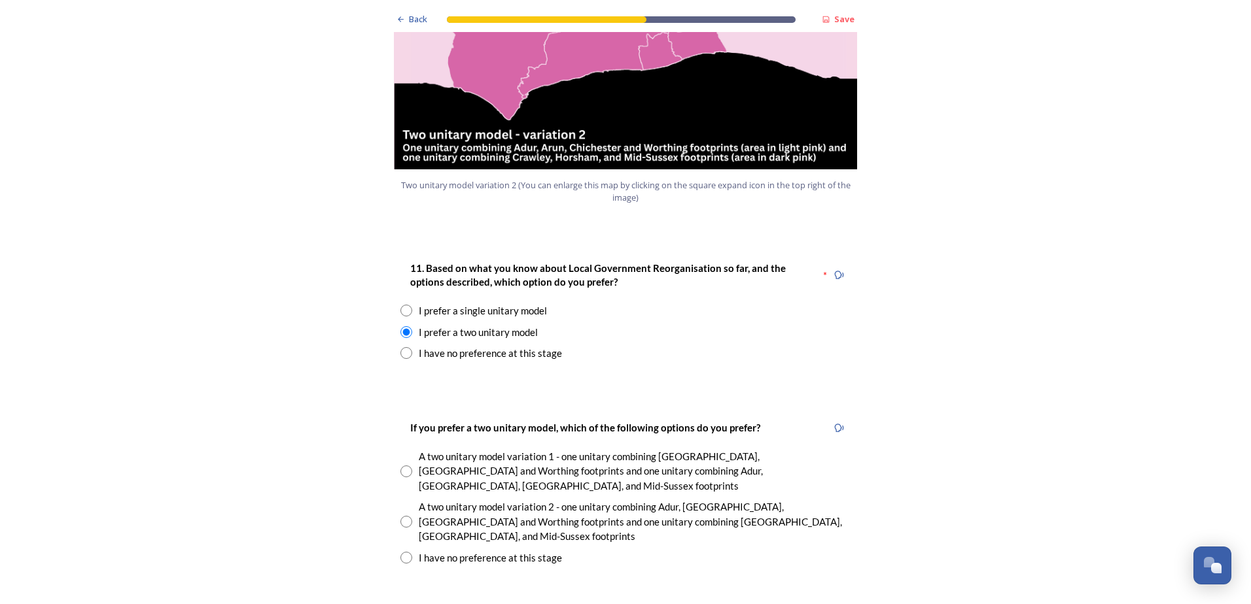
click at [401, 516] on input "radio" at bounding box center [406, 522] width 12 height 12
radio input "true"
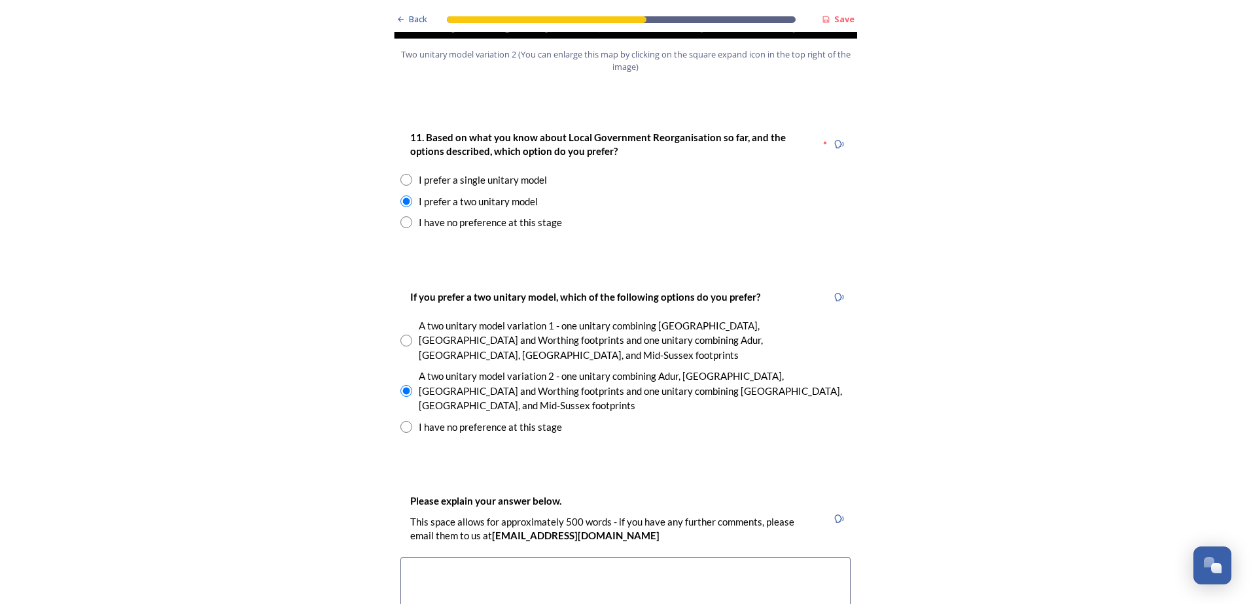
scroll to position [1766, 0]
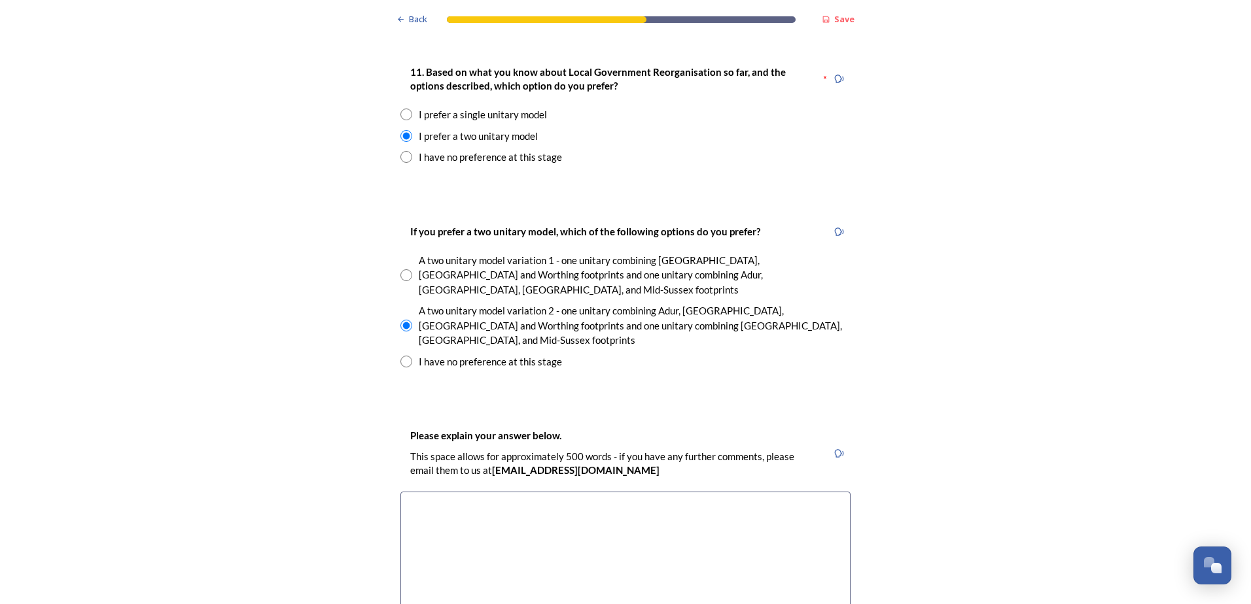
click at [687, 492] on textarea at bounding box center [625, 565] width 450 height 147
click at [583, 492] on textarea "Horsham and Mid Sussex are similar areas" at bounding box center [625, 565] width 450 height 147
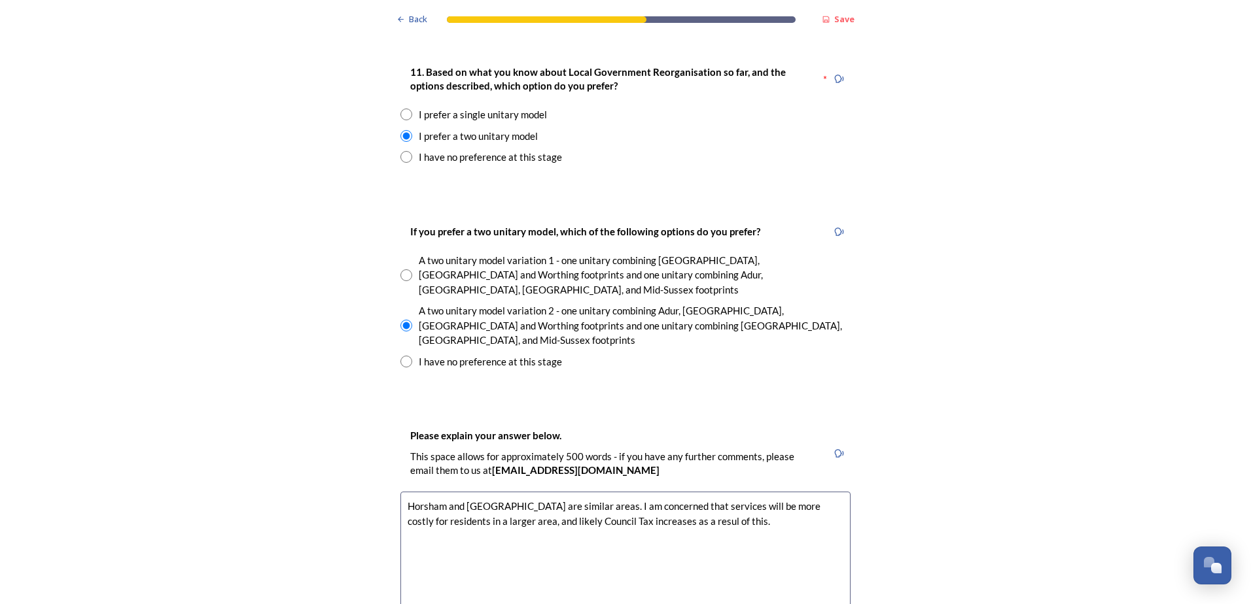
click at [686, 492] on textarea "Horsham and Mid Sussex are similar areas. I am concerned that services will be …" at bounding box center [625, 565] width 450 height 147
click at [717, 492] on textarea "Horsham and Mid Sussex are similar areas. I am concerned that services will be …" at bounding box center [625, 565] width 450 height 147
click at [530, 492] on textarea "Horsham and Mid Sussex are similar areas. I am concerned that services will be …" at bounding box center [625, 565] width 450 height 147
drag, startPoint x: 531, startPoint y: 451, endPoint x: 580, endPoint y: 465, distance: 51.1
click at [532, 492] on textarea "Horsham and Mid Sussex are similar areas. I am concerned that services will be …" at bounding box center [625, 565] width 450 height 147
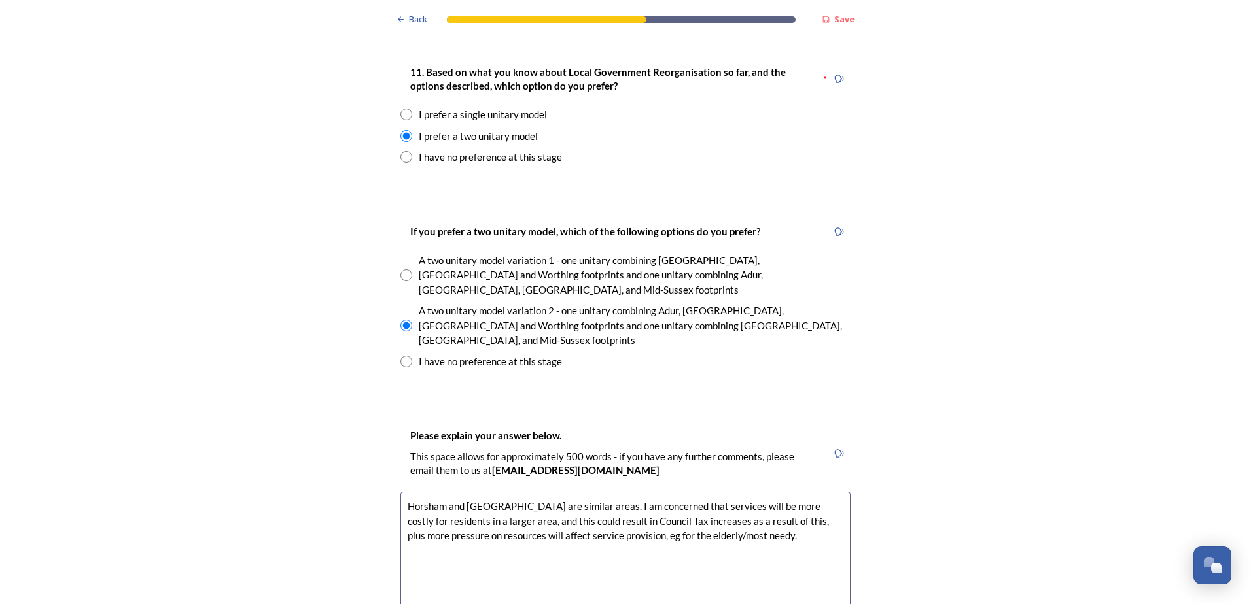
click at [750, 492] on textarea "Horsham and Mid Sussex are similar areas. I am concerned that services will be …" at bounding box center [625, 565] width 450 height 147
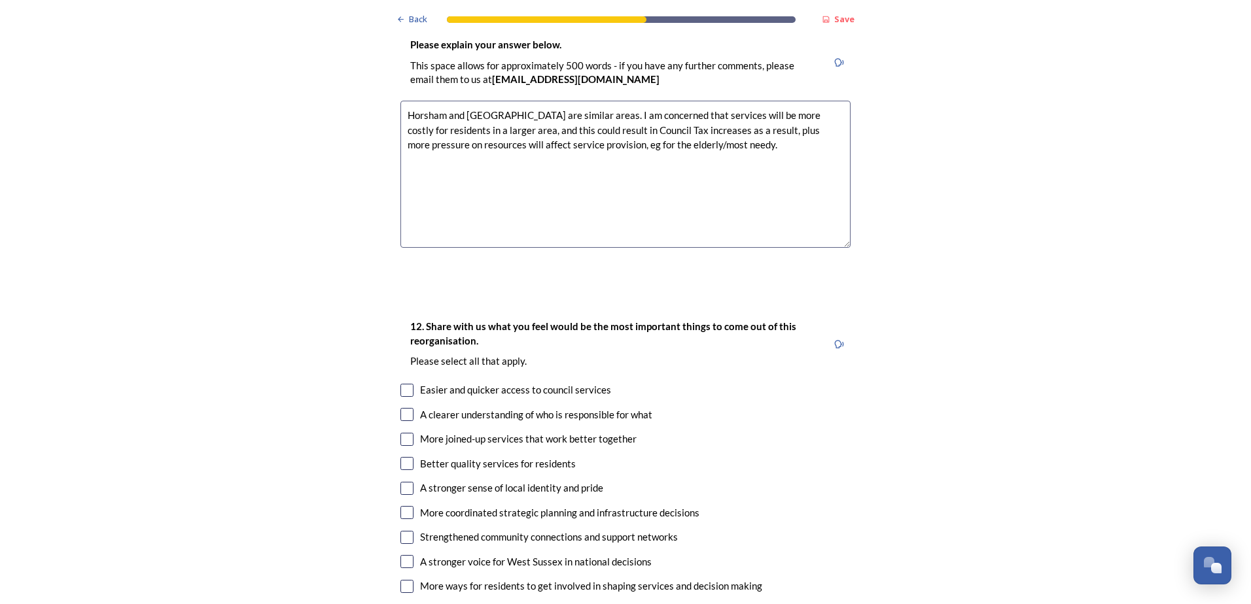
scroll to position [2158, 0]
type textarea "Horsham and Mid Sussex are similar areas. I am concerned that services will be …"
click at [405, 432] on input "checkbox" at bounding box center [406, 438] width 13 height 13
checkbox input "true"
click at [400, 505] on input "checkbox" at bounding box center [406, 511] width 13 height 13
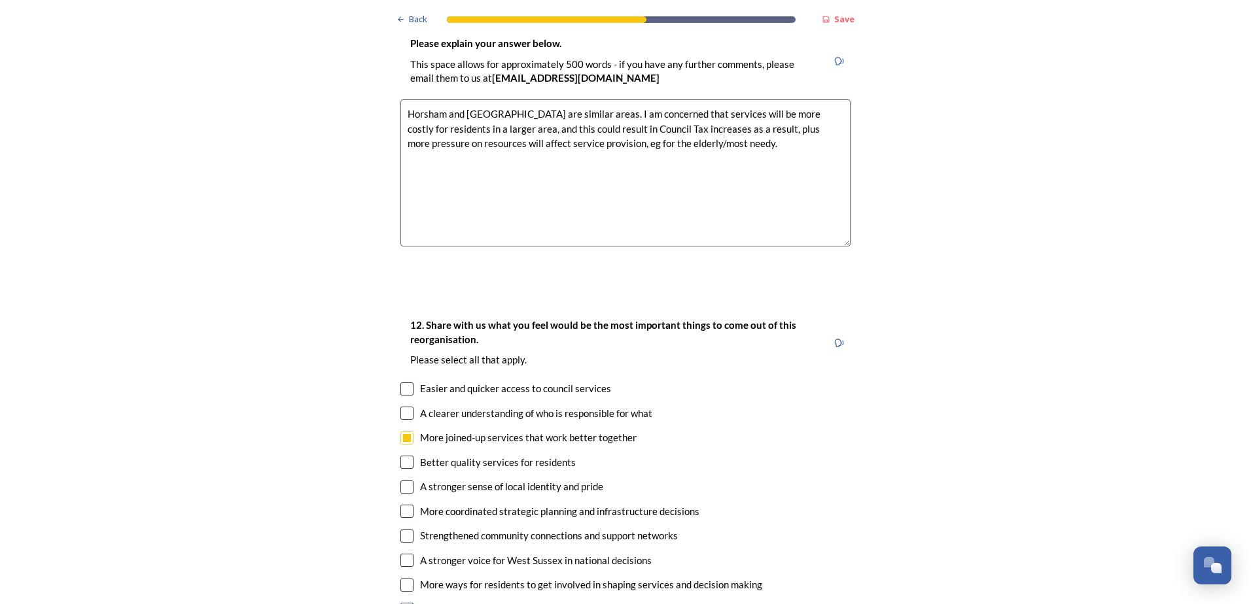
checkbox input "true"
click at [400, 554] on input "checkbox" at bounding box center [406, 560] width 13 height 13
checkbox input "true"
click at [404, 603] on input "checkbox" at bounding box center [406, 609] width 13 height 13
checkbox input "true"
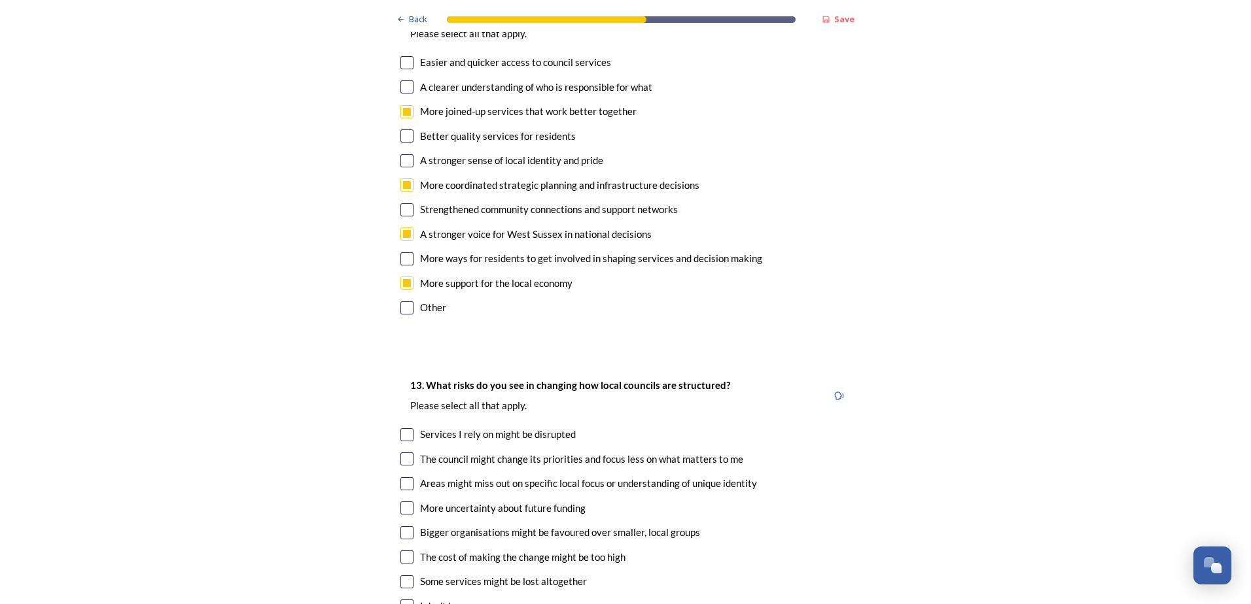
scroll to position [2485, 0]
click at [400, 428] on input "checkbox" at bounding box center [406, 434] width 13 height 13
checkbox input "true"
click at [402, 452] on input "checkbox" at bounding box center [406, 458] width 13 height 13
checkbox input "true"
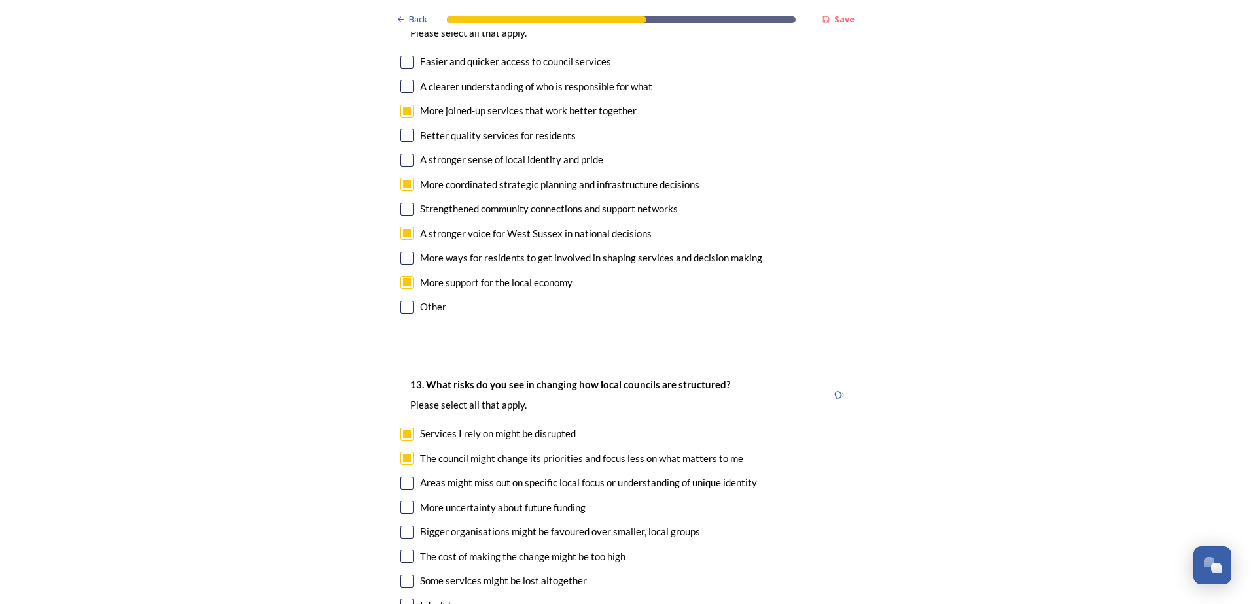
click at [403, 477] on input "checkbox" at bounding box center [406, 483] width 13 height 13
checkbox input "true"
click at [405, 501] on input "checkbox" at bounding box center [406, 507] width 13 height 13
checkbox input "true"
click at [400, 575] on input "checkbox" at bounding box center [406, 581] width 13 height 13
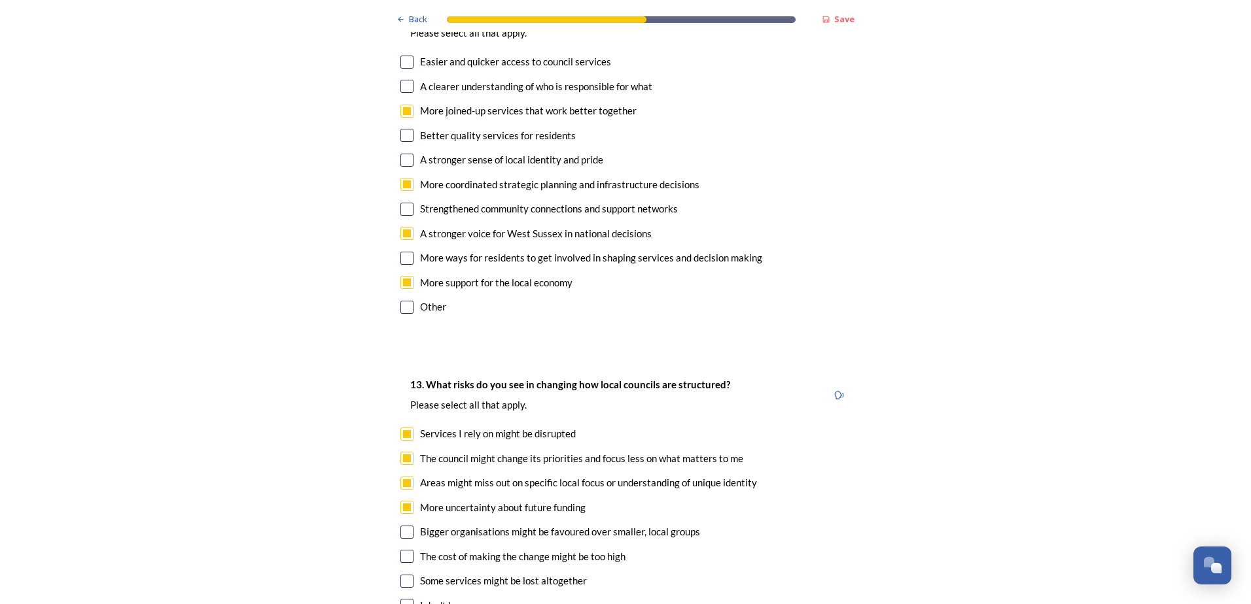
checkbox input "true"
click at [406, 550] on input "checkbox" at bounding box center [406, 556] width 13 height 13
checkbox input "true"
click at [406, 526] on input "checkbox" at bounding box center [406, 532] width 13 height 13
checkbox input "true"
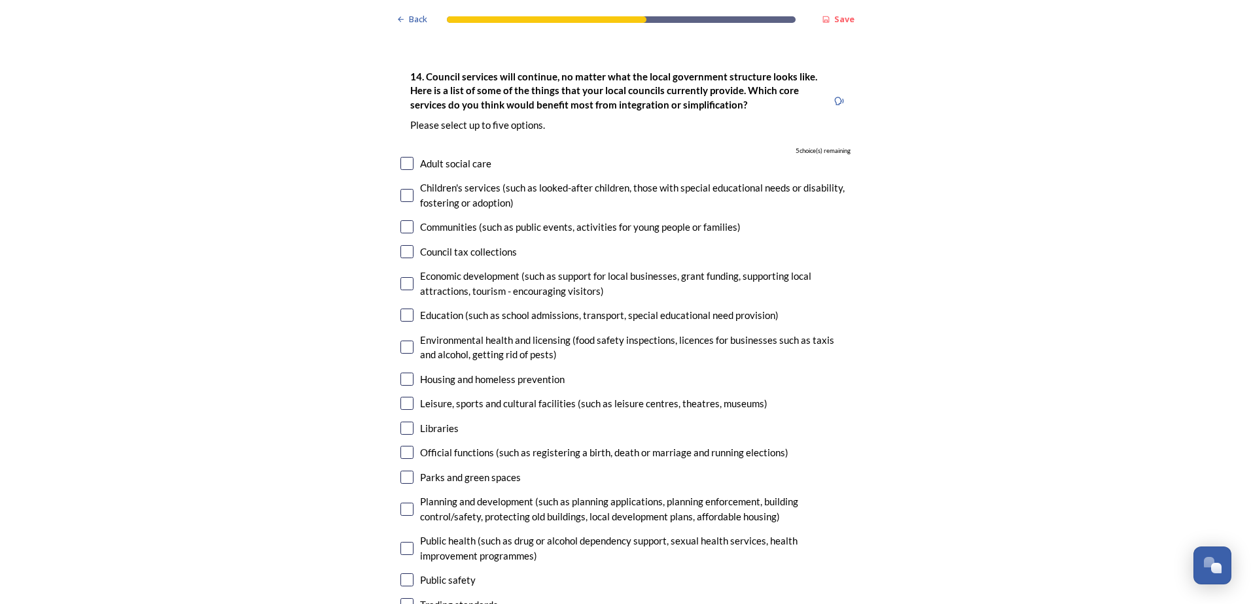
scroll to position [3139, 0]
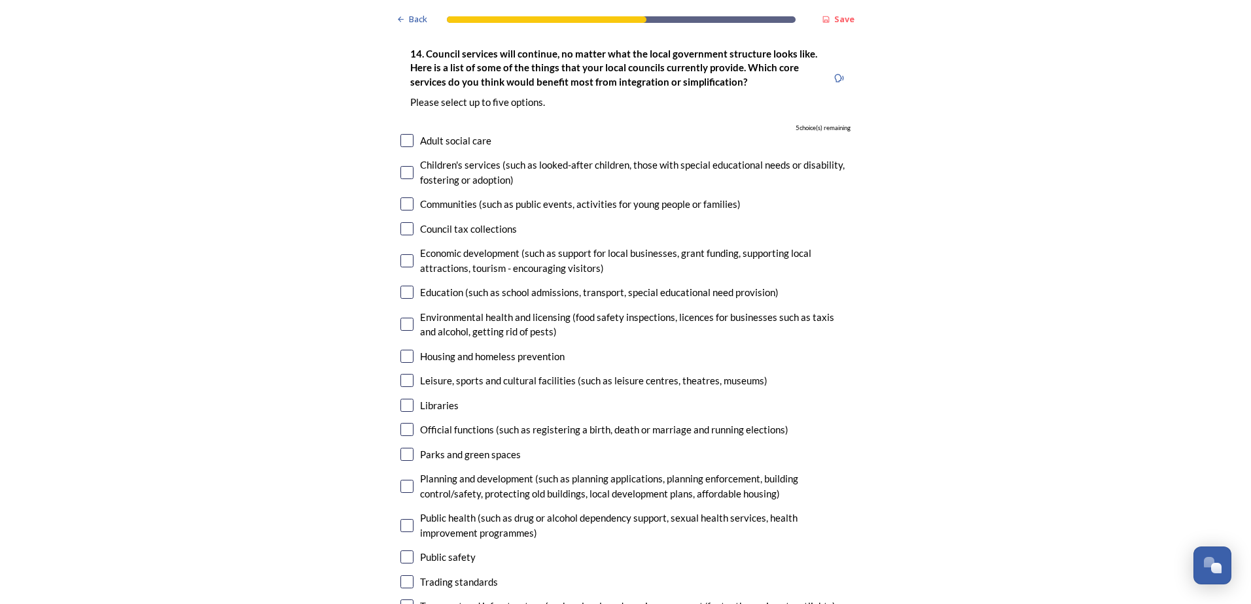
click at [405, 600] on input "checkbox" at bounding box center [406, 606] width 13 height 13
checkbox input "true"
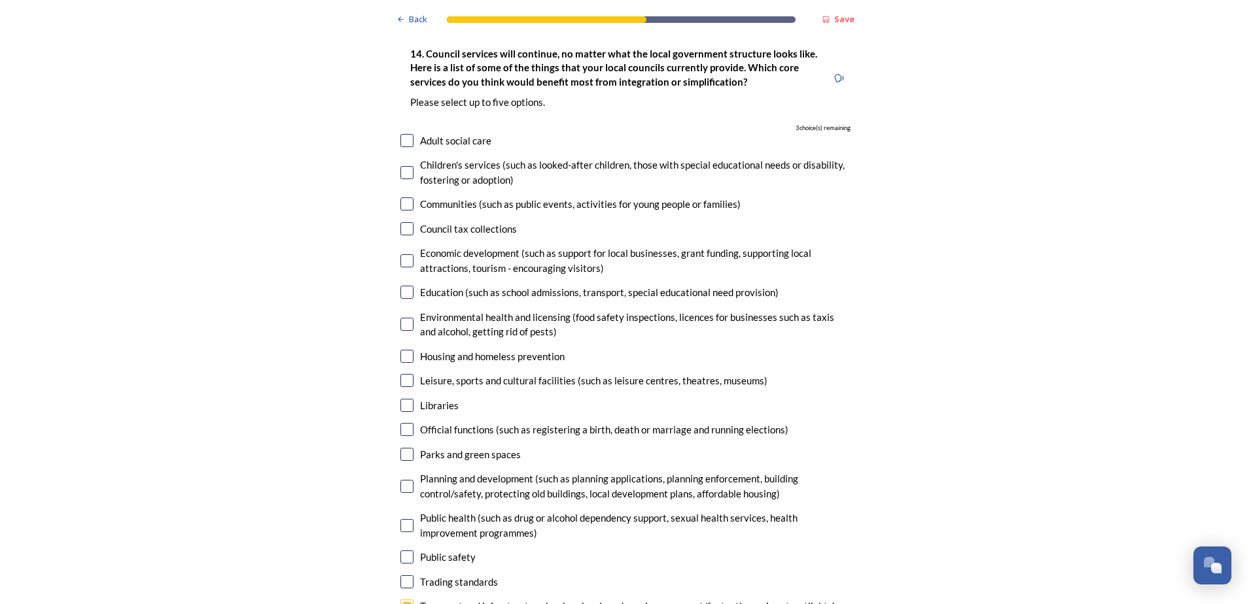
checkbox input "true"
click at [400, 254] on input "checkbox" at bounding box center [406, 260] width 13 height 13
checkbox input "true"
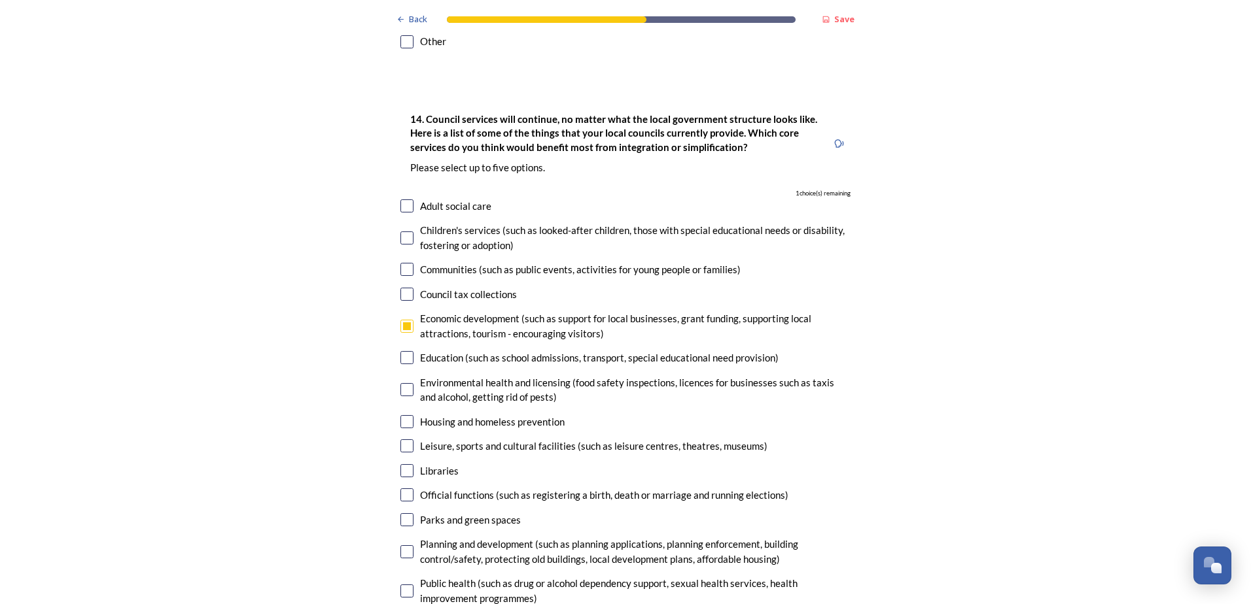
click at [408, 232] on input "checkbox" at bounding box center [406, 238] width 13 height 13
checkbox input "true"
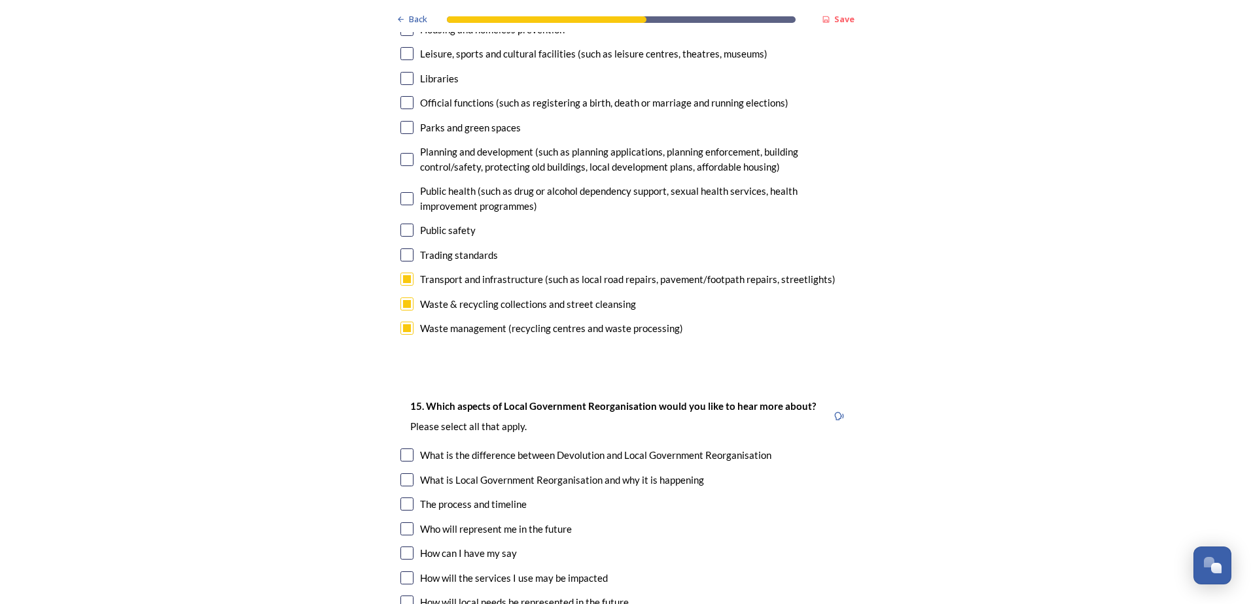
scroll to position [3597, 0]
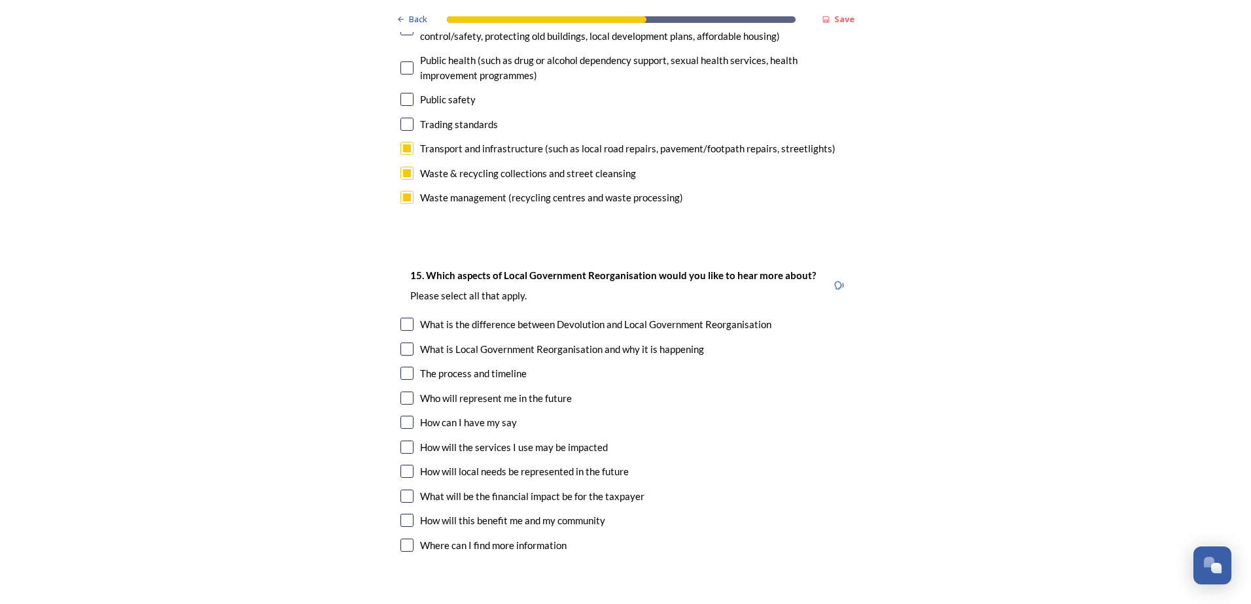
click at [400, 343] on input "checkbox" at bounding box center [406, 349] width 13 height 13
checkbox input "true"
click at [404, 367] on input "checkbox" at bounding box center [406, 373] width 13 height 13
checkbox input "true"
click at [400, 392] on input "checkbox" at bounding box center [406, 398] width 13 height 13
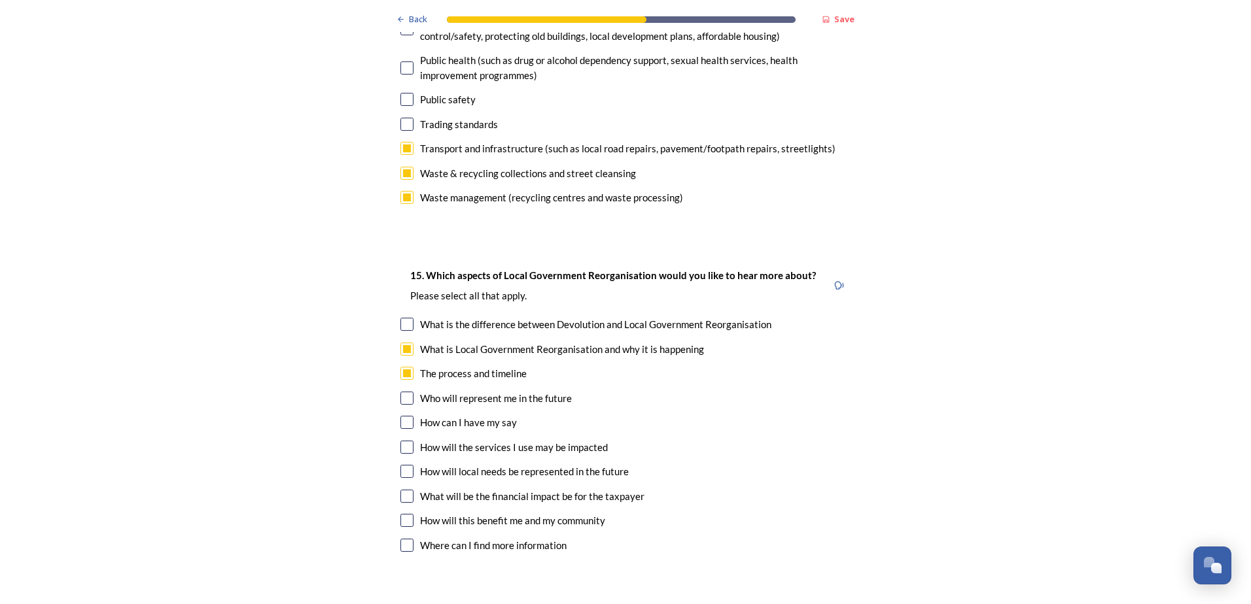
checkbox input "true"
click at [409, 440] on div "How will the services I use may be impacted" at bounding box center [625, 447] width 450 height 15
checkbox input "true"
click at [407, 490] on input "checkbox" at bounding box center [406, 496] width 13 height 13
checkbox input "true"
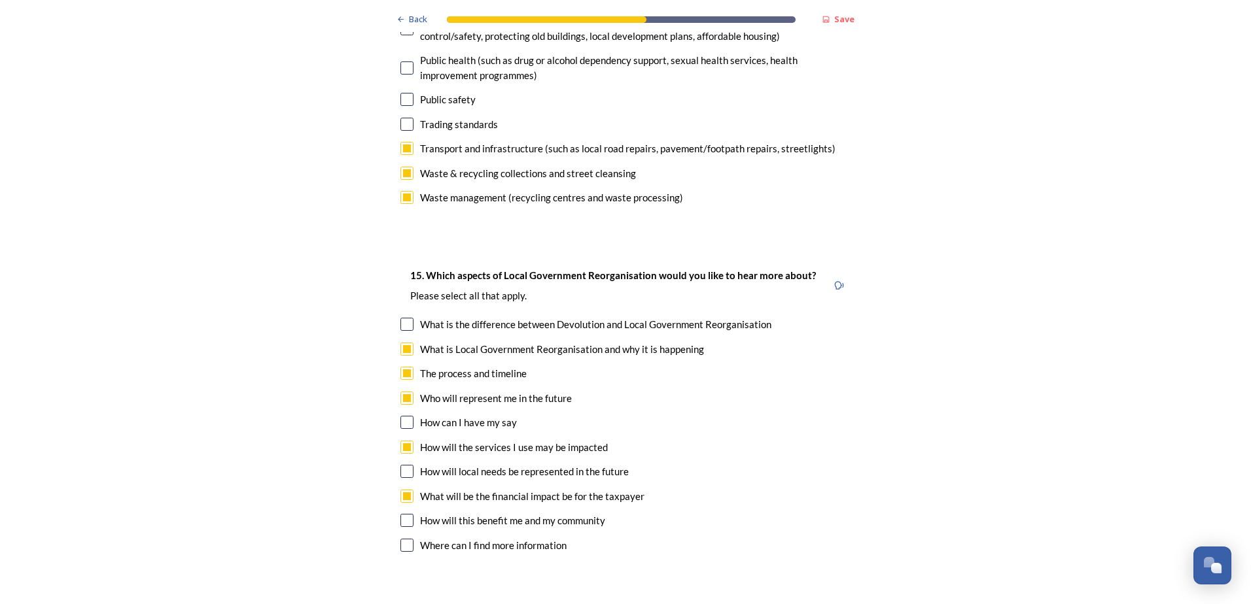
drag, startPoint x: 406, startPoint y: 454, endPoint x: 413, endPoint y: 453, distance: 6.6
click at [406, 514] on input "checkbox" at bounding box center [406, 520] width 13 height 13
checkbox input "true"
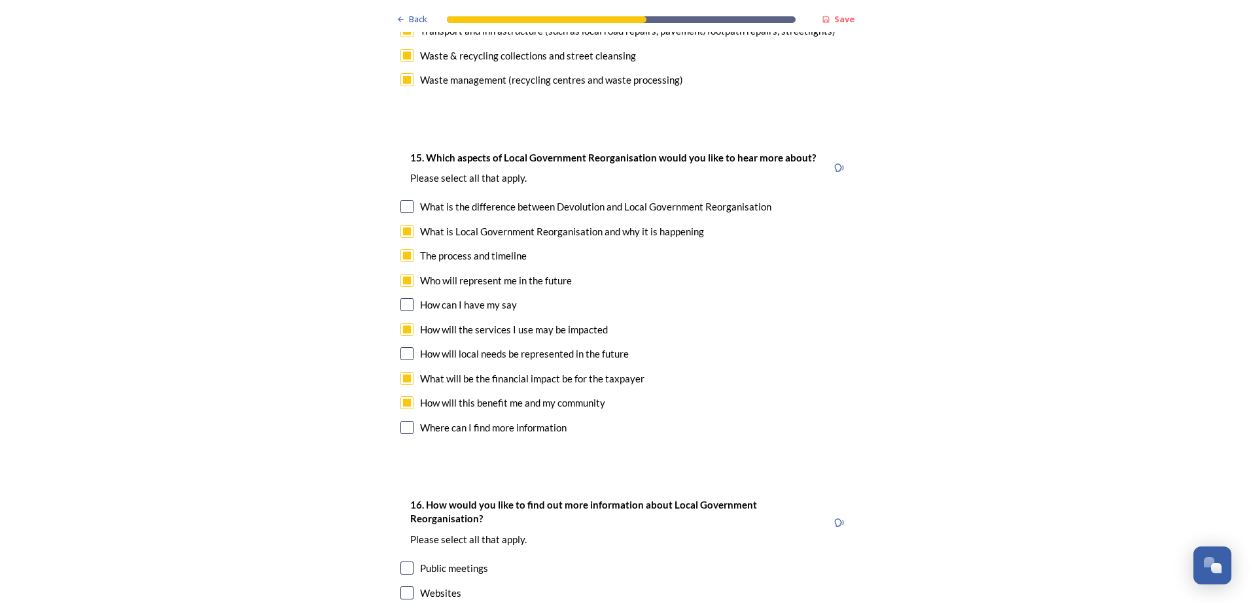
scroll to position [3794, 0]
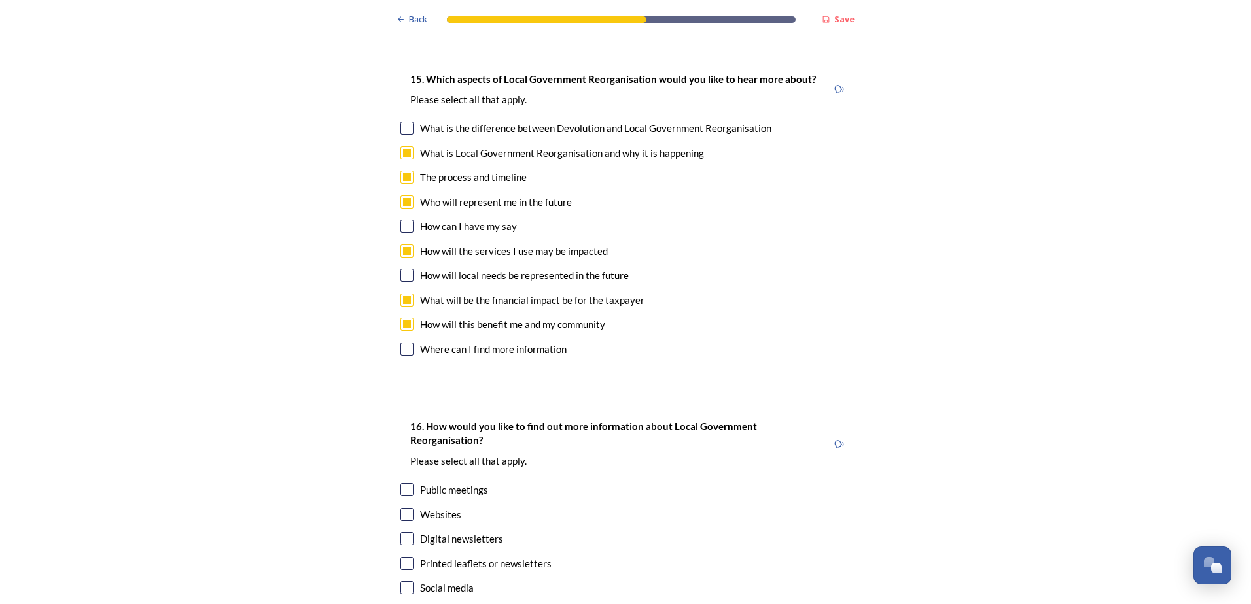
click at [400, 483] on input "checkbox" at bounding box center [406, 489] width 13 height 13
checkbox input "true"
click at [406, 557] on input "checkbox" at bounding box center [406, 563] width 13 height 13
checkbox input "true"
click at [406, 508] on input "checkbox" at bounding box center [406, 514] width 13 height 13
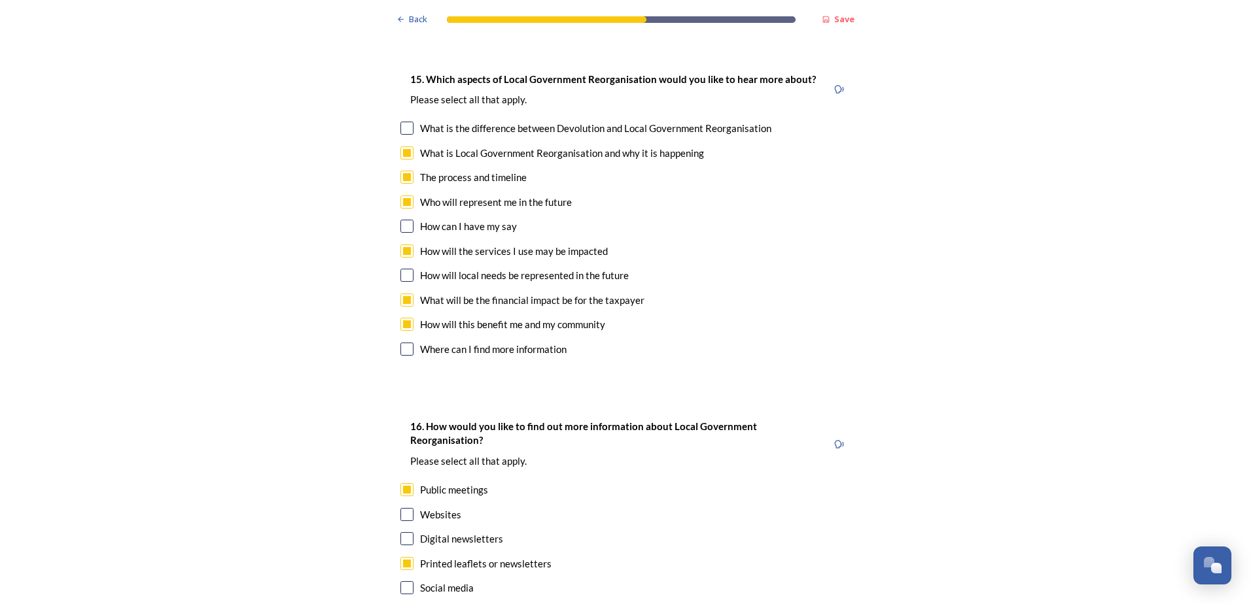
checkbox input "true"
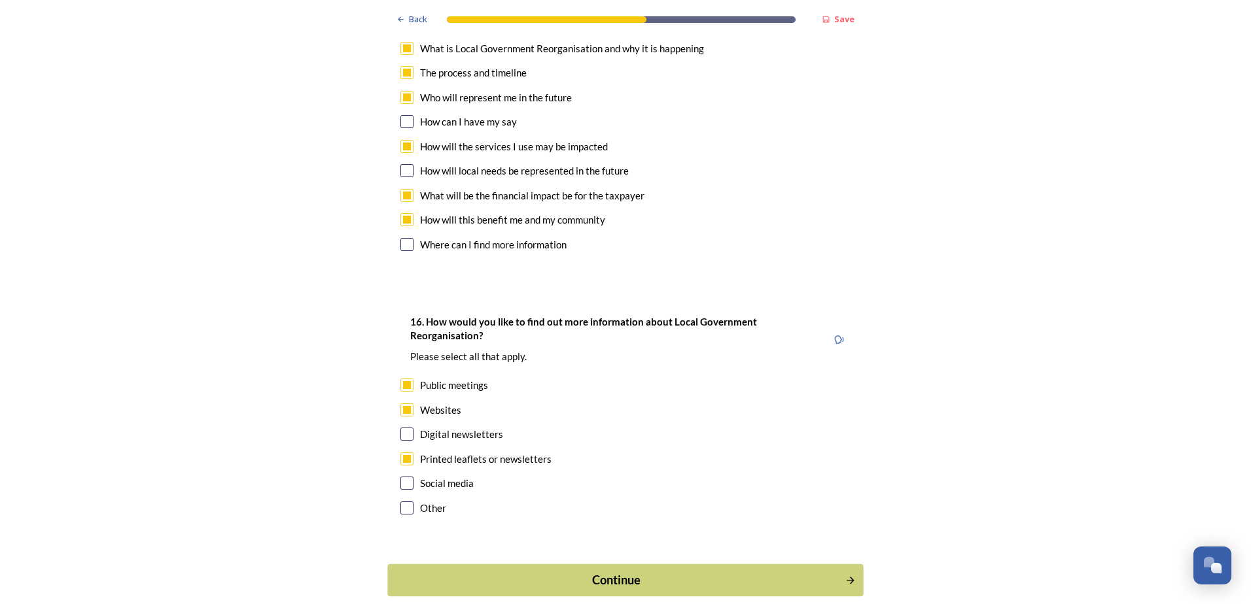
click at [645, 572] on div "Continue" at bounding box center [616, 581] width 443 height 18
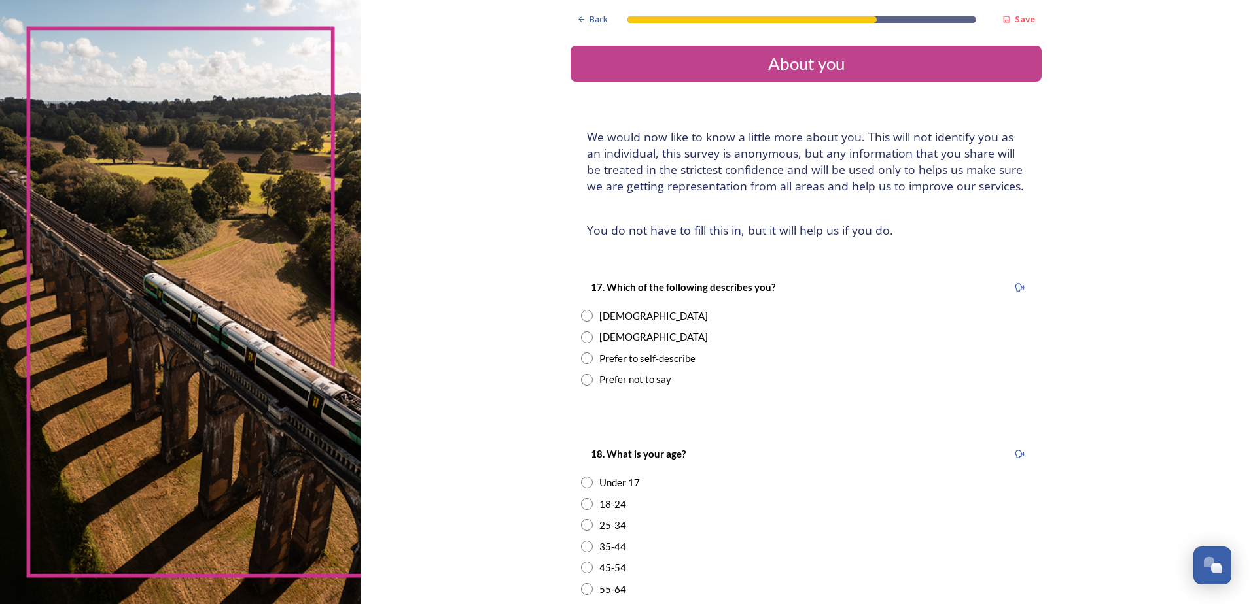
click at [581, 317] on input "radio" at bounding box center [587, 316] width 12 height 12
radio input "true"
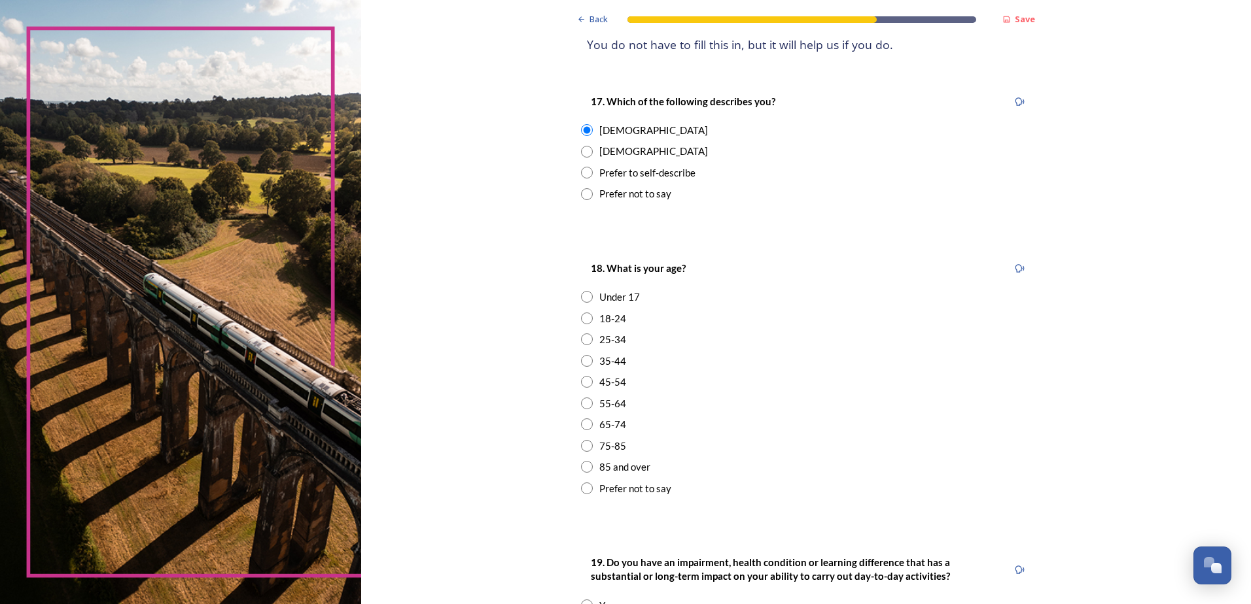
scroll to position [196, 0]
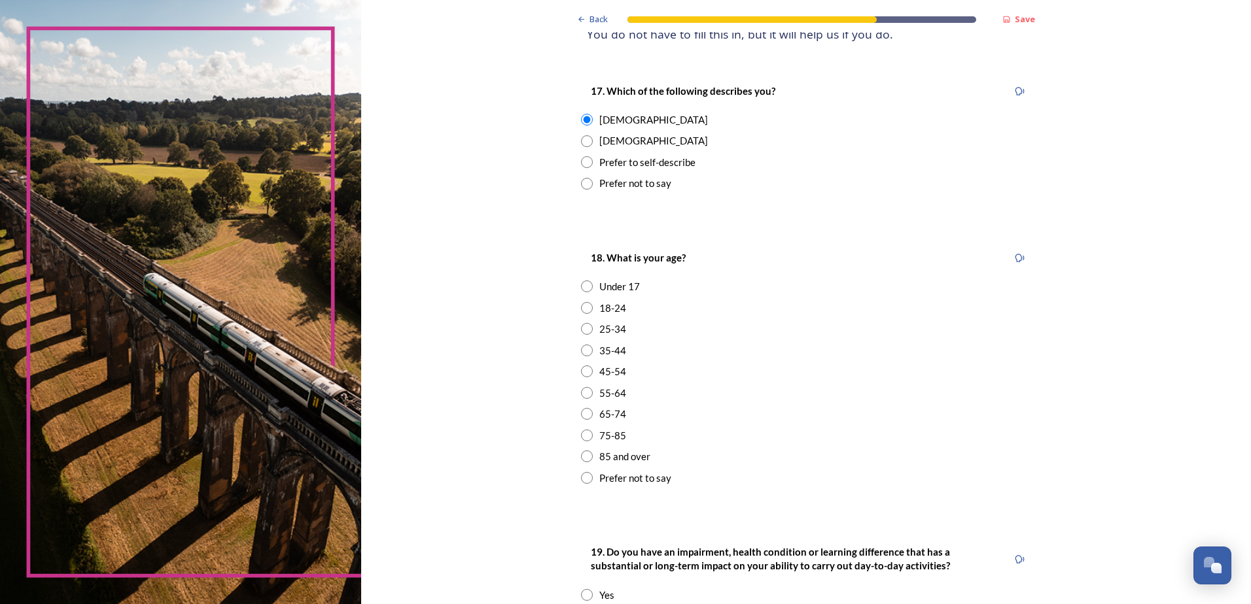
click at [585, 396] on input "radio" at bounding box center [587, 393] width 12 height 12
radio input "true"
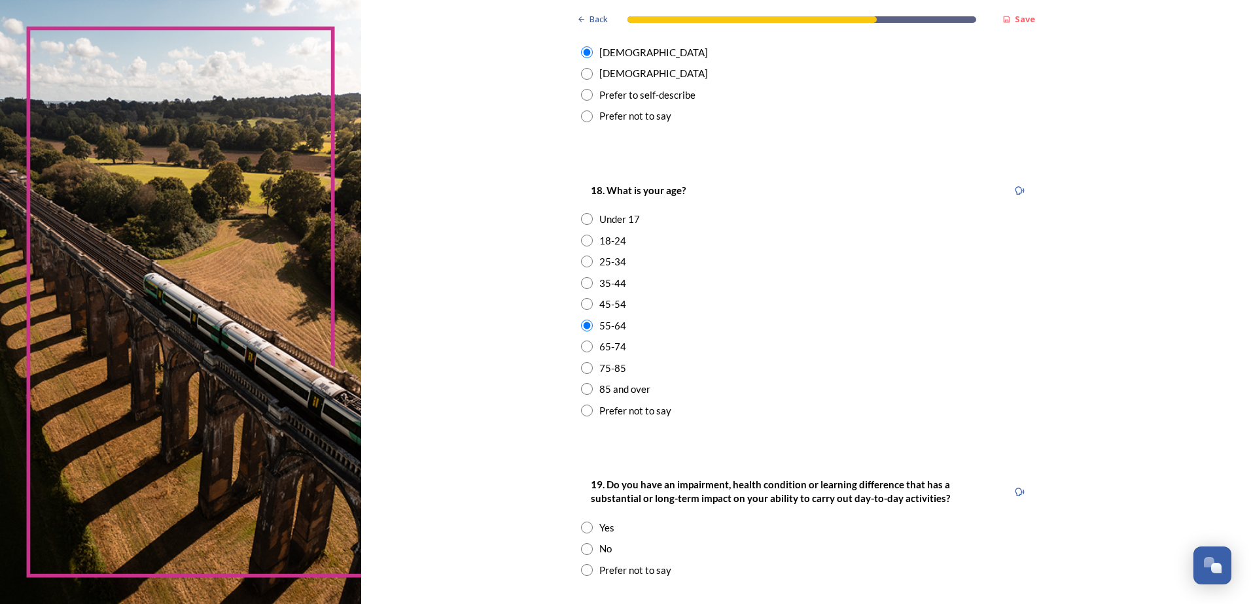
scroll to position [327, 0]
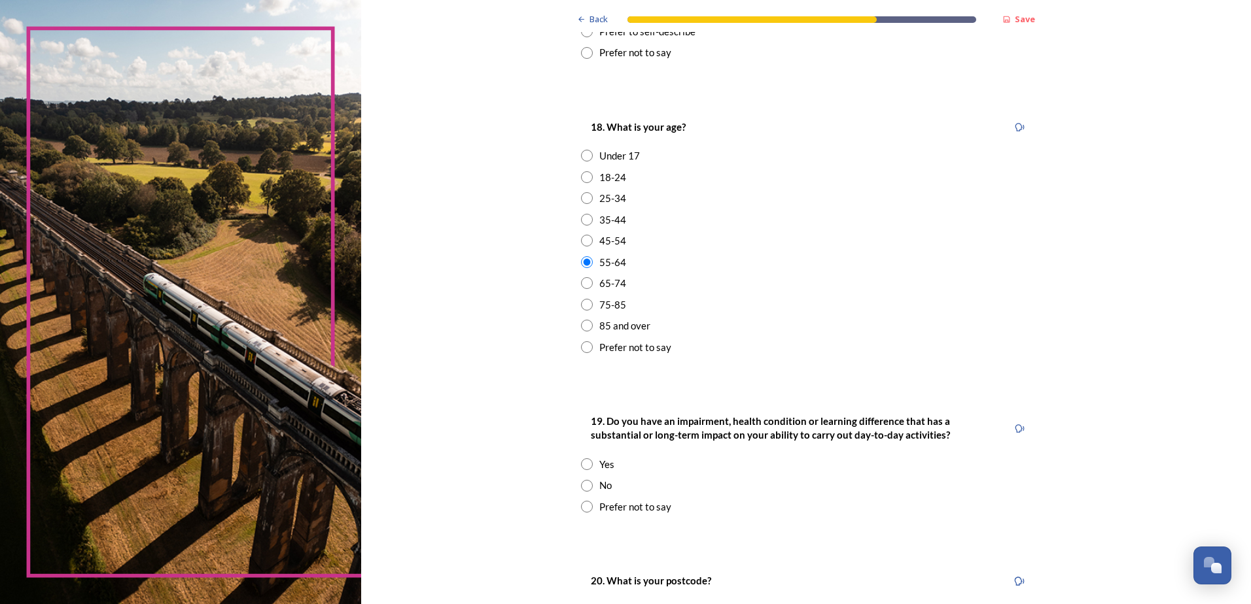
click at [587, 483] on input "radio" at bounding box center [587, 486] width 12 height 12
radio input "true"
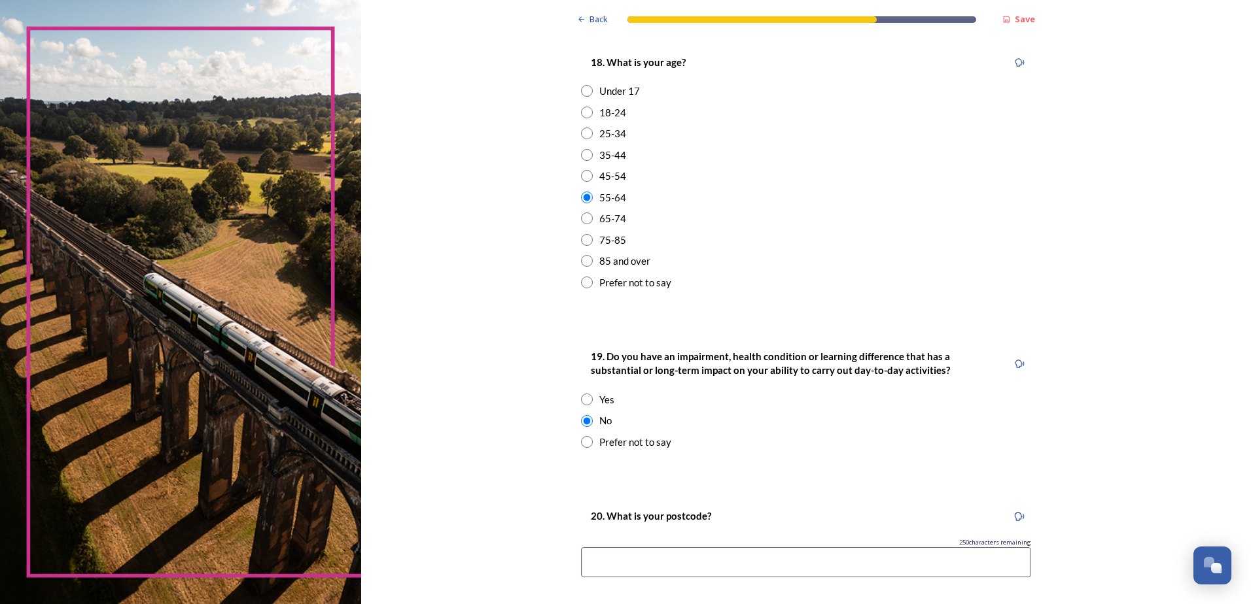
scroll to position [523, 0]
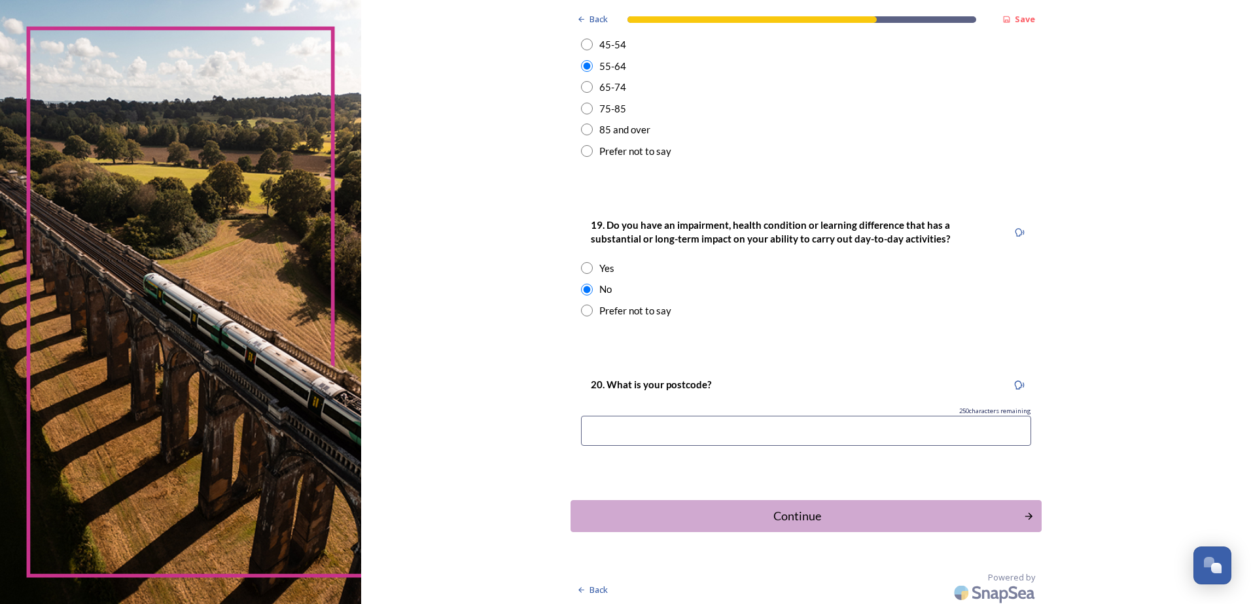
click at [767, 420] on input at bounding box center [806, 431] width 450 height 30
type input "BN5 9FG"
click at [792, 519] on div "Continue" at bounding box center [797, 517] width 443 height 18
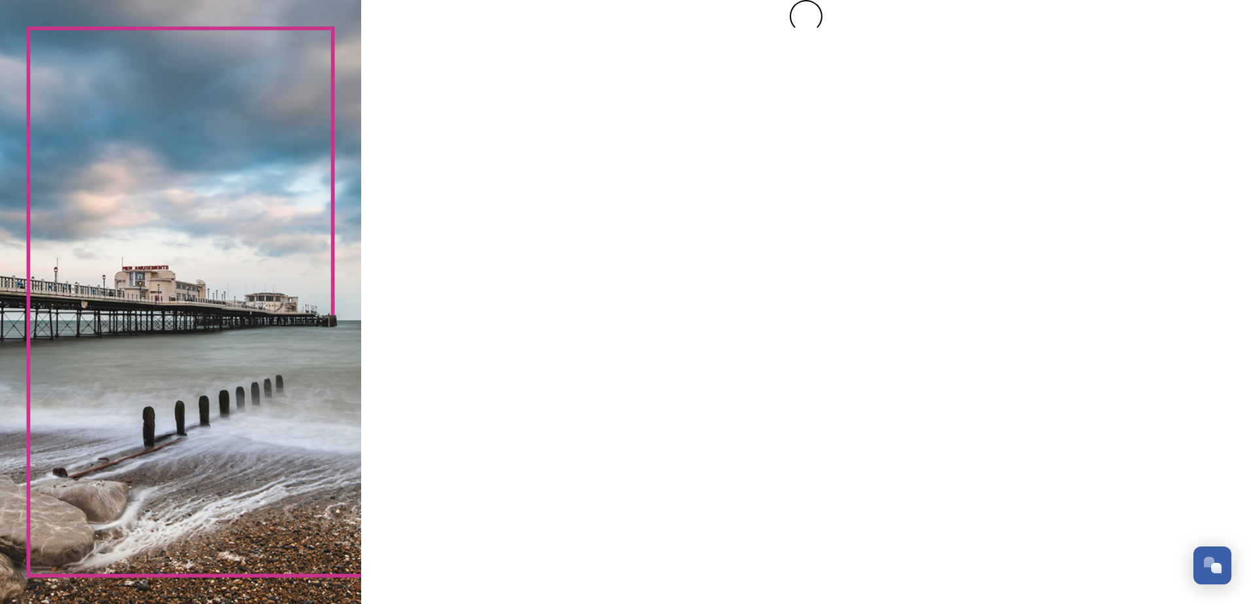
scroll to position [0, 0]
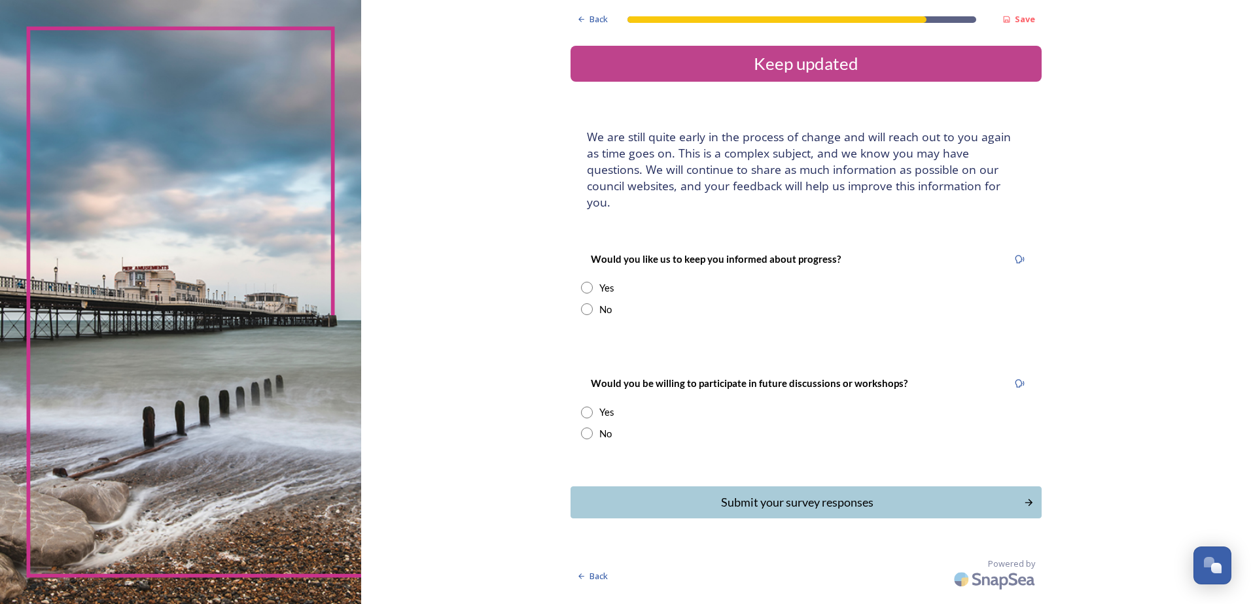
click at [587, 282] on input "radio" at bounding box center [587, 288] width 12 height 12
radio input "true"
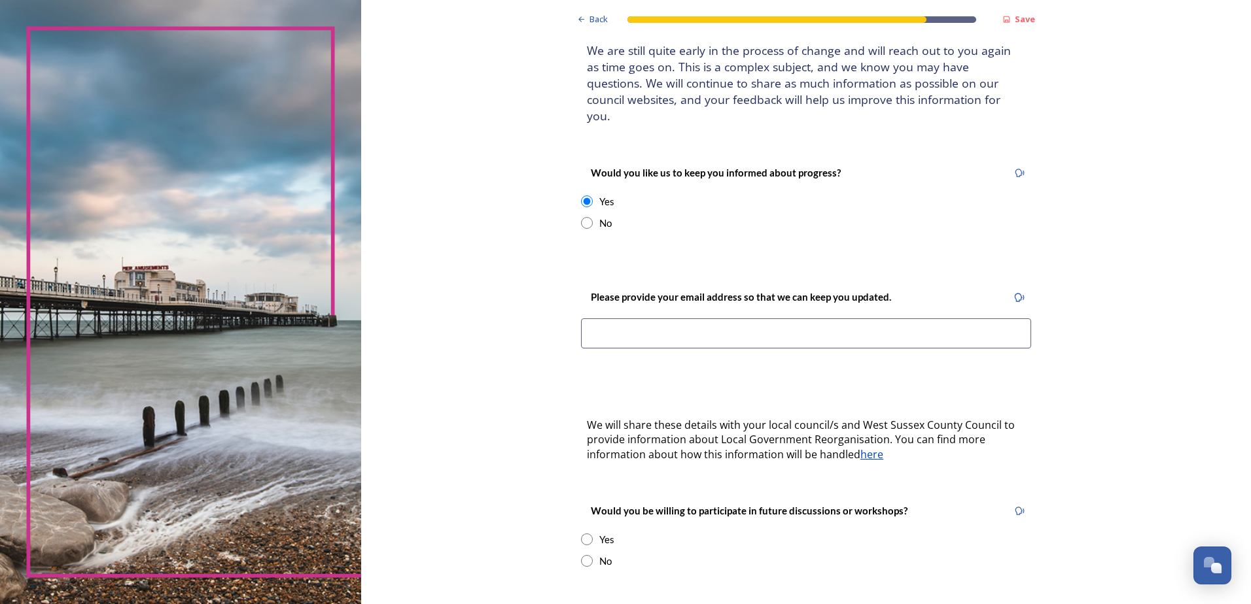
scroll to position [131, 0]
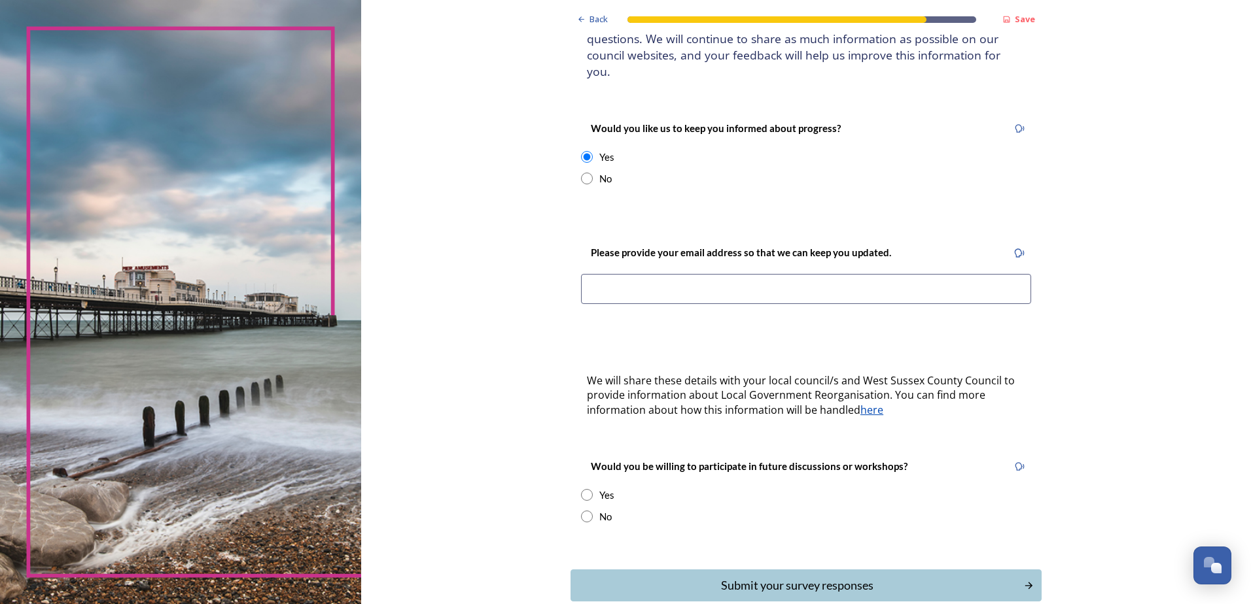
drag, startPoint x: 585, startPoint y: 502, endPoint x: 637, endPoint y: 500, distance: 51.7
click at [585, 511] on input "radio" at bounding box center [587, 517] width 12 height 12
radio input "true"
click at [786, 577] on div "Submit your survey responses" at bounding box center [797, 586] width 443 height 18
